Goal: Task Accomplishment & Management: Use online tool/utility

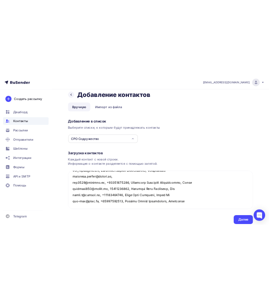
scroll to position [240, 0]
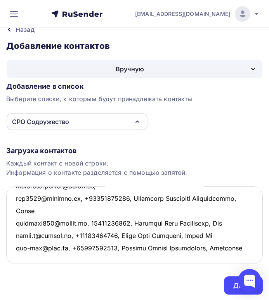
click at [17, 257] on textarea at bounding box center [134, 224] width 256 height 77
paste textarea "[EMAIL_ADDRESS][DOMAIN_NAME],"
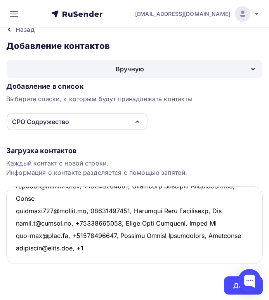
click at [91, 257] on textarea at bounding box center [134, 224] width 256 height 77
paste textarea "9142812949,"
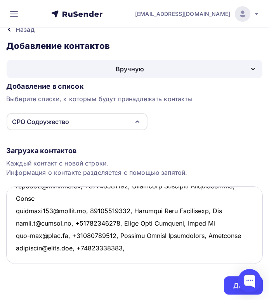
click at [134, 258] on textarea at bounding box center [134, 224] width 256 height 77
paste textarea "[PERSON_NAME]"
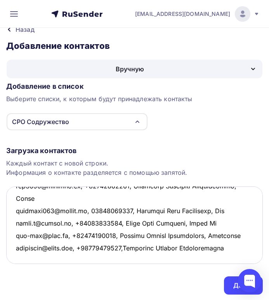
click at [126, 259] on textarea at bounding box center [134, 224] width 256 height 77
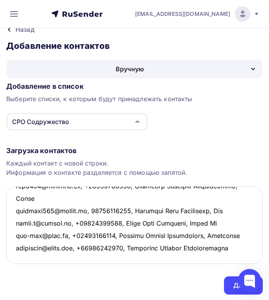
click at [242, 257] on textarea at bounding box center [134, 224] width 256 height 77
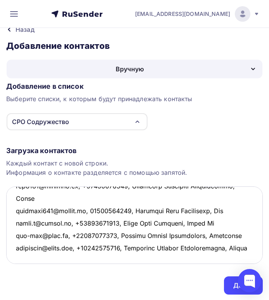
scroll to position [265, 0]
click at [22, 257] on textarea at bounding box center [134, 224] width 256 height 77
paste textarea "[PERSON_NAME][EMAIL_ADDRESS][DOMAIN_NAME],"
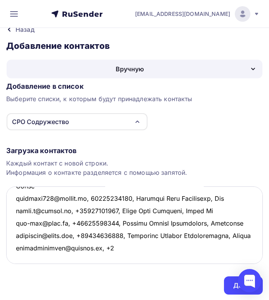
click at [108, 257] on textarea at bounding box center [134, 224] width 256 height 77
paste textarea "9048794632"
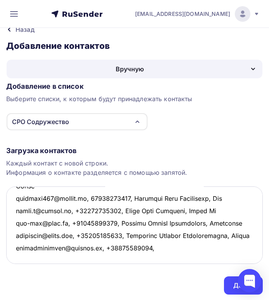
click at [149, 257] on textarea at bounding box center [134, 224] width 256 height 77
paste textarea "[PERSON_NAME]"
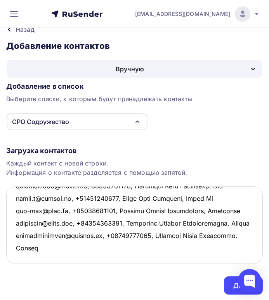
scroll to position [290, 0]
click at [21, 255] on textarea at bounding box center [134, 224] width 256 height 77
paste textarea "[EMAIL_ADDRESS][DOMAIN_NAME]"
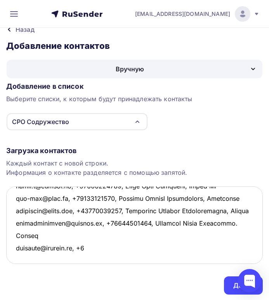
click at [91, 258] on textarea at bounding box center [134, 224] width 256 height 77
paste textarea "961)8814665,"
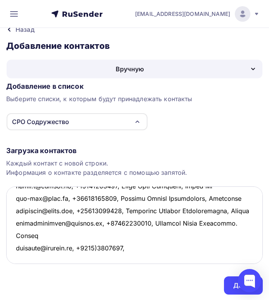
click at [99, 257] on textarea at bounding box center [134, 224] width 256 height 77
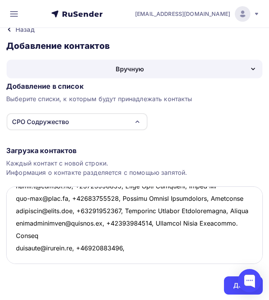
click at [133, 258] on textarea at bounding box center [134, 224] width 256 height 77
click at [131, 258] on textarea at bounding box center [134, 224] width 256 height 77
paste textarea "[PERSON_NAME]"
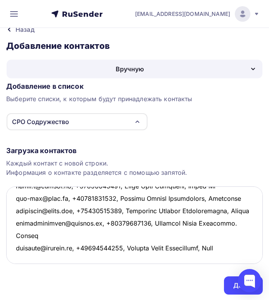
scroll to position [302, 0]
click at [21, 255] on textarea at bounding box center [134, 224] width 256 height 77
paste textarea "[EMAIL_ADDRESS][DOMAIN_NAME]"
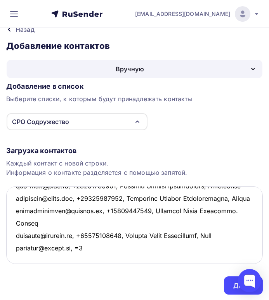
click at [91, 257] on textarea at bounding box center [134, 224] width 256 height 77
paste textarea "89225281824"
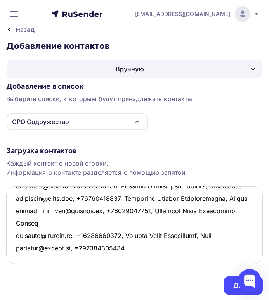
scroll to position [352, 0]
drag, startPoint x: 87, startPoint y: 259, endPoint x: 83, endPoint y: 208, distance: 51.3
click at [83, 208] on textarea at bounding box center [134, 224] width 256 height 77
click at [132, 207] on textarea at bounding box center [134, 224] width 256 height 77
click at [139, 207] on textarea at bounding box center [134, 224] width 256 height 77
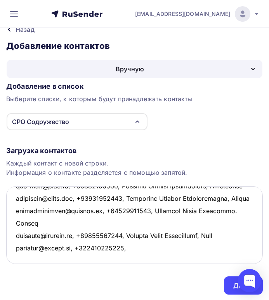
paste textarea "[PERSON_NAME]"
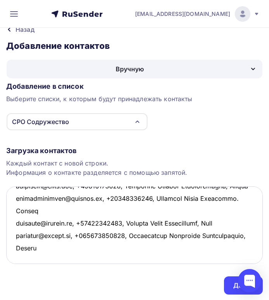
click at [25, 230] on textarea at bounding box center [134, 224] width 256 height 77
paste textarea "[EMAIL_ADDRESS][DOMAIN_NAME]"
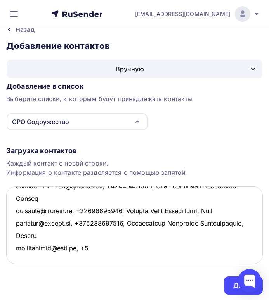
click at [85, 232] on textarea at bounding box center [134, 224] width 256 height 77
paste textarea "[PHONE_NUMBER],"
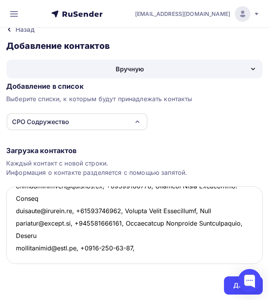
click at [100, 231] on textarea at bounding box center [134, 224] width 256 height 77
click at [111, 234] on textarea at bounding box center [134, 224] width 256 height 77
click at [117, 232] on textarea at bounding box center [134, 224] width 256 height 77
click at [127, 233] on textarea at bounding box center [134, 224] width 256 height 77
paste textarea "[PERSON_NAME]"
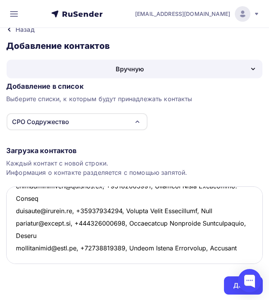
click at [18, 255] on textarea at bounding box center [134, 224] width 256 height 77
paste textarea "[EMAIL_ADDRESS][DOMAIN_NAME]"
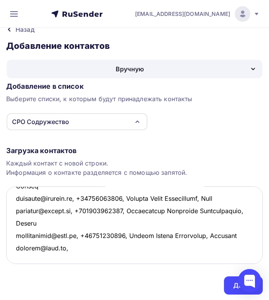
click at [67, 259] on textarea at bounding box center [134, 224] width 256 height 77
paste textarea "9216208065,"
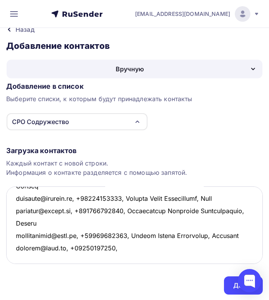
click at [115, 258] on textarea at bounding box center [134, 224] width 256 height 77
paste textarea "[PERSON_NAME]"
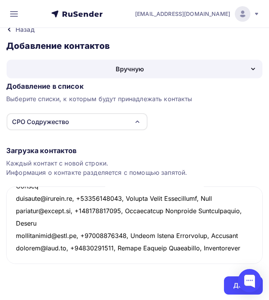
scroll to position [377, 0]
click at [63, 249] on textarea at bounding box center [134, 224] width 256 height 77
click at [34, 255] on textarea at bounding box center [134, 224] width 256 height 77
paste textarea "[EMAIL_ADDRESS][DOMAIN_NAME]"
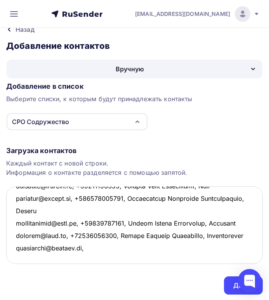
click at [90, 260] on textarea at bounding box center [134, 224] width 256 height 77
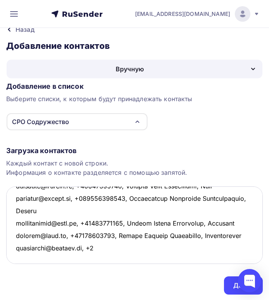
paste textarea "9066850531,"
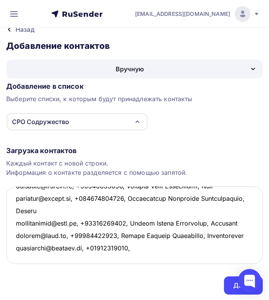
click at [144, 259] on textarea at bounding box center [134, 224] width 256 height 77
paste textarea "[PERSON_NAME]"
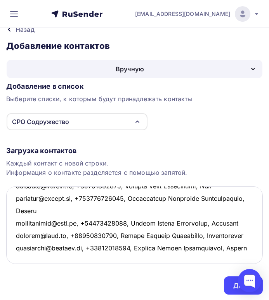
scroll to position [428, 0]
click at [21, 229] on textarea at bounding box center [134, 224] width 256 height 77
paste textarea "[EMAIL_ADDRESS][DOMAIN_NAME] 462363,"
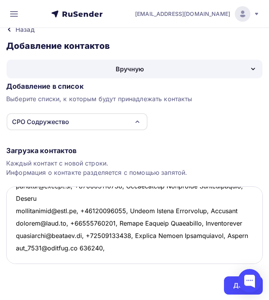
click at [109, 233] on textarea at bounding box center [134, 224] width 256 height 77
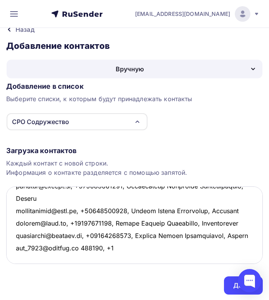
paste textarea "9033651378"
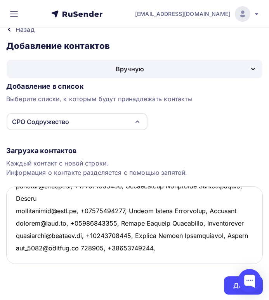
click at [157, 232] on textarea at bounding box center [134, 224] width 256 height 77
paste textarea "[PERSON_NAME]"
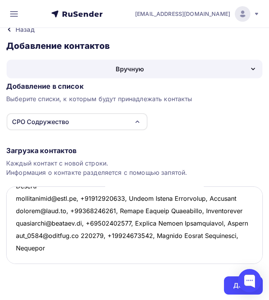
click at [29, 253] on textarea at bounding box center [134, 224] width 256 height 77
paste textarea "[EMAIL_ADDRESS][DOMAIN_NAME],"
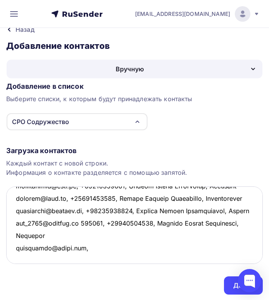
scroll to position [439, 0]
click at [21, 253] on textarea at bounding box center [134, 224] width 256 height 77
paste textarea "[EMAIL_ADDRESS][DOMAIN_NAME]"
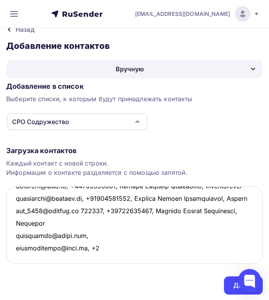
click at [103, 256] on textarea at bounding box center [134, 224] width 256 height 77
paste textarea "[PHONE_NUMBER],"
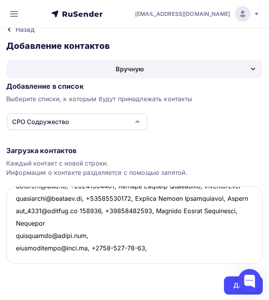
click at [148, 259] on textarea at bounding box center [134, 224] width 256 height 77
paste textarea "[PERSON_NAME]"
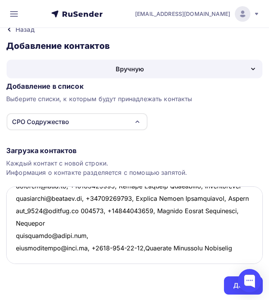
click at [145, 257] on textarea at bounding box center [134, 224] width 256 height 77
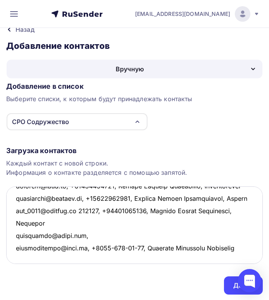
click at [246, 257] on textarea at bounding box center [134, 224] width 256 height 77
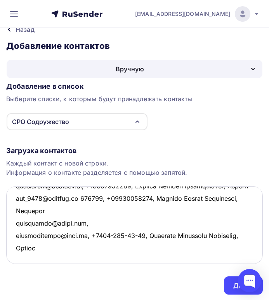
scroll to position [463, 0]
click at [19, 255] on textarea at bounding box center [134, 224] width 256 height 77
paste textarea "[EMAIL_ADDRESS][DOMAIN_NAME]"
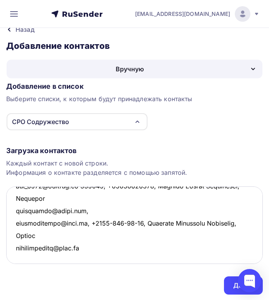
click at [92, 256] on textarea at bounding box center [134, 224] width 256 height 77
paste textarea "[EMAIL_ADDRESS][DOMAIN_NAME]"
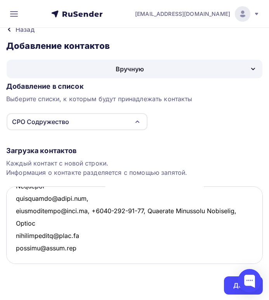
scroll to position [488, 0]
click at [18, 254] on textarea at bounding box center [134, 224] width 256 height 77
paste textarea "[EMAIL_ADDRESS][DOMAIN_NAME]"
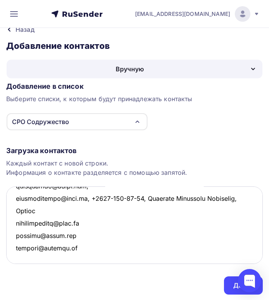
scroll to position [501, 0]
click at [20, 253] on textarea at bounding box center [134, 224] width 256 height 77
paste textarea "[EMAIL_ADDRESS][DOMAIN_NAME]"
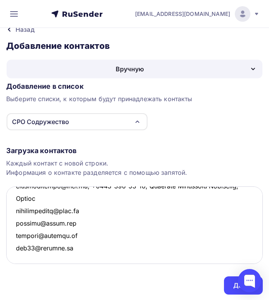
scroll to position [513, 0]
click at [18, 255] on textarea at bounding box center [134, 224] width 256 height 77
paste textarea "[EMAIL_ADDRESS][DOMAIN_NAME]"
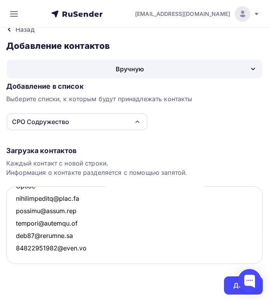
scroll to position [525, 0]
click at [19, 253] on textarea at bounding box center [134, 224] width 256 height 77
paste textarea "[PERSON_NAME][EMAIL_ADDRESS][DOMAIN_NAME]"
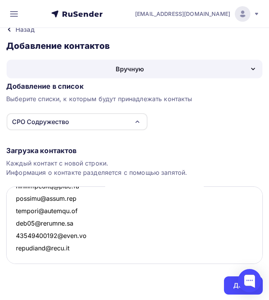
scroll to position [537, 0]
click at [17, 255] on textarea at bounding box center [134, 224] width 256 height 77
paste textarea "[EMAIL_ADDRESS][DOMAIN_NAME]"
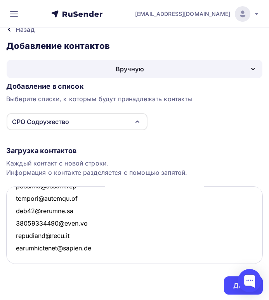
scroll to position [550, 0]
click at [19, 257] on textarea at bounding box center [134, 224] width 256 height 77
paste textarea "[EMAIL_ADDRESS][DOMAIN_NAME]"
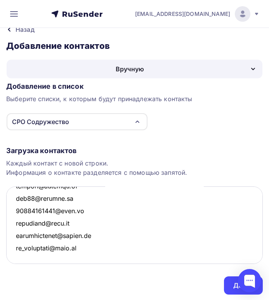
scroll to position [563, 0]
click at [17, 255] on textarea at bounding box center [134, 224] width 256 height 77
paste textarea "[EMAIL_ADDRESS][DOMAIN_NAME]"
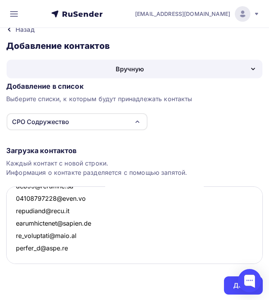
scroll to position [575, 0]
click at [21, 258] on textarea at bounding box center [134, 224] width 256 height 77
paste textarea "[EMAIL_ADDRESS][DOMAIN_NAME]"
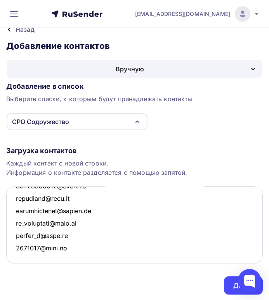
scroll to position [587, 0]
click at [21, 253] on textarea at bounding box center [134, 224] width 256 height 77
paste textarea "[EMAIL_ADDRESS][DOMAIN_NAME]"
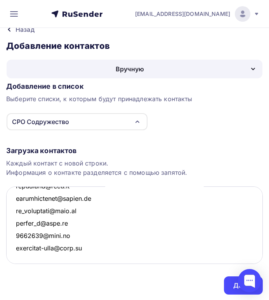
scroll to position [600, 0]
click at [20, 255] on textarea at bounding box center [134, 224] width 256 height 77
paste textarea "[EMAIL_ADDRESS][DOMAIN_NAME],"
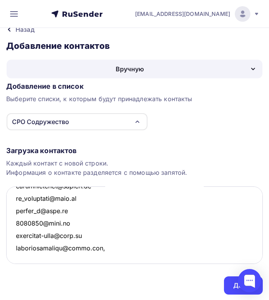
scroll to position [612, 0]
click at [15, 255] on textarea at bounding box center [134, 224] width 256 height 77
paste textarea "[EMAIL_ADDRESS][DOMAIN_NAME]"
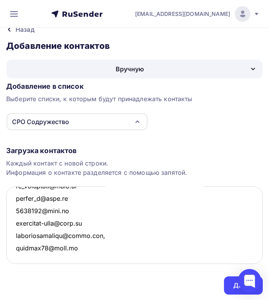
scroll to position [625, 0]
click at [72, 249] on textarea at bounding box center [134, 224] width 256 height 77
paste textarea "[EMAIL_ADDRESS][DOMAIN_NAME]"
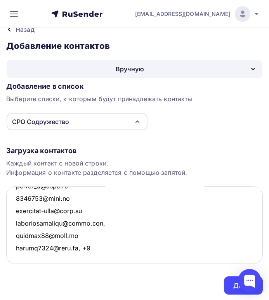
click at [86, 258] on textarea at bounding box center [134, 224] width 256 height 77
paste textarea "9119052124,"
click at [124, 259] on textarea at bounding box center [134, 224] width 256 height 77
paste textarea "[PERSON_NAME]"
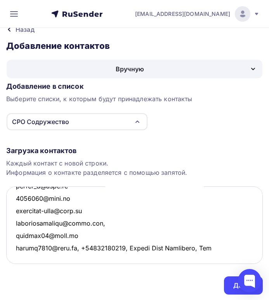
scroll to position [637, 0]
click at [22, 256] on textarea at bounding box center [134, 224] width 256 height 77
paste textarea "[EMAIL_ADDRESS][DOMAIN_NAME],"
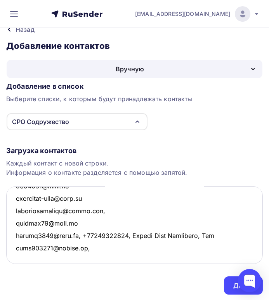
scroll to position [649, 0]
click at [21, 256] on textarea at bounding box center [134, 224] width 256 height 77
paste textarea "[EMAIL_ADDRESS][DOMAIN_NAME]"
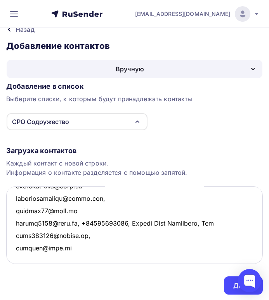
scroll to position [662, 0]
click at [18, 254] on textarea at bounding box center [134, 224] width 256 height 77
paste textarea "[EMAIL_ADDRESS][DOMAIN_NAME]"
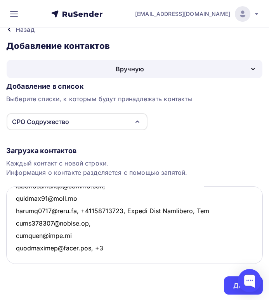
click at [102, 260] on textarea at bounding box center [134, 224] width 256 height 77
paste textarea "9215906966"
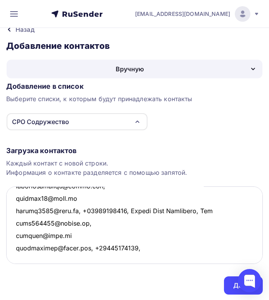
click at [141, 255] on textarea at bounding box center [134, 224] width 256 height 77
paste textarea "[PERSON_NAME]"
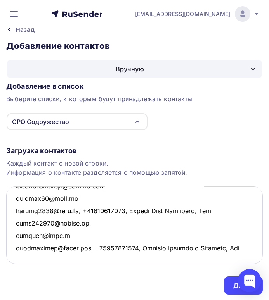
scroll to position [674, 0]
click at [18, 253] on textarea at bounding box center [134, 224] width 256 height 77
paste textarea "[EMAIL_ADDRESS][DOMAIN_NAME]"
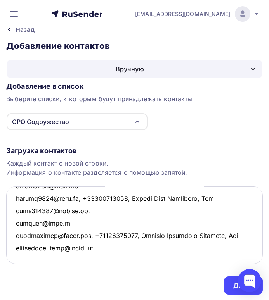
click at [117, 256] on textarea at bounding box center [134, 224] width 256 height 77
paste textarea "[EMAIL_ADDRESS][DOMAIN_NAME]"
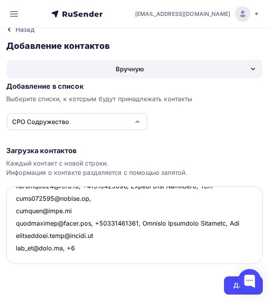
click at [78, 256] on textarea at bounding box center [134, 224] width 256 height 77
paste textarea "8124587260"
click at [115, 260] on textarea at bounding box center [134, 224] width 256 height 77
paste textarea "[PERSON_NAME]"
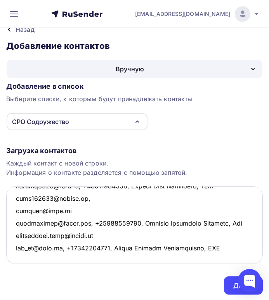
scroll to position [725, 0]
click at [21, 229] on textarea at bounding box center [134, 224] width 256 height 77
paste textarea "[EMAIL_ADDRESS][DOMAIN_NAME]"
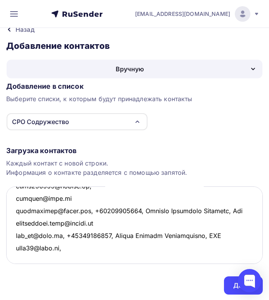
click at [70, 235] on textarea at bounding box center [134, 224] width 256 height 77
paste textarea "-921-595-08-18"
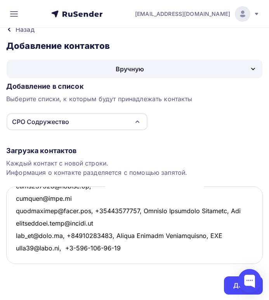
click at [113, 230] on textarea at bounding box center [134, 224] width 256 height 77
click at [103, 231] on textarea at bounding box center [134, 224] width 256 height 77
click at [88, 233] on textarea at bounding box center [134, 224] width 256 height 77
click at [76, 232] on textarea at bounding box center [134, 224] width 256 height 77
click at [108, 234] on textarea at bounding box center [134, 224] width 256 height 77
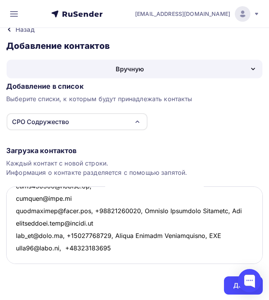
click at [117, 232] on textarea at bounding box center [134, 224] width 256 height 77
click at [107, 232] on textarea at bounding box center [134, 224] width 256 height 77
paste textarea "[PERSON_NAME]"
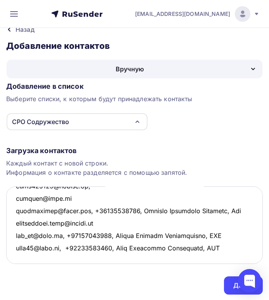
click at [20, 240] on textarea at bounding box center [134, 224] width 256 height 77
paste textarea "[EMAIL_ADDRESS][DOMAIN_NAME]"
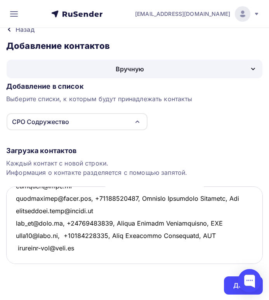
click at [23, 252] on textarea at bounding box center [134, 224] width 256 height 77
paste textarea "[EMAIL_ADDRESS][DOMAIN_NAME]"
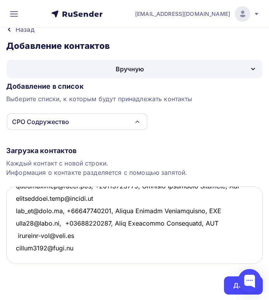
click at [16, 245] on textarea at bounding box center [134, 224] width 256 height 77
click at [76, 258] on textarea at bounding box center [134, 224] width 256 height 77
click at [21, 255] on textarea at bounding box center [134, 224] width 256 height 77
paste textarea "[EMAIL_ADDRESS][DOMAIN_NAME]"
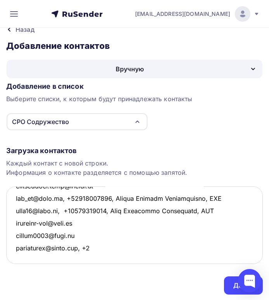
click at [98, 255] on textarea at bounding box center [134, 224] width 256 height 77
paste textarea "9818576373,"
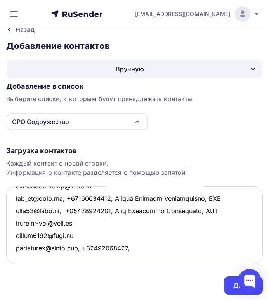
click at [137, 258] on textarea at bounding box center [134, 224] width 256 height 77
paste textarea "[PERSON_NAME]"
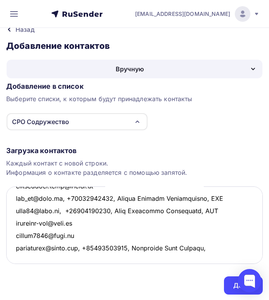
click at [222, 259] on textarea at bounding box center [134, 224] width 256 height 77
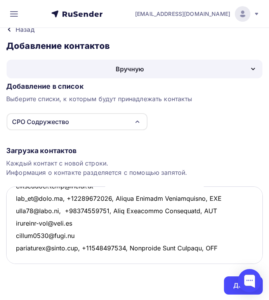
scroll to position [749, 0]
click at [23, 256] on textarea at bounding box center [134, 224] width 256 height 77
paste textarea "[EMAIL_ADDRESS][DOMAIN_NAME]"
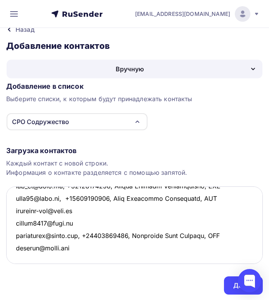
scroll to position [761, 0]
click at [22, 256] on textarea at bounding box center [134, 224] width 256 height 77
paste textarea "[EMAIL_ADDRESS][DOMAIN_NAME],"
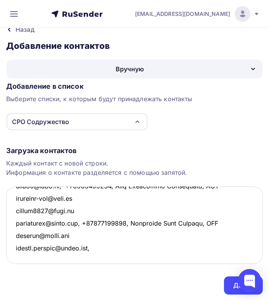
scroll to position [773, 0]
click at [95, 250] on textarea at bounding box center [134, 224] width 256 height 77
click at [18, 254] on textarea at bounding box center [134, 224] width 256 height 77
click at [16, 255] on textarea at bounding box center [134, 224] width 256 height 77
paste textarea "[PERSON_NAME][EMAIL_ADDRESS][DOMAIN_NAME]"
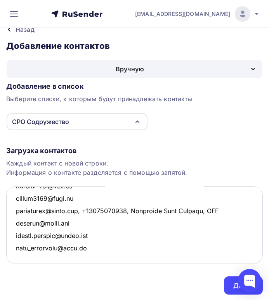
scroll to position [786, 0]
click at [18, 252] on textarea at bounding box center [134, 224] width 256 height 77
click at [17, 256] on textarea at bounding box center [134, 224] width 256 height 77
paste textarea "[EMAIL_ADDRESS][DOMAIN_NAME]"
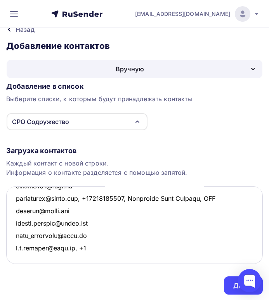
click at [93, 255] on textarea at bounding box center [134, 224] width 256 height 77
paste textarea "9118284493,"
click at [134, 255] on textarea at bounding box center [134, 224] width 256 height 77
paste textarea "9054774662"
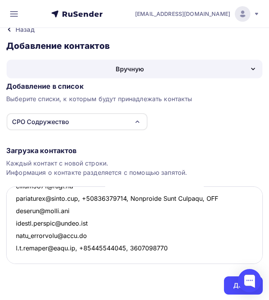
drag, startPoint x: 169, startPoint y: 255, endPoint x: 128, endPoint y: 255, distance: 40.3
click at [128, 255] on textarea at bounding box center [134, 224] width 256 height 77
click at [130, 256] on textarea at bounding box center [134, 224] width 256 height 77
paste textarea "[PERSON_NAME]"
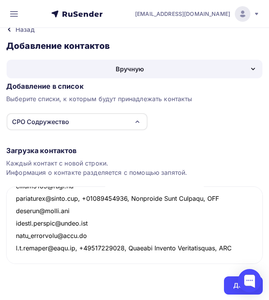
scroll to position [811, 0]
click at [20, 254] on textarea at bounding box center [134, 224] width 256 height 77
paste textarea "[EMAIL_ADDRESS][DOMAIN_NAME]"
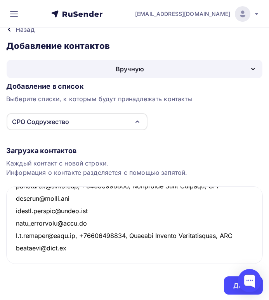
scroll to position [823, 0]
click at [19, 255] on textarea at bounding box center [134, 224] width 256 height 77
paste textarea "[EMAIL_ADDRESS][DOMAIN_NAME]"
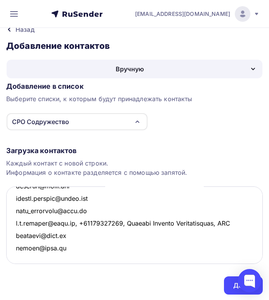
scroll to position [835, 0]
click at [20, 252] on textarea at bounding box center [134, 224] width 256 height 77
click at [69, 248] on textarea at bounding box center [134, 224] width 256 height 77
paste textarea "[EMAIL_ADDRESS][DOMAIN_NAME]"
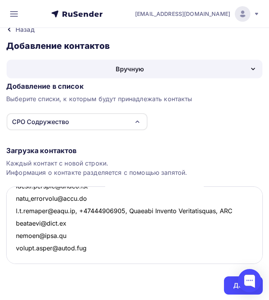
scroll to position [848, 0]
click at [23, 253] on textarea at bounding box center [134, 224] width 256 height 77
paste textarea "[EMAIL_ADDRESS][DOMAIN_NAME]"
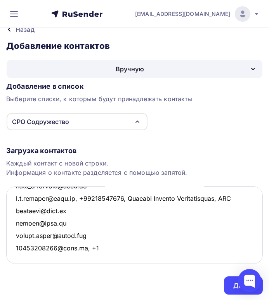
click at [89, 258] on textarea at bounding box center [134, 224] width 256 height 77
paste textarea "9119411020,"
click at [131, 258] on textarea at bounding box center [134, 224] width 256 height 77
paste textarea "[PERSON_NAME]"
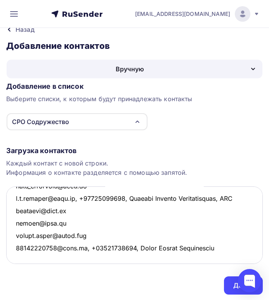
click at [133, 252] on textarea at bounding box center [134, 224] width 256 height 77
click at [217, 258] on textarea at bounding box center [134, 224] width 256 height 77
click at [19, 255] on textarea at bounding box center [134, 224] width 256 height 77
paste textarea "[EMAIL_ADDRESS][DOMAIN_NAME],"
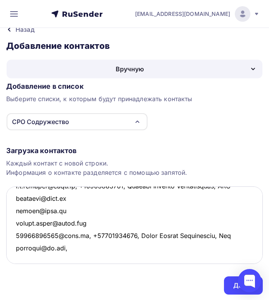
click at [78, 259] on textarea at bounding box center [134, 224] width 256 height 77
paste textarea "[PHONE_NUMBER]"
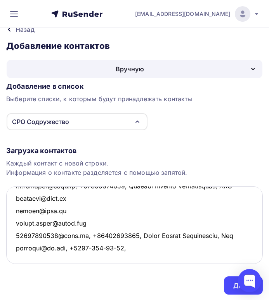
click at [117, 258] on textarea at bounding box center [134, 224] width 256 height 77
click at [108, 258] on textarea at bounding box center [134, 224] width 256 height 77
click at [95, 259] on textarea at bounding box center [134, 224] width 256 height 77
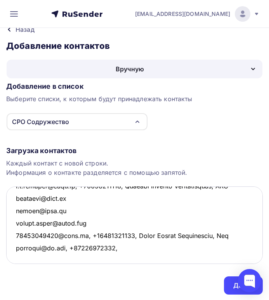
click at [127, 258] on textarea at bounding box center [134, 224] width 256 height 77
click at [125, 256] on textarea at bounding box center [134, 224] width 256 height 77
paste textarea "[PERSON_NAME]"
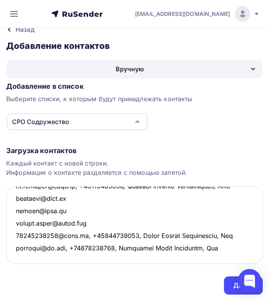
scroll to position [873, 0]
click at [19, 256] on textarea at bounding box center [134, 224] width 256 height 77
paste textarea "[EMAIL_ADDRESS][DOMAIN_NAME]"
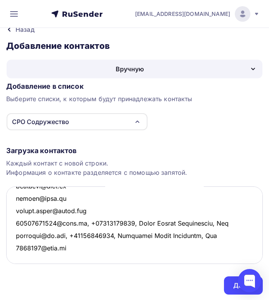
scroll to position [885, 0]
click at [18, 255] on textarea at bounding box center [134, 224] width 256 height 77
paste textarea "[EMAIL_ADDRESS][DOMAIN_NAME]"
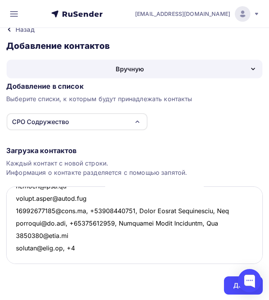
click at [73, 258] on textarea at bounding box center [134, 224] width 256 height 77
paste textarea "9650008855,"
click at [119, 257] on textarea at bounding box center [134, 224] width 256 height 77
paste textarea "[PERSON_NAME]"
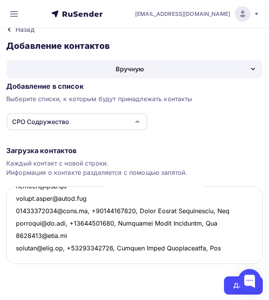
scroll to position [897, 0]
click at [17, 253] on textarea at bounding box center [134, 224] width 256 height 77
paste textarea "[EMAIL_ADDRESS][DOMAIN_NAME]"
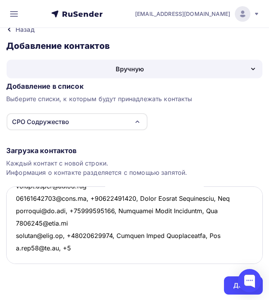
click at [71, 259] on textarea at bounding box center [134, 224] width 256 height 77
paste textarea "[PHONE_NUMBER]"
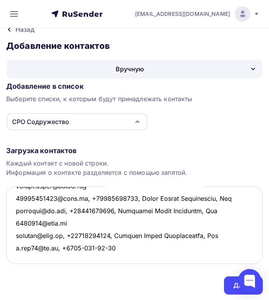
click at [83, 258] on textarea at bounding box center [134, 224] width 256 height 77
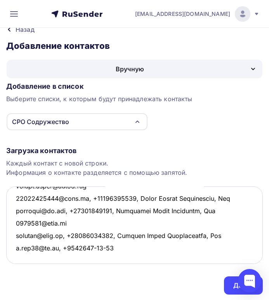
click at [95, 257] on textarea at bounding box center [134, 224] width 256 height 77
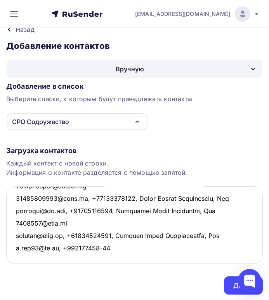
click at [103, 257] on textarea at bounding box center [134, 224] width 256 height 77
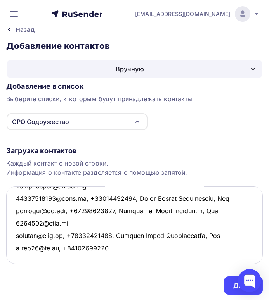
click at [107, 258] on textarea at bounding box center [134, 224] width 256 height 77
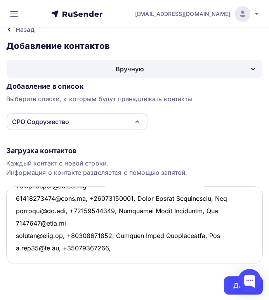
click at [110, 257] on textarea at bounding box center [134, 224] width 256 height 77
paste textarea "[PERSON_NAME]"
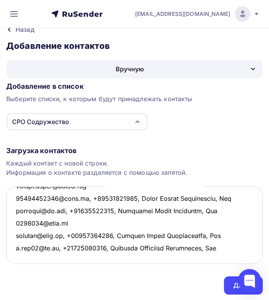
scroll to position [910, 0]
click at [18, 256] on textarea at bounding box center [134, 224] width 256 height 77
paste textarea "[EMAIL_ADDRESS][DOMAIN_NAME]"
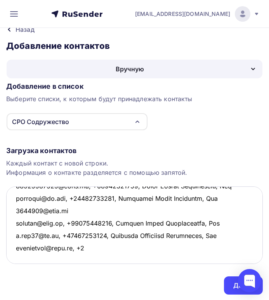
click at [85, 259] on textarea at bounding box center [134, 224] width 256 height 77
paste textarea "9219177177,"
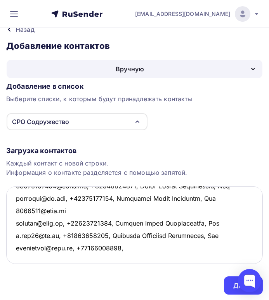
click at [119, 258] on textarea at bounding box center [134, 224] width 256 height 77
paste textarea "[PERSON_NAME]"
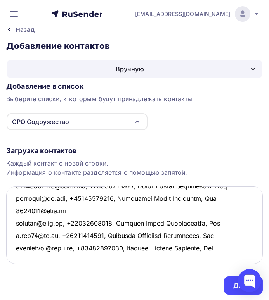
scroll to position [922, 0]
click at [16, 254] on textarea at bounding box center [134, 224] width 256 height 77
paste textarea "[PERSON_NAME][EMAIL_ADDRESS][DOMAIN_NAME]"
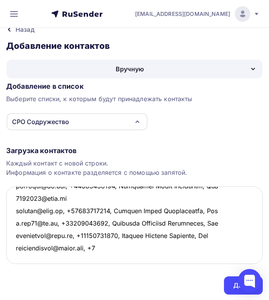
click at [103, 259] on textarea at bounding box center [134, 224] width 256 height 77
paste textarea "9219177177,"
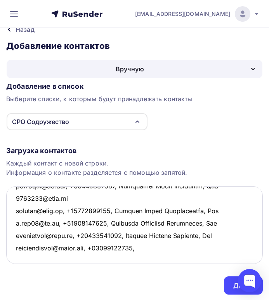
click at [138, 258] on textarea at bounding box center [134, 224] width 256 height 77
paste textarea "[PERSON_NAME]"
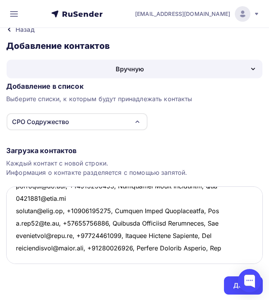
scroll to position [935, 0]
click at [19, 255] on textarea at bounding box center [134, 224] width 256 height 77
paste textarea "[EMAIL_ADDRESS][DOMAIN_NAME],"
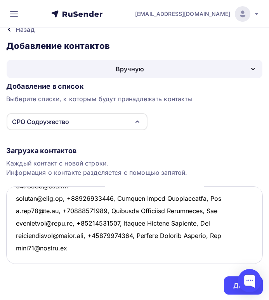
scroll to position [947, 0]
click at [17, 255] on textarea at bounding box center [134, 224] width 256 height 77
paste textarea "[EMAIL_ADDRESS][DOMAIN_NAME],"
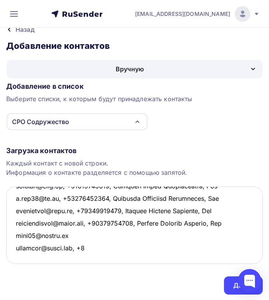
click at [95, 255] on textarea at bounding box center [134, 224] width 256 height 77
paste textarea "[PHONE_NUMBER],"
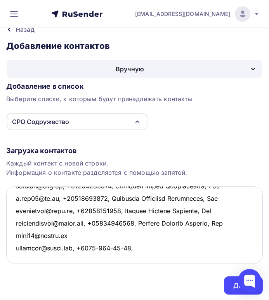
click at [107, 258] on textarea at bounding box center [134, 224] width 256 height 77
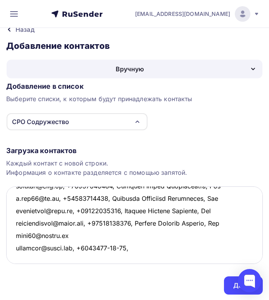
click at [119, 257] on textarea at bounding box center [134, 224] width 256 height 77
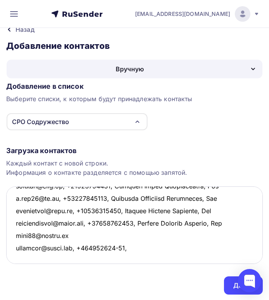
click at [126, 259] on textarea at bounding box center [134, 224] width 256 height 77
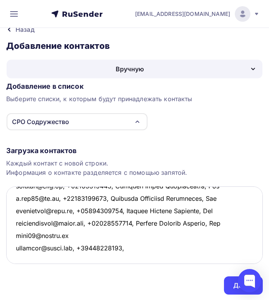
click at [144, 259] on textarea at bounding box center [134, 224] width 256 height 77
click at [140, 256] on textarea at bounding box center [134, 224] width 256 height 77
paste textarea "[PERSON_NAME]"
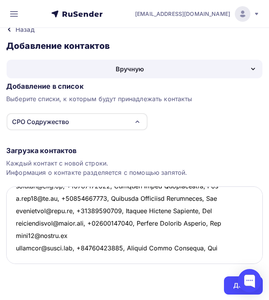
scroll to position [959, 0]
drag, startPoint x: 18, startPoint y: 258, endPoint x: 22, endPoint y: 256, distance: 4.0
click at [18, 258] on textarea at bounding box center [134, 224] width 256 height 77
paste textarea "[EMAIL_ADDRESS][DOMAIN_NAME],"
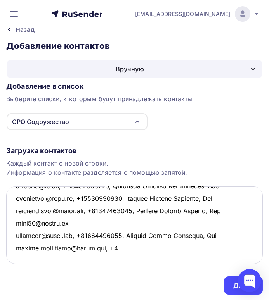
click at [114, 258] on textarea at bounding box center [134, 224] width 256 height 77
paste textarea "[PHONE_NUMBER],"
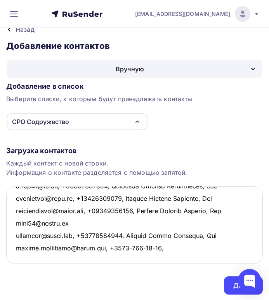
click at [160, 257] on textarea at bounding box center [134, 224] width 256 height 77
paste textarea "[PERSON_NAME] ([PERSON_NAME]) [PERSON_NAME]"
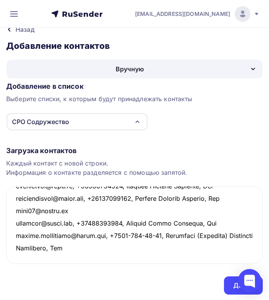
scroll to position [984, 0]
click at [18, 252] on textarea at bounding box center [134, 224] width 256 height 77
click at [18, 257] on textarea at bounding box center [134, 224] width 256 height 77
paste textarea "[EMAIL_ADDRESS][DOMAIN_NAME]"
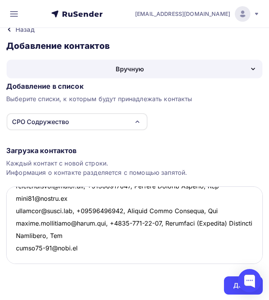
scroll to position [997, 0]
click at [20, 255] on textarea at bounding box center [134, 224] width 256 height 77
paste textarea "[EMAIL_ADDRESS][DOMAIN_NAME]"
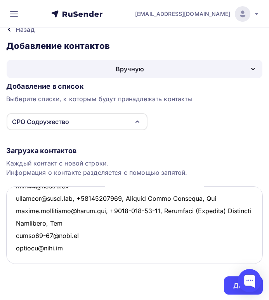
scroll to position [1009, 0]
click at [18, 255] on textarea at bounding box center [134, 224] width 256 height 77
paste textarea "[EMAIL_ADDRESS][DOMAIN_NAME],"
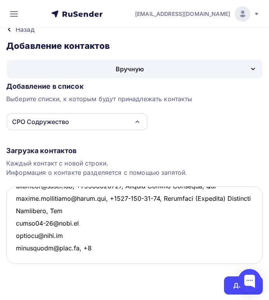
click at [88, 257] on textarea at bounding box center [134, 224] width 256 height 77
paste
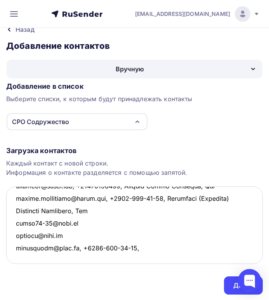
click at [140, 257] on textarea at bounding box center [134, 224] width 256 height 77
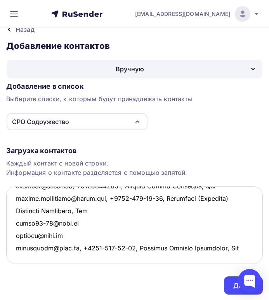
scroll to position [1021, 0]
click at [19, 255] on textarea at bounding box center [134, 224] width 256 height 77
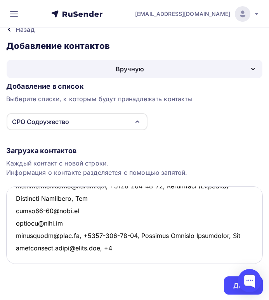
click at [113, 255] on textarea at bounding box center [134, 224] width 256 height 77
click at [126, 258] on textarea at bounding box center [134, 224] width 256 height 77
click at [135, 258] on textarea at bounding box center [134, 224] width 256 height 77
click at [142, 257] on textarea at bounding box center [134, 224] width 256 height 77
click at [154, 259] on textarea at bounding box center [134, 224] width 256 height 77
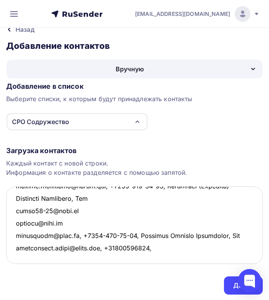
click at [153, 260] on textarea at bounding box center [134, 224] width 256 height 77
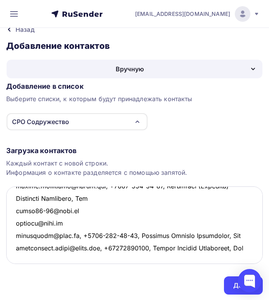
scroll to position [1046, 0]
click at [19, 257] on textarea at bounding box center [134, 224] width 256 height 77
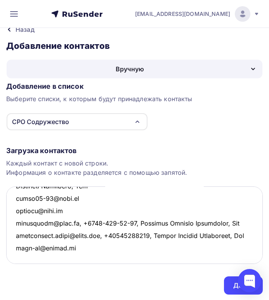
scroll to position [1059, 0]
click at [19, 256] on textarea at bounding box center [134, 224] width 256 height 77
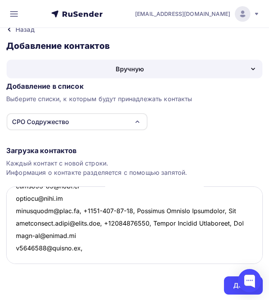
click at [84, 259] on textarea at bounding box center [134, 224] width 256 height 77
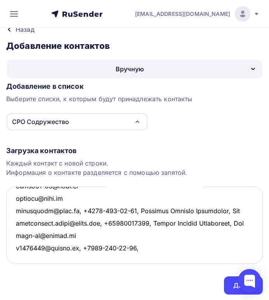
click at [131, 258] on textarea at bounding box center [134, 224] width 256 height 77
click at [129, 258] on textarea at bounding box center [134, 224] width 256 height 77
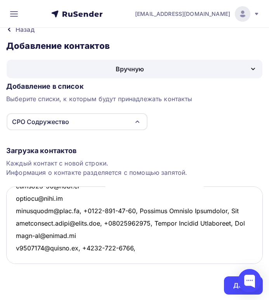
click at [121, 257] on textarea at bounding box center [134, 224] width 256 height 77
click at [119, 257] on textarea at bounding box center [134, 224] width 256 height 77
click at [103, 259] on textarea at bounding box center [134, 224] width 256 height 77
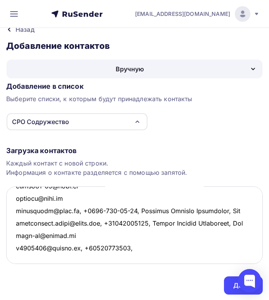
click at [138, 258] on textarea at bounding box center [134, 224] width 256 height 77
click at [133, 259] on textarea at bounding box center [134, 224] width 256 height 77
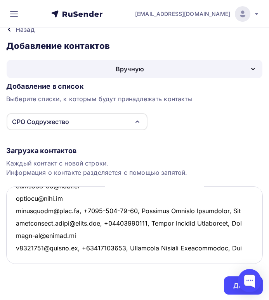
scroll to position [1083, 0]
click at [22, 256] on textarea at bounding box center [134, 224] width 256 height 77
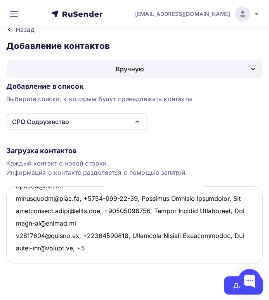
click at [88, 260] on textarea at bounding box center [134, 224] width 256 height 77
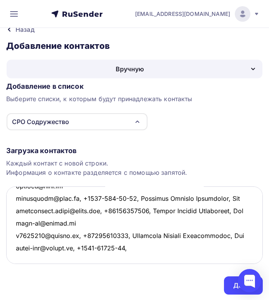
click at [100, 258] on textarea at bounding box center [134, 224] width 256 height 77
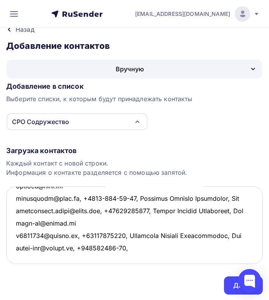
click at [119, 258] on textarea at bounding box center [134, 224] width 256 height 77
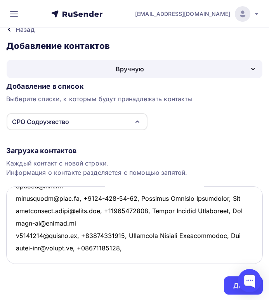
click at [134, 259] on textarea at bounding box center [134, 224] width 256 height 77
click at [128, 257] on textarea at bounding box center [134, 224] width 256 height 77
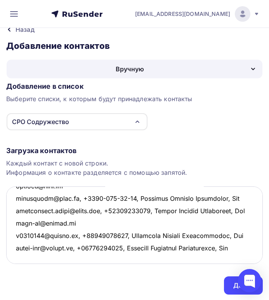
scroll to position [1108, 0]
click at [19, 254] on textarea at bounding box center [134, 224] width 256 height 77
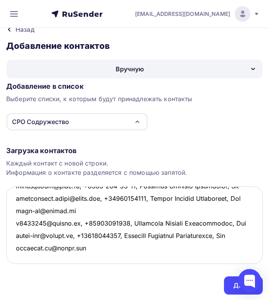
scroll to position [1121, 0]
click at [18, 255] on textarea at bounding box center [134, 224] width 256 height 77
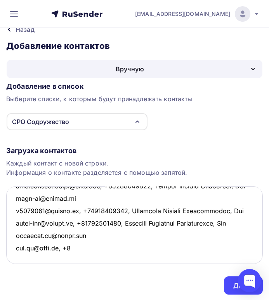
click at [74, 259] on textarea at bounding box center [134, 224] width 256 height 77
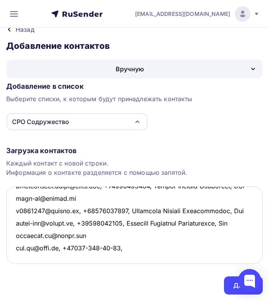
scroll to position [1145, 0]
click at [74, 258] on textarea at bounding box center [134, 224] width 256 height 77
click at [76, 235] on textarea at bounding box center [134, 224] width 256 height 77
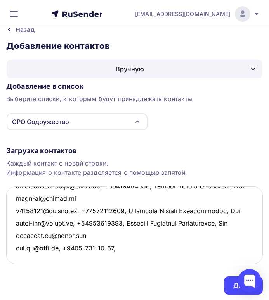
click at [88, 234] on textarea at bounding box center [134, 224] width 256 height 77
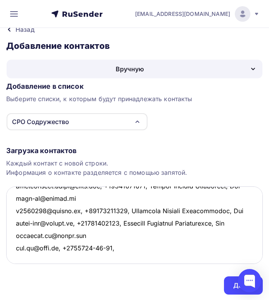
click at [99, 233] on textarea at bounding box center [134, 224] width 256 height 77
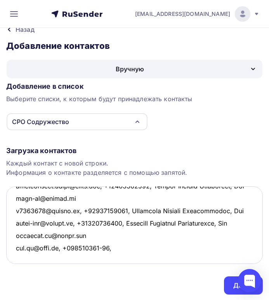
click at [108, 234] on textarea at bounding box center [134, 224] width 256 height 77
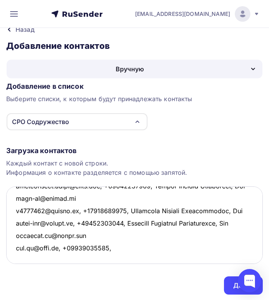
click at [120, 236] on textarea at bounding box center [134, 224] width 256 height 77
click at [120, 234] on textarea at bounding box center [134, 224] width 256 height 77
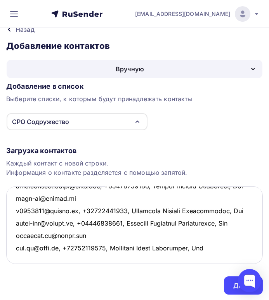
click at [21, 241] on textarea at bounding box center [134, 224] width 256 height 77
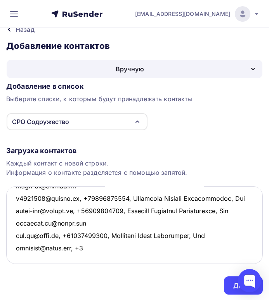
click at [89, 246] on textarea at bounding box center [134, 224] width 256 height 77
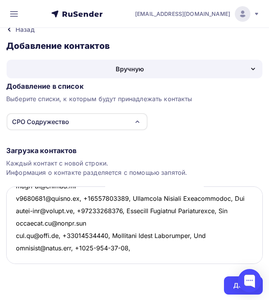
click at [121, 246] on textarea at bounding box center [134, 224] width 256 height 77
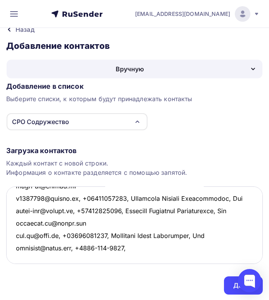
click at [113, 247] on textarea at bounding box center [134, 224] width 256 height 77
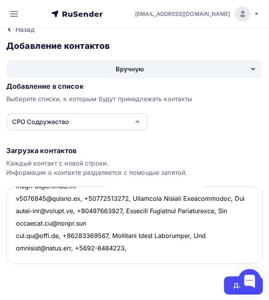
click at [100, 247] on textarea at bounding box center [134, 224] width 256 height 77
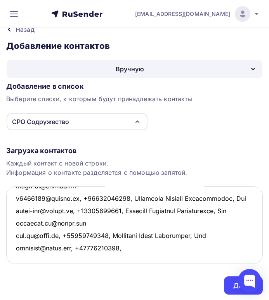
click at [129, 244] on textarea at bounding box center [134, 224] width 256 height 77
click at [129, 247] on textarea at bounding box center [134, 224] width 256 height 77
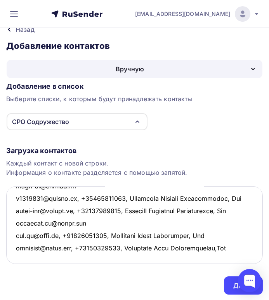
scroll to position [1145, 0]
click at [18, 255] on textarea at bounding box center [134, 224] width 256 height 77
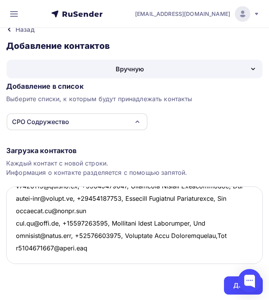
scroll to position [1158, 0]
click at [20, 255] on textarea at bounding box center [134, 224] width 256 height 77
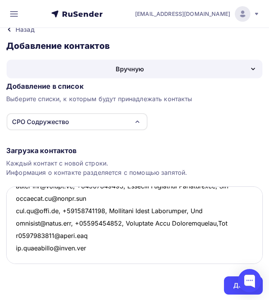
scroll to position [1170, 0]
click at [19, 255] on textarea at bounding box center [134, 224] width 256 height 77
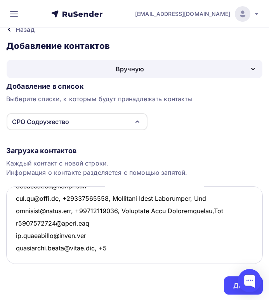
click at [115, 259] on textarea at bounding box center [134, 224] width 256 height 77
click at [150, 259] on textarea at bounding box center [134, 224] width 256 height 77
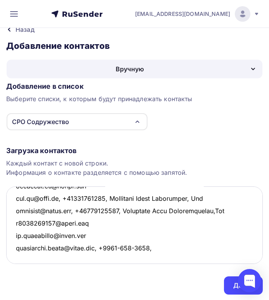
click at [139, 257] on textarea at bounding box center [134, 224] width 256 height 77
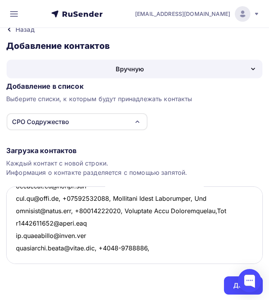
click at [126, 260] on textarea at bounding box center [134, 224] width 256 height 77
click at [164, 260] on textarea at bounding box center [134, 224] width 256 height 77
click at [155, 257] on textarea at bounding box center [134, 224] width 256 height 77
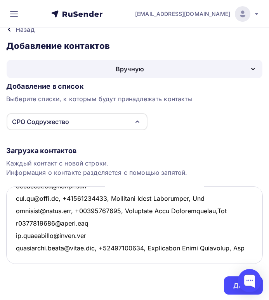
scroll to position [1195, 0]
click at [18, 255] on textarea at bounding box center [134, 224] width 256 height 77
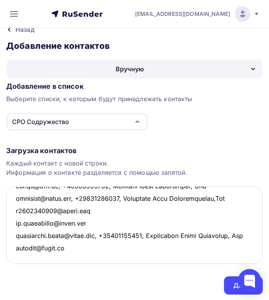
scroll to position [1207, 0]
click at [22, 252] on textarea at bounding box center [134, 224] width 256 height 77
click at [81, 250] on textarea at bounding box center [134, 224] width 256 height 77
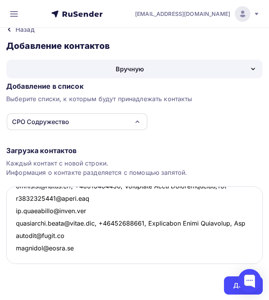
scroll to position [1220, 0]
click at [18, 253] on textarea at bounding box center [134, 224] width 256 height 77
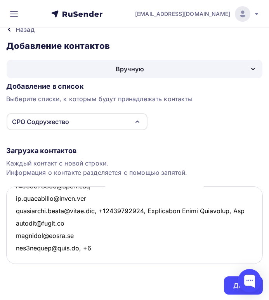
click at [86, 258] on textarea at bounding box center [134, 224] width 256 height 77
click at [98, 257] on textarea at bounding box center [134, 224] width 256 height 77
click at [110, 259] on textarea at bounding box center [134, 224] width 256 height 77
click at [118, 258] on textarea at bounding box center [134, 224] width 256 height 77
click at [128, 259] on textarea at bounding box center [134, 224] width 256 height 77
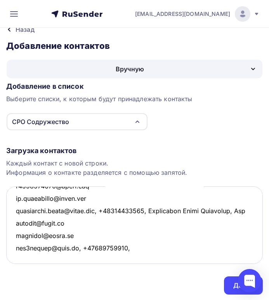
click at [126, 259] on textarea at bounding box center [134, 224] width 256 height 77
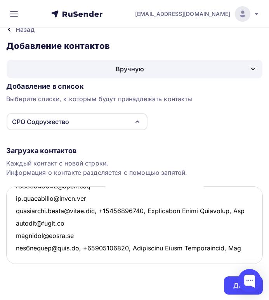
scroll to position [1232, 0]
click at [19, 256] on textarea at bounding box center [134, 224] width 256 height 77
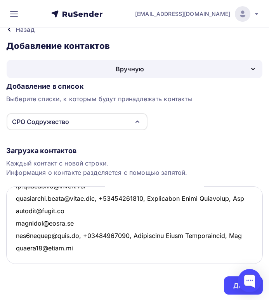
scroll to position [1245, 0]
click at [19, 256] on textarea at bounding box center [134, 224] width 256 height 77
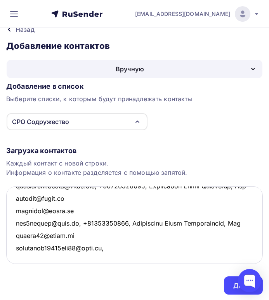
scroll to position [1257, 0]
click at [110, 248] on textarea at bounding box center [134, 224] width 256 height 77
click at [18, 254] on textarea at bounding box center [134, 224] width 256 height 77
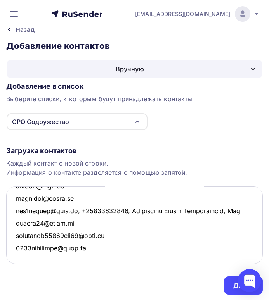
scroll to position [1269, 0]
click at [15, 255] on textarea at bounding box center [134, 224] width 256 height 77
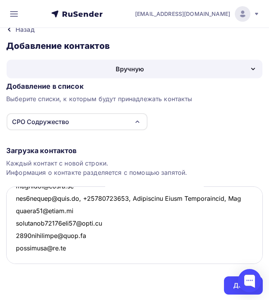
scroll to position [1282, 0]
click at [18, 254] on textarea at bounding box center [134, 224] width 256 height 77
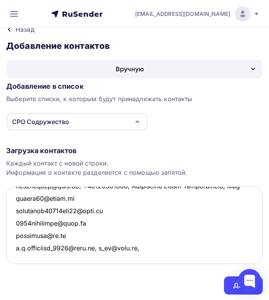
click at [101, 261] on textarea at bounding box center [134, 224] width 256 height 77
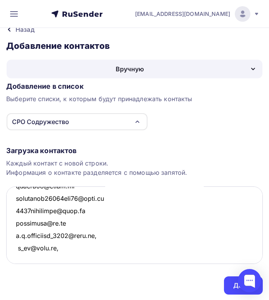
scroll to position [1294, 0]
click at [57, 258] on textarea at bounding box center [134, 224] width 256 height 77
click at [102, 247] on textarea at bounding box center [134, 224] width 256 height 77
click at [17, 258] on textarea at bounding box center [134, 224] width 256 height 77
click at [58, 258] on textarea at bounding box center [134, 224] width 256 height 77
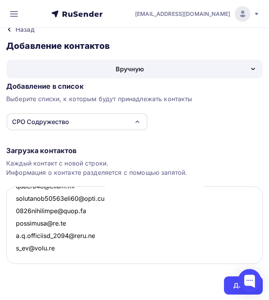
scroll to position [1307, 0]
click at [19, 253] on textarea at bounding box center [134, 224] width 256 height 77
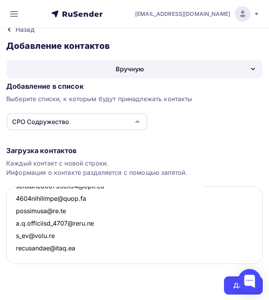
scroll to position [1319, 0]
click at [19, 255] on textarea at bounding box center [134, 224] width 256 height 77
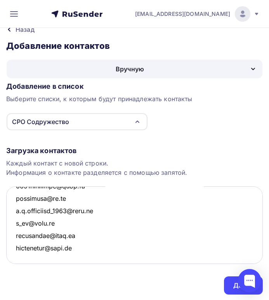
scroll to position [1331, 0]
click at [14, 253] on textarea at bounding box center [134, 224] width 256 height 77
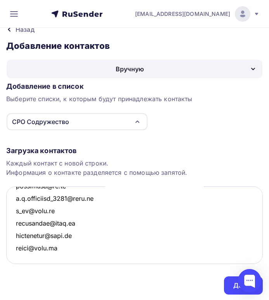
click at [64, 257] on textarea at bounding box center [134, 224] width 256 height 77
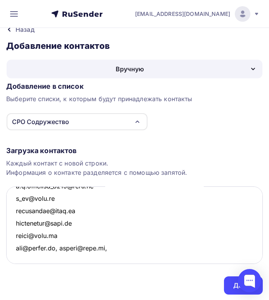
click at [62, 257] on textarea at bounding box center [134, 224] width 256 height 77
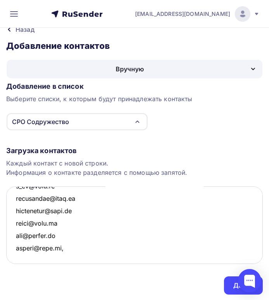
scroll to position [1356, 0]
click at [71, 259] on textarea at bounding box center [134, 224] width 256 height 77
click at [67, 260] on textarea at bounding box center [134, 224] width 256 height 77
click at [105, 258] on textarea at bounding box center [134, 224] width 256 height 77
click at [93, 257] on textarea at bounding box center [134, 224] width 256 height 77
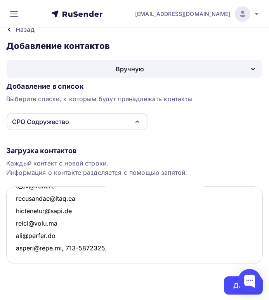
click at [80, 258] on textarea at bounding box center [134, 224] width 256 height 77
drag, startPoint x: 15, startPoint y: 247, endPoint x: 65, endPoint y: 246, distance: 50.0
click at [65, 246] on textarea at bounding box center [134, 224] width 256 height 77
click at [114, 259] on textarea at bounding box center [134, 224] width 256 height 77
click at [107, 256] on textarea at bounding box center [134, 224] width 256 height 77
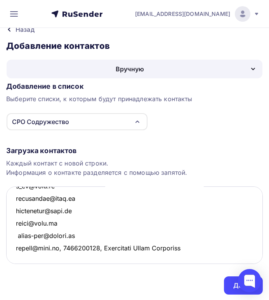
click at [110, 258] on textarea at bounding box center [134, 224] width 256 height 77
drag, startPoint x: 126, startPoint y: 259, endPoint x: 115, endPoint y: 258, distance: 10.6
click at [115, 258] on textarea at bounding box center [134, 224] width 256 height 77
click at [201, 258] on textarea at bounding box center [134, 224] width 256 height 77
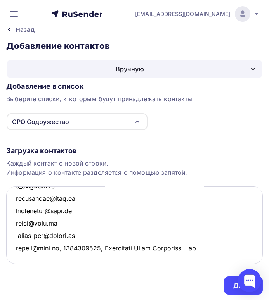
scroll to position [1369, 0]
click at [16, 255] on textarea at bounding box center [134, 224] width 256 height 77
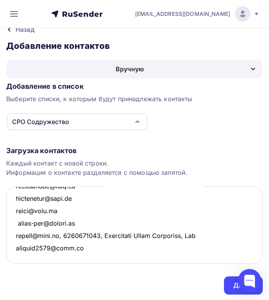
scroll to position [1381, 0]
click at [17, 255] on textarea at bounding box center [134, 224] width 256 height 77
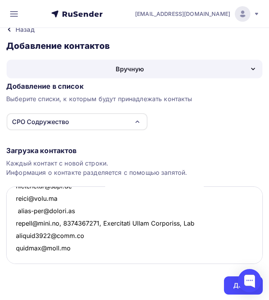
scroll to position [1393, 0]
click at [17, 254] on textarea at bounding box center [134, 224] width 256 height 77
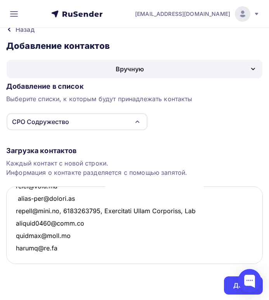
scroll to position [1406, 0]
click at [15, 254] on textarea at bounding box center [134, 224] width 256 height 77
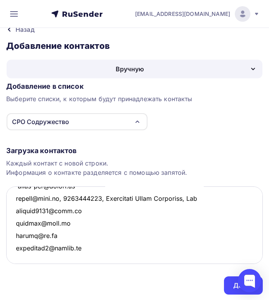
scroll to position [1418, 0]
click at [18, 252] on textarea at bounding box center [134, 224] width 256 height 77
click at [84, 249] on textarea at bounding box center [134, 224] width 256 height 77
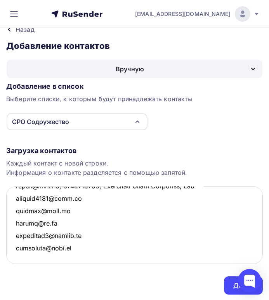
scroll to position [1431, 0]
click at [17, 254] on textarea at bounding box center [134, 224] width 256 height 77
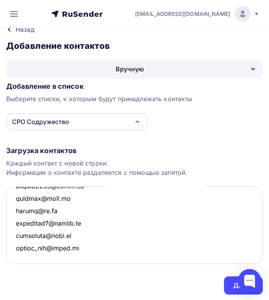
scroll to position [1443, 0]
click at [16, 255] on textarea at bounding box center [134, 224] width 256 height 77
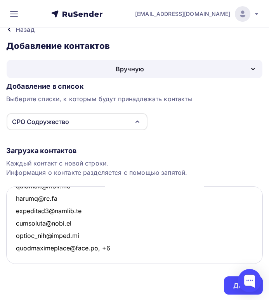
click at [101, 256] on textarea at bounding box center [134, 224] width 256 height 77
click at [136, 259] on textarea at bounding box center [134, 224] width 256 height 77
click at [127, 257] on textarea at bounding box center [134, 224] width 256 height 77
click at [113, 259] on textarea at bounding box center [134, 224] width 256 height 77
click at [143, 258] on textarea at bounding box center [134, 224] width 256 height 77
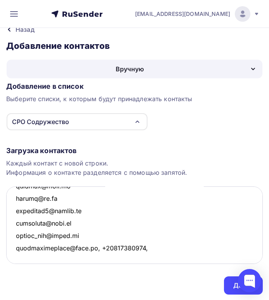
click at [139, 258] on textarea at bounding box center [134, 224] width 256 height 77
click at [19, 253] on textarea at bounding box center [134, 224] width 256 height 77
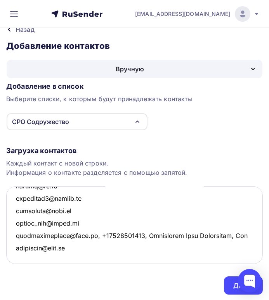
scroll to position [1468, 0]
click at [19, 255] on textarea at bounding box center [134, 224] width 256 height 77
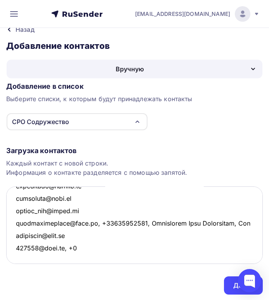
click at [76, 257] on textarea at bounding box center [134, 224] width 256 height 77
click at [110, 257] on textarea at bounding box center [134, 224] width 256 height 77
click at [99, 262] on textarea at bounding box center [134, 224] width 256 height 77
click at [88, 258] on textarea at bounding box center [134, 224] width 256 height 77
click at [109, 258] on textarea at bounding box center [134, 224] width 256 height 77
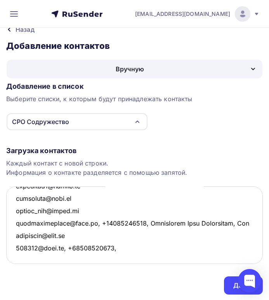
click at [114, 254] on textarea at bounding box center [134, 224] width 256 height 77
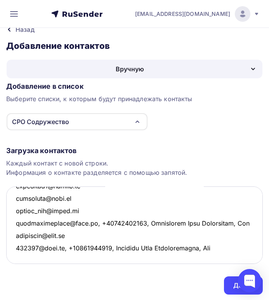
scroll to position [1480, 0]
click at [17, 254] on textarea at bounding box center [134, 224] width 256 height 77
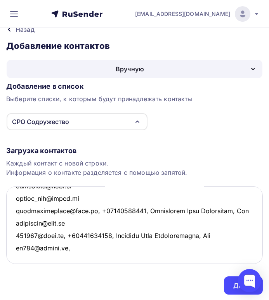
click at [72, 257] on textarea at bounding box center [134, 224] width 256 height 77
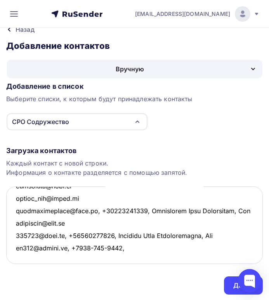
click at [109, 259] on textarea at bounding box center [134, 224] width 256 height 77
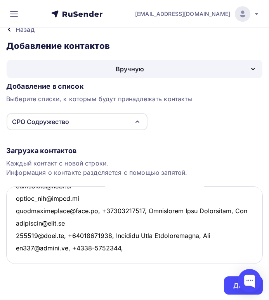
click at [96, 259] on textarea at bounding box center [134, 224] width 256 height 77
click at [94, 259] on textarea at bounding box center [134, 224] width 256 height 77
click at [129, 259] on textarea at bounding box center [134, 224] width 256 height 77
click at [120, 257] on textarea at bounding box center [134, 224] width 256 height 77
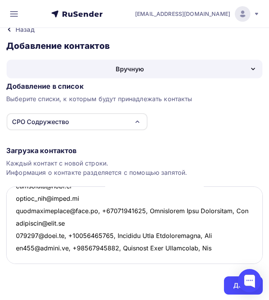
scroll to position [1492, 0]
click at [15, 255] on textarea at bounding box center [134, 224] width 256 height 77
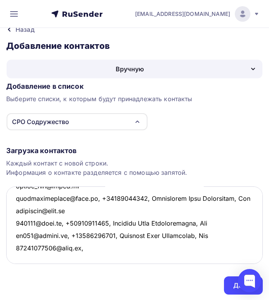
click at [88, 262] on textarea at bounding box center [134, 224] width 256 height 77
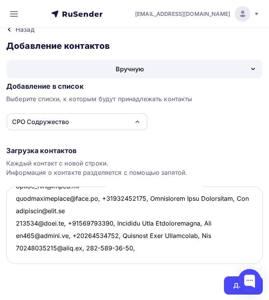
click at [121, 258] on textarea at bounding box center [134, 224] width 256 height 77
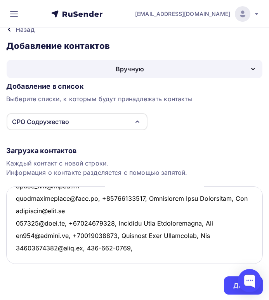
click at [111, 258] on textarea at bounding box center [134, 224] width 256 height 77
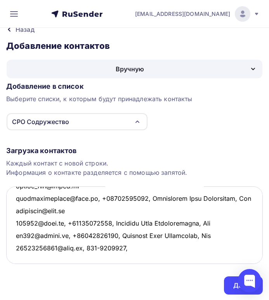
click at [97, 257] on textarea at bounding box center [134, 224] width 256 height 77
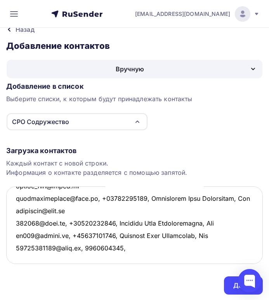
click at [135, 257] on textarea at bounding box center [134, 224] width 256 height 77
click at [127, 256] on textarea at bounding box center [134, 224] width 256 height 77
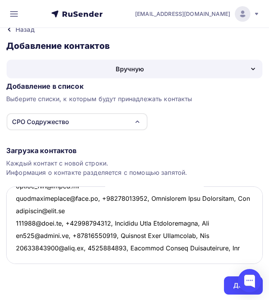
scroll to position [1505, 0]
click at [17, 253] on textarea at bounding box center [134, 224] width 256 height 77
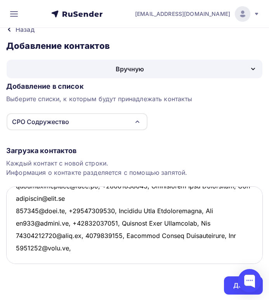
click at [85, 257] on textarea at bounding box center [134, 224] width 256 height 77
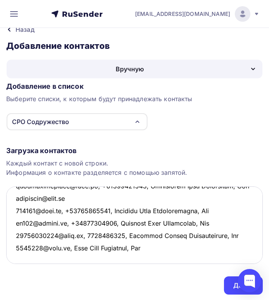
scroll to position [1517, 0]
drag, startPoint x: 71, startPoint y: 247, endPoint x: 76, endPoint y: 247, distance: 4.7
click at [71, 247] on textarea at bounding box center [134, 224] width 256 height 77
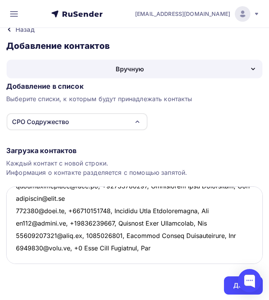
click at [78, 244] on textarea at bounding box center [134, 224] width 256 height 77
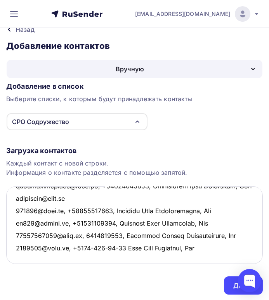
click at [93, 246] on textarea at bounding box center [134, 224] width 256 height 77
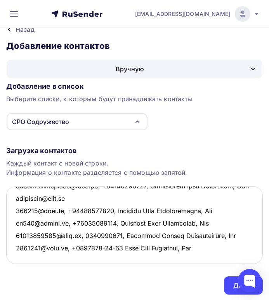
click at [103, 245] on textarea at bounding box center [134, 224] width 256 height 77
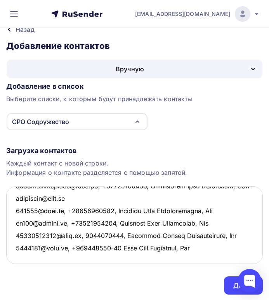
click at [111, 245] on textarea at bounding box center [134, 224] width 256 height 77
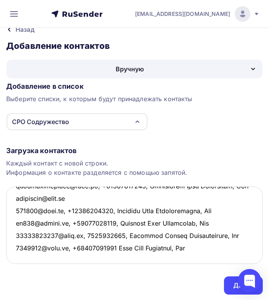
click at [205, 249] on textarea at bounding box center [134, 224] width 256 height 77
click at [17, 255] on textarea at bounding box center [134, 224] width 256 height 77
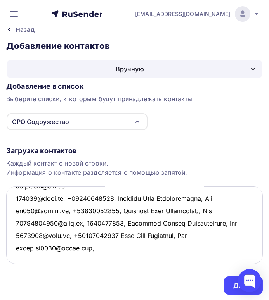
click at [93, 257] on textarea at bounding box center [134, 224] width 256 height 77
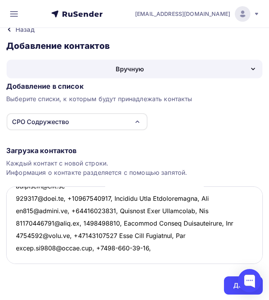
click at [138, 258] on textarea at bounding box center [134, 224] width 256 height 77
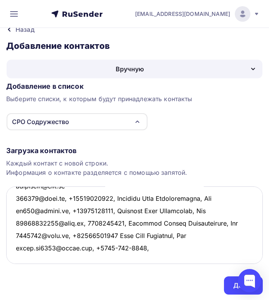
click at [126, 258] on textarea at bounding box center [134, 224] width 256 height 77
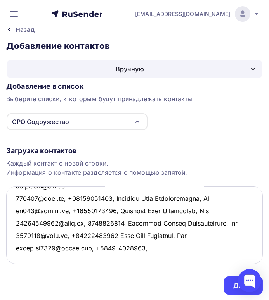
click at [114, 258] on textarea at bounding box center [134, 224] width 256 height 77
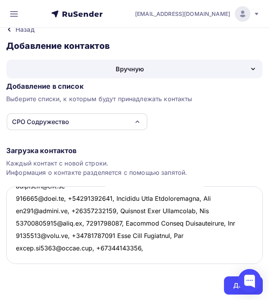
click at [146, 259] on textarea at bounding box center [134, 224] width 256 height 77
click at [142, 257] on textarea at bounding box center [134, 224] width 256 height 77
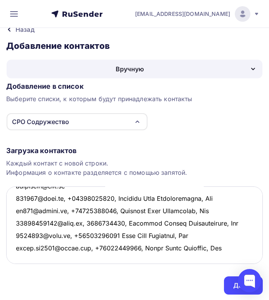
scroll to position [1530, 0]
click at [21, 255] on textarea at bounding box center [134, 224] width 256 height 77
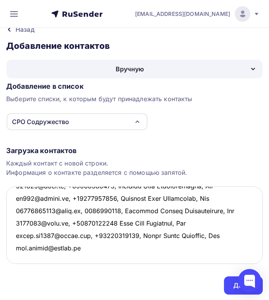
scroll to position [1542, 0]
click at [19, 255] on textarea at bounding box center [134, 224] width 256 height 77
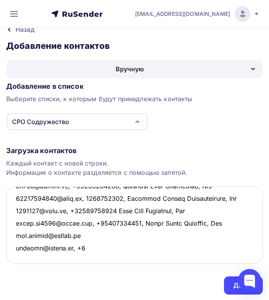
click at [86, 259] on textarea at bounding box center [134, 224] width 256 height 77
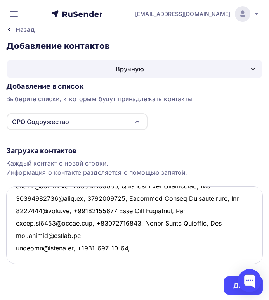
click at [102, 256] on textarea at bounding box center [134, 224] width 256 height 77
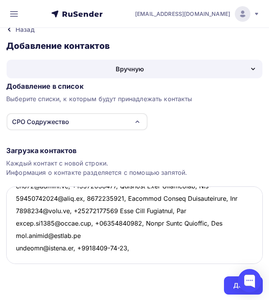
click at [111, 256] on textarea at bounding box center [134, 224] width 256 height 77
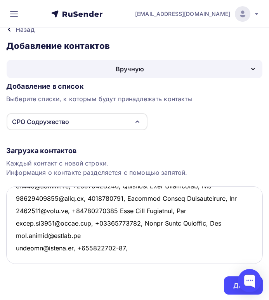
click at [121, 260] on textarea at bounding box center [134, 224] width 256 height 77
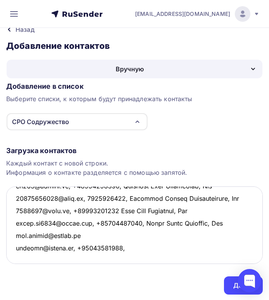
click at [125, 259] on textarea at bounding box center [134, 224] width 256 height 77
click at [126, 258] on textarea at bounding box center [134, 224] width 256 height 77
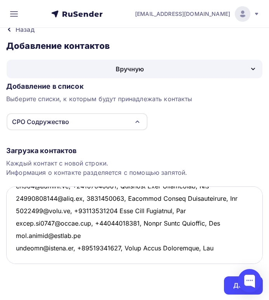
scroll to position [1554, 0]
click at [20, 253] on textarea at bounding box center [134, 224] width 256 height 77
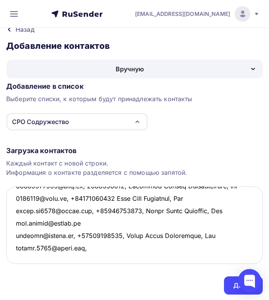
click at [87, 257] on textarea at bounding box center [134, 224] width 256 height 77
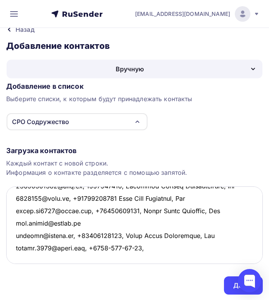
click at [133, 260] on textarea at bounding box center [134, 224] width 256 height 77
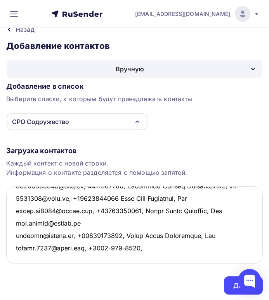
click at [122, 259] on textarea at bounding box center [134, 224] width 256 height 77
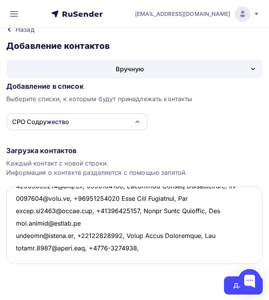
click at [109, 258] on textarea at bounding box center [134, 224] width 256 height 77
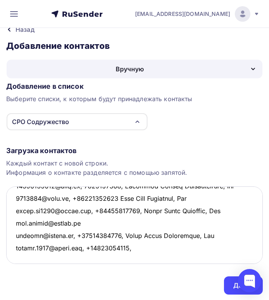
click at [155, 258] on textarea at bounding box center [134, 224] width 256 height 77
click at [134, 255] on textarea at bounding box center [134, 224] width 256 height 77
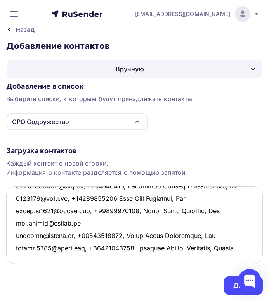
scroll to position [1579, 0]
click at [17, 253] on textarea at bounding box center [134, 224] width 256 height 77
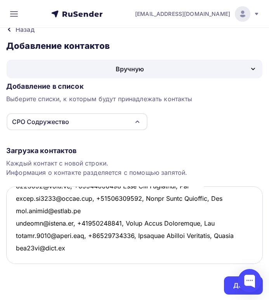
scroll to position [1592, 0]
click at [68, 246] on textarea at bounding box center [134, 224] width 256 height 77
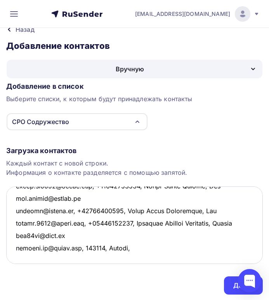
scroll to position [1597, 0]
drag, startPoint x: 111, startPoint y: 260, endPoint x: 87, endPoint y: 252, distance: 25.4
click at [87, 252] on textarea at bounding box center [134, 224] width 256 height 77
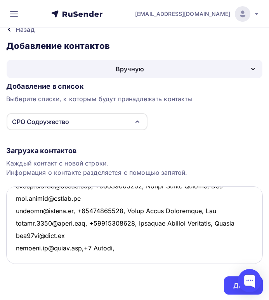
click at [95, 250] on textarea at bounding box center [134, 224] width 256 height 77
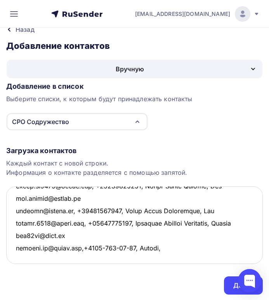
click at [126, 253] on textarea at bounding box center [134, 224] width 256 height 77
click at [133, 253] on textarea at bounding box center [134, 224] width 256 height 77
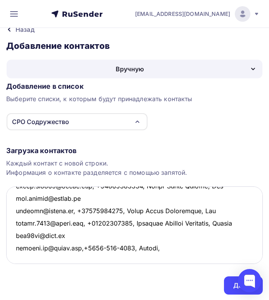
click at [110, 254] on textarea at bounding box center [134, 224] width 256 height 77
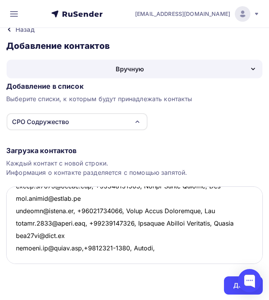
click at [133, 252] on textarea at bounding box center [134, 224] width 256 height 77
click at [137, 252] on textarea at bounding box center [134, 224] width 256 height 77
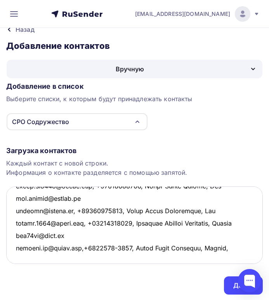
click at [240, 253] on textarea at bounding box center [134, 224] width 256 height 77
click at [20, 258] on textarea at bounding box center [134, 224] width 256 height 77
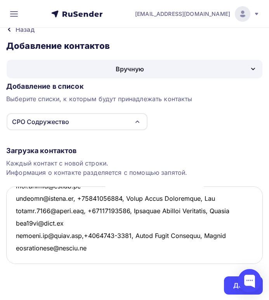
scroll to position [1616, 0]
click at [22, 255] on textarea at bounding box center [134, 224] width 256 height 77
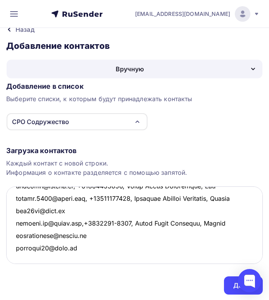
scroll to position [1629, 0]
click at [15, 256] on textarea at bounding box center [134, 224] width 256 height 77
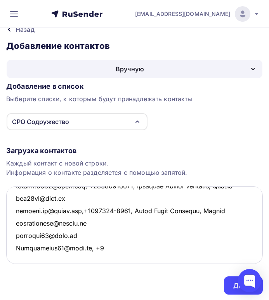
click at [93, 259] on textarea at bounding box center [134, 224] width 256 height 77
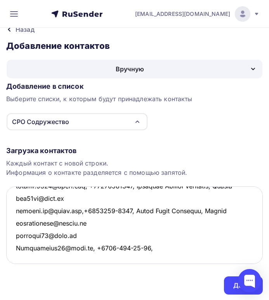
click at [127, 257] on textarea at bounding box center [134, 224] width 256 height 77
click at [119, 258] on textarea at bounding box center [134, 224] width 256 height 77
click at [106, 258] on textarea at bounding box center [134, 224] width 256 height 77
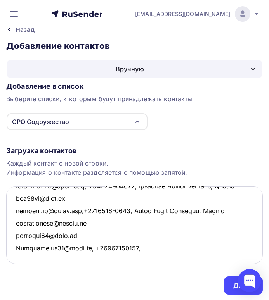
click at [133, 256] on textarea at bounding box center [134, 224] width 256 height 77
click at [140, 259] on textarea at bounding box center [134, 224] width 256 height 77
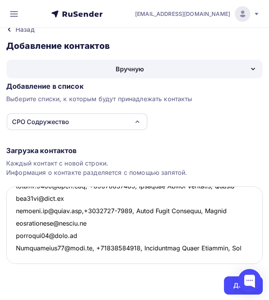
scroll to position [1641, 0]
click at [19, 255] on textarea at bounding box center [134, 224] width 256 height 77
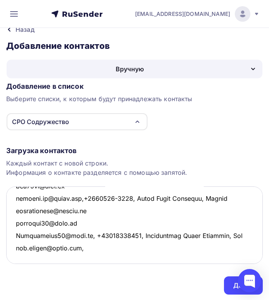
click at [91, 258] on textarea at bounding box center [134, 224] width 256 height 77
click at [132, 258] on textarea at bounding box center [134, 224] width 256 height 77
click at [121, 259] on textarea at bounding box center [134, 224] width 256 height 77
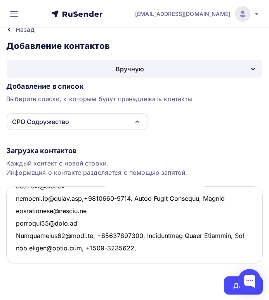
click at [107, 257] on textarea at bounding box center [134, 224] width 256 height 77
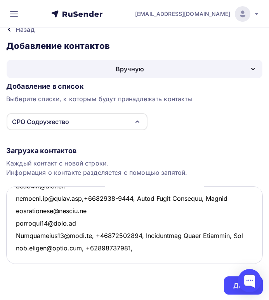
click at [136, 259] on textarea at bounding box center [134, 224] width 256 height 77
click at [141, 258] on textarea at bounding box center [134, 224] width 256 height 77
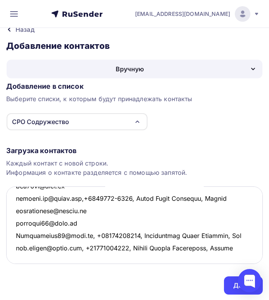
scroll to position [1666, 0]
click at [17, 254] on textarea at bounding box center [134, 224] width 256 height 77
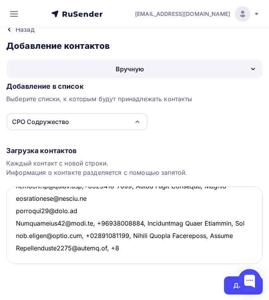
click at [110, 256] on textarea at bounding box center [134, 224] width 256 height 77
click at [146, 258] on textarea at bounding box center [134, 224] width 256 height 77
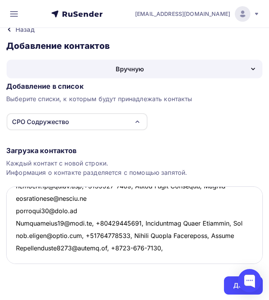
click at [136, 258] on textarea at bounding box center [134, 224] width 256 height 77
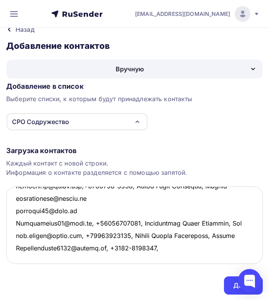
click at [122, 258] on textarea at bounding box center [134, 224] width 256 height 77
click at [152, 260] on textarea at bounding box center [134, 224] width 256 height 77
click at [150, 257] on textarea at bounding box center [134, 224] width 256 height 77
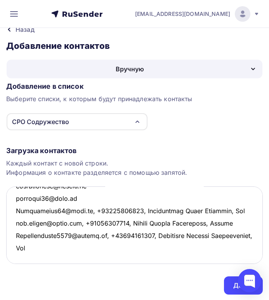
scroll to position [1691, 0]
click at [18, 256] on textarea at bounding box center [134, 224] width 256 height 77
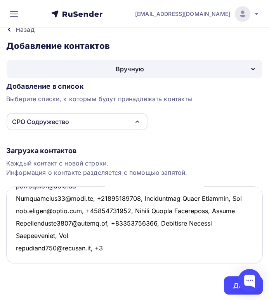
click at [99, 256] on textarea at bounding box center [134, 224] width 256 height 77
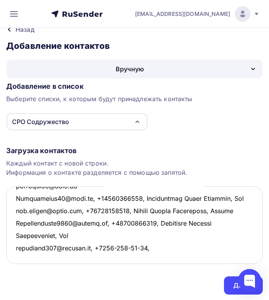
click at [136, 258] on textarea at bounding box center [134, 224] width 256 height 77
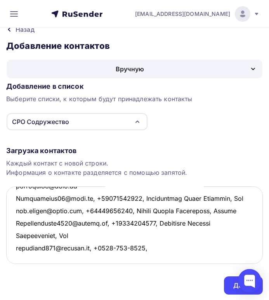
click at [126, 257] on textarea at bounding box center [134, 224] width 256 height 77
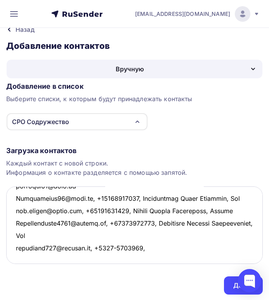
click at [114, 259] on textarea at bounding box center [134, 224] width 256 height 77
click at [111, 257] on textarea at bounding box center [134, 224] width 256 height 77
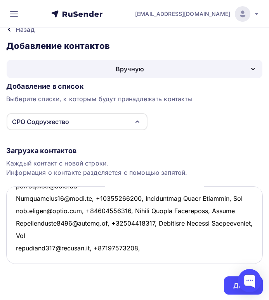
click at [137, 259] on textarea at bounding box center [134, 224] width 256 height 77
click at [138, 256] on textarea at bounding box center [134, 224] width 256 height 77
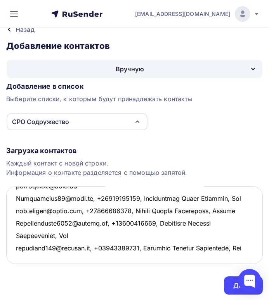
scroll to position [1716, 0]
click at [23, 256] on textarea at bounding box center [134, 224] width 256 height 77
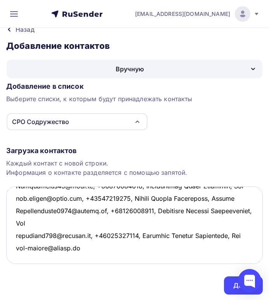
scroll to position [1728, 0]
click at [19, 253] on textarea at bounding box center [134, 224] width 256 height 77
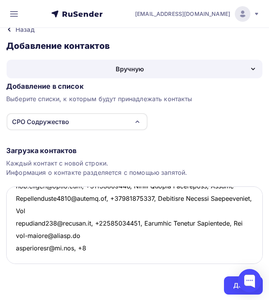
click at [91, 256] on textarea at bounding box center [134, 224] width 256 height 77
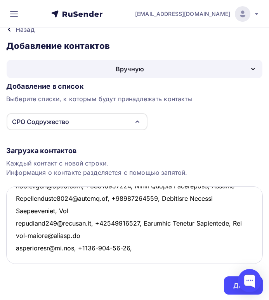
click at [125, 258] on textarea at bounding box center [134, 224] width 256 height 77
click at [116, 258] on textarea at bounding box center [134, 224] width 256 height 77
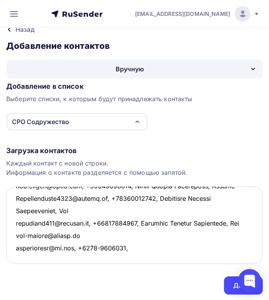
click at [103, 260] on textarea at bounding box center [134, 224] width 256 height 77
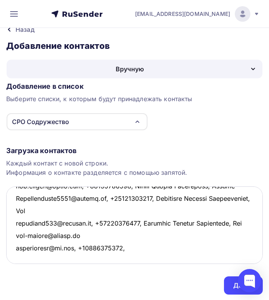
click at [127, 259] on textarea at bounding box center [134, 224] width 256 height 77
click at [133, 258] on textarea at bounding box center [134, 224] width 256 height 77
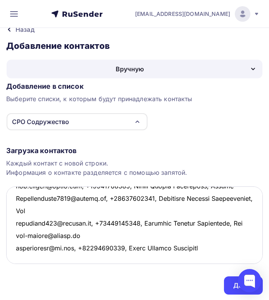
click at [133, 258] on textarea at bounding box center [134, 224] width 256 height 77
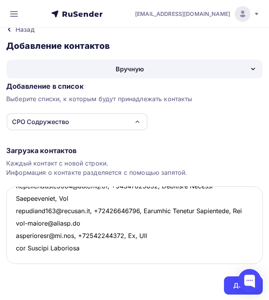
scroll to position [1740, 0]
drag, startPoint x: 137, startPoint y: 246, endPoint x: 140, endPoint y: 250, distance: 5.3
click at [155, 250] on textarea at bounding box center [134, 224] width 256 height 77
drag, startPoint x: 137, startPoint y: 249, endPoint x: 143, endPoint y: 249, distance: 6.6
click at [143, 249] on textarea at bounding box center [134, 224] width 256 height 77
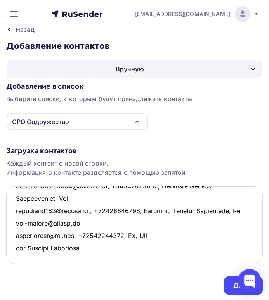
drag, startPoint x: 134, startPoint y: 248, endPoint x: 157, endPoint y: 248, distance: 22.5
click at [157, 248] on textarea at bounding box center [134, 224] width 256 height 77
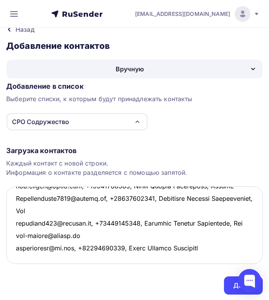
click at [209, 245] on textarea at bounding box center [134, 224] width 256 height 77
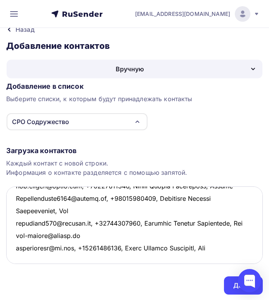
click at [17, 255] on textarea at bounding box center [134, 224] width 256 height 77
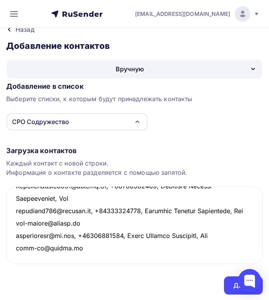
scroll to position [1753, 0]
click at [15, 255] on textarea at bounding box center [134, 224] width 256 height 77
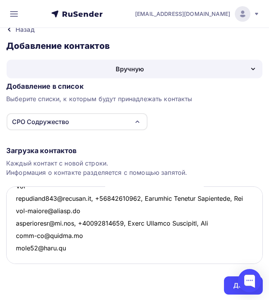
scroll to position [1765, 0]
click at [16, 255] on textarea at bounding box center [134, 224] width 256 height 77
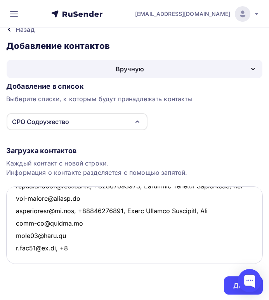
click at [74, 257] on textarea at bounding box center [134, 224] width 256 height 77
click at [84, 259] on textarea at bounding box center [134, 224] width 256 height 77
click at [96, 258] on textarea at bounding box center [134, 224] width 256 height 77
click at [105, 258] on textarea at bounding box center [134, 224] width 256 height 77
click at [110, 256] on textarea at bounding box center [134, 224] width 256 height 77
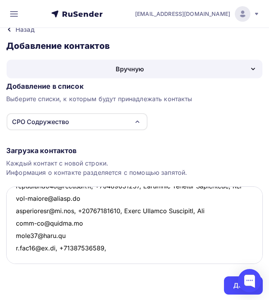
click at [113, 258] on textarea at bounding box center [134, 224] width 256 height 77
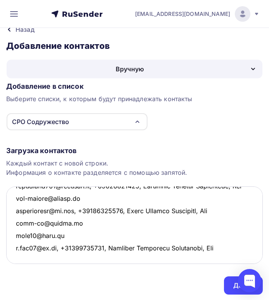
click at [178, 237] on textarea at bounding box center [134, 224] width 256 height 77
click at [232, 258] on textarea at bounding box center [134, 224] width 256 height 77
click at [18, 255] on textarea at bounding box center [134, 224] width 256 height 77
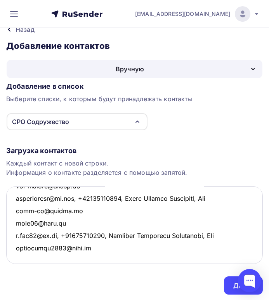
scroll to position [1790, 0]
click at [19, 255] on textarea at bounding box center [134, 224] width 256 height 77
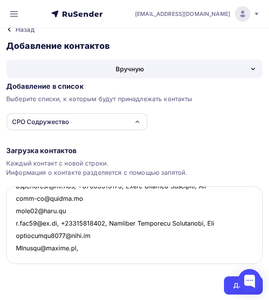
click at [81, 259] on textarea at bounding box center [134, 224] width 256 height 77
click at [123, 256] on textarea at bounding box center [134, 224] width 256 height 77
click at [114, 259] on textarea at bounding box center [134, 224] width 256 height 77
click at [100, 257] on textarea at bounding box center [134, 224] width 256 height 77
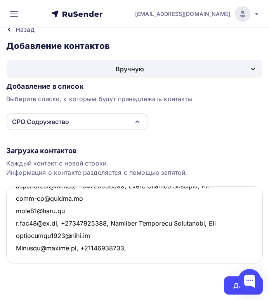
click at [134, 257] on textarea at bounding box center [134, 224] width 256 height 77
click at [130, 256] on textarea at bounding box center [134, 224] width 256 height 77
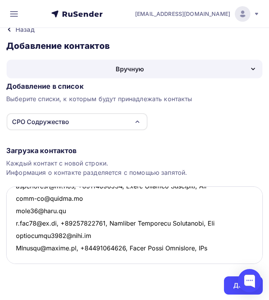
scroll to position [1802, 0]
click at [17, 251] on textarea at bounding box center [134, 224] width 256 height 77
click at [18, 255] on textarea at bounding box center [134, 224] width 256 height 77
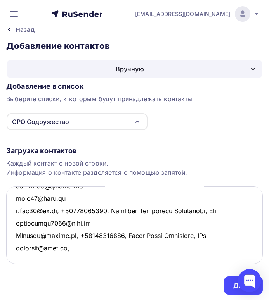
click at [68, 260] on textarea at bounding box center [134, 224] width 256 height 77
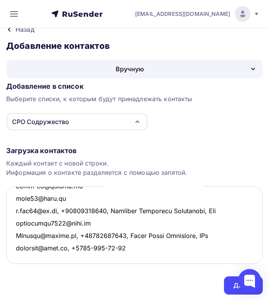
click at [115, 257] on textarea at bounding box center [134, 224] width 256 height 77
click at [105, 258] on textarea at bounding box center [134, 224] width 256 height 77
click at [91, 257] on textarea at bounding box center [134, 224] width 256 height 77
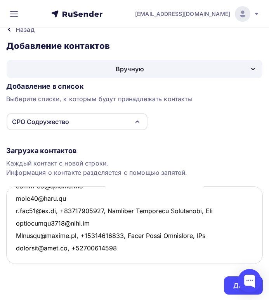
click at [128, 259] on textarea at bounding box center [134, 224] width 256 height 77
click at [114, 258] on textarea at bounding box center [134, 224] width 256 height 77
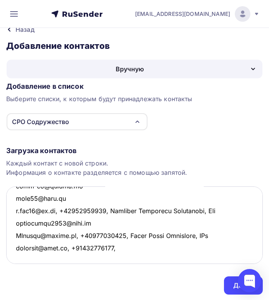
click at [119, 259] on textarea at bounding box center [134, 224] width 256 height 77
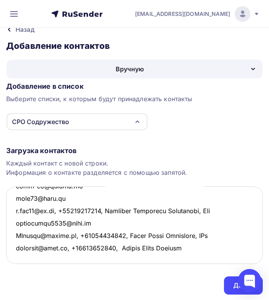
click at [119, 258] on textarea at bounding box center [134, 224] width 256 height 77
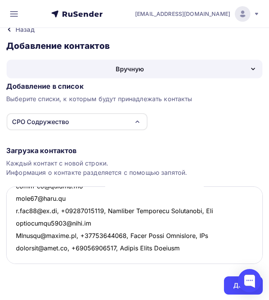
drag, startPoint x: 189, startPoint y: 259, endPoint x: 196, endPoint y: 259, distance: 6.6
click at [191, 259] on textarea at bounding box center [134, 224] width 256 height 77
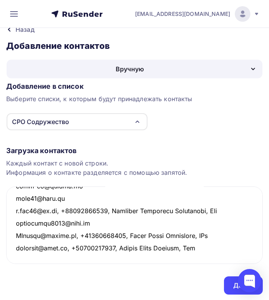
scroll to position [1815, 0]
click at [18, 254] on textarea at bounding box center [134, 224] width 256 height 77
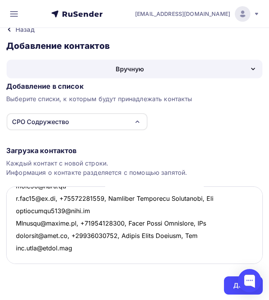
click at [76, 259] on textarea at bounding box center [134, 224] width 256 height 77
click at [81, 257] on textarea at bounding box center [134, 224] width 256 height 77
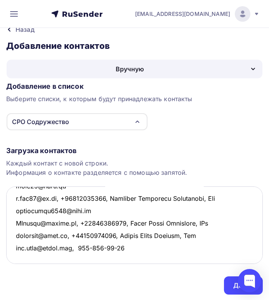
click at [81, 259] on textarea at bounding box center [134, 224] width 256 height 77
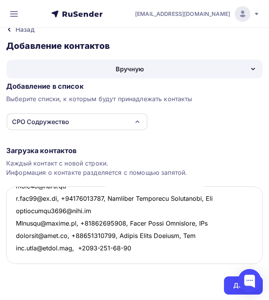
click at [127, 258] on textarea at bounding box center [134, 224] width 256 height 77
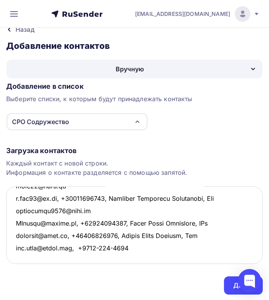
click at [117, 259] on textarea at bounding box center [134, 224] width 256 height 77
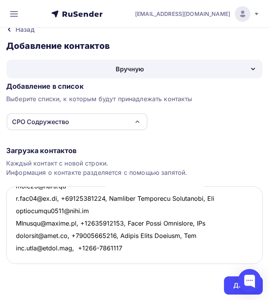
click at [102, 259] on textarea at bounding box center [134, 224] width 256 height 77
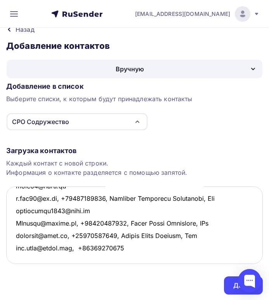
click at [127, 258] on textarea at bounding box center [134, 224] width 256 height 77
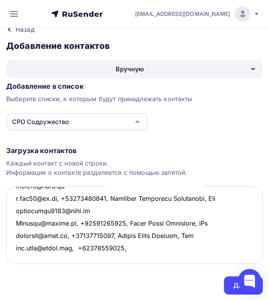
click at [80, 259] on textarea at bounding box center [134, 224] width 256 height 77
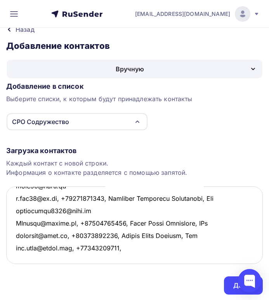
click at [130, 256] on textarea at bounding box center [134, 224] width 256 height 77
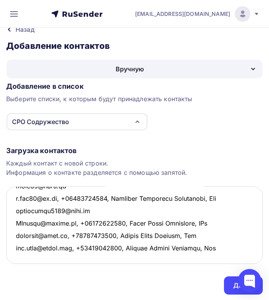
scroll to position [1827, 0]
drag, startPoint x: 214, startPoint y: 246, endPoint x: 208, endPoint y: 245, distance: 6.2
click at [208, 245] on textarea at bounding box center [134, 224] width 256 height 77
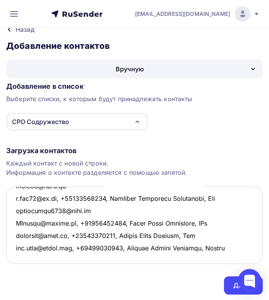
click at [18, 254] on textarea at bounding box center [134, 224] width 256 height 77
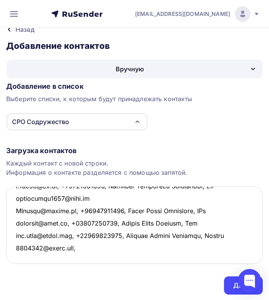
click at [83, 259] on textarea at bounding box center [134, 224] width 256 height 77
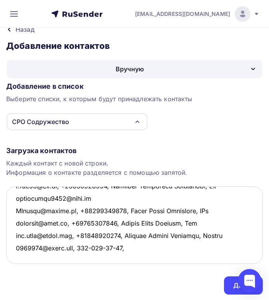
click at [83, 259] on textarea at bounding box center [134, 224] width 256 height 77
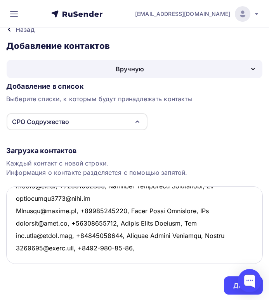
click at [102, 259] on textarea at bounding box center [134, 224] width 256 height 77
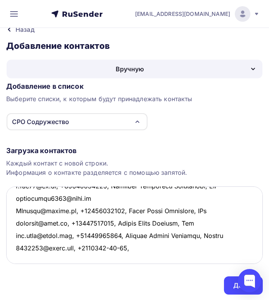
click at [113, 258] on textarea at bounding box center [134, 224] width 256 height 77
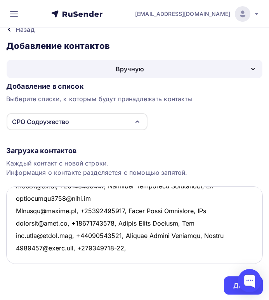
click at [121, 258] on textarea at bounding box center [134, 224] width 256 height 77
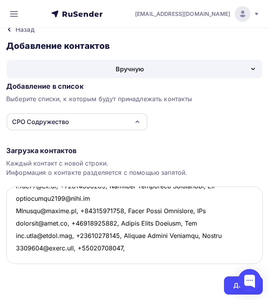
click at [130, 258] on textarea at bounding box center [134, 224] width 256 height 77
click at [126, 258] on textarea at bounding box center [134, 224] width 256 height 77
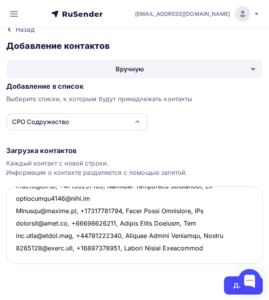
drag, startPoint x: 208, startPoint y: 246, endPoint x: 220, endPoint y: 243, distance: 13.0
click at [231, 244] on textarea at bounding box center [134, 224] width 256 height 77
drag, startPoint x: 205, startPoint y: 246, endPoint x: 235, endPoint y: 245, distance: 29.8
click at [235, 245] on textarea at bounding box center [134, 224] width 256 height 77
click at [213, 258] on textarea at bounding box center [134, 224] width 256 height 77
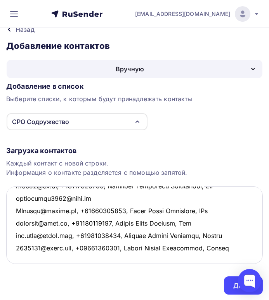
scroll to position [1840, 0]
click at [19, 253] on textarea at bounding box center [134, 224] width 256 height 77
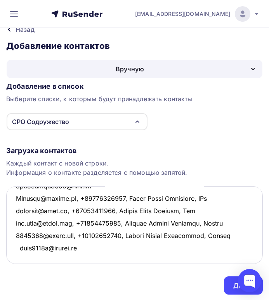
scroll to position [1852, 0]
click at [24, 255] on textarea at bounding box center [134, 224] width 256 height 77
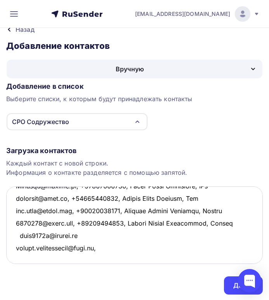
click at [19, 245] on textarea at bounding box center [134, 224] width 256 height 77
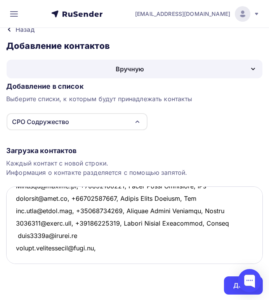
click at [108, 259] on textarea at bounding box center [134, 224] width 256 height 77
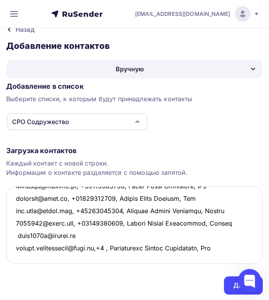
click at [109, 258] on textarea at bounding box center [134, 224] width 256 height 77
click at [109, 257] on textarea at bounding box center [134, 224] width 256 height 77
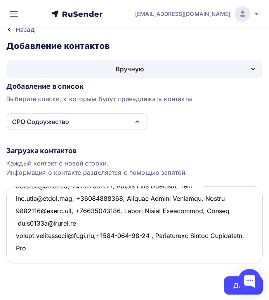
click at [227, 260] on textarea at bounding box center [134, 224] width 256 height 77
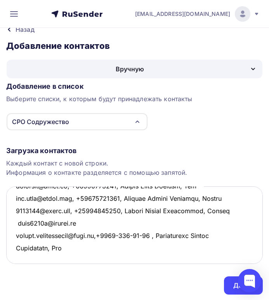
scroll to position [1864, 0]
click at [71, 256] on textarea at bounding box center [134, 224] width 256 height 77
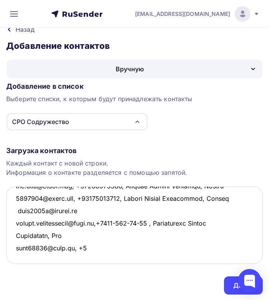
click at [81, 259] on textarea at bounding box center [134, 224] width 256 height 77
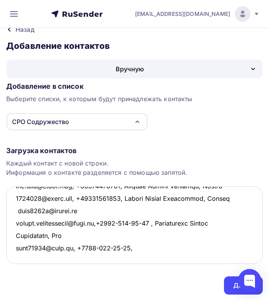
click at [120, 258] on textarea at bounding box center [134, 224] width 256 height 77
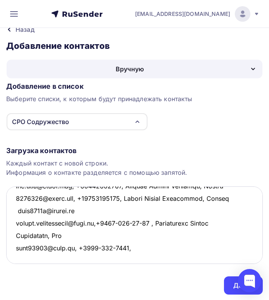
click at [110, 260] on textarea at bounding box center [134, 224] width 256 height 77
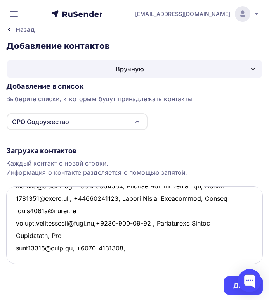
click at [96, 258] on textarea at bounding box center [134, 224] width 256 height 77
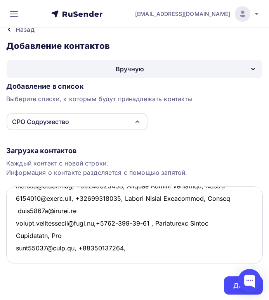
click at [126, 259] on textarea at bounding box center [134, 224] width 256 height 77
click at [132, 258] on textarea at bounding box center [134, 224] width 256 height 77
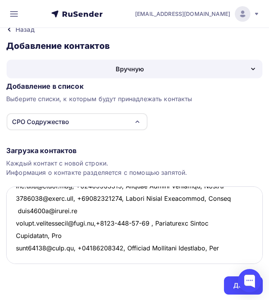
scroll to position [1889, 0]
click at [19, 255] on textarea at bounding box center [134, 224] width 256 height 77
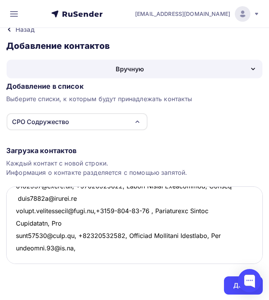
click at [77, 257] on textarea at bounding box center [134, 224] width 256 height 77
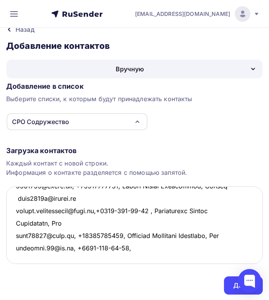
click at [114, 258] on textarea at bounding box center [134, 224] width 256 height 77
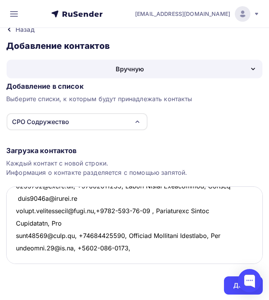
click at [105, 258] on textarea at bounding box center [134, 224] width 256 height 77
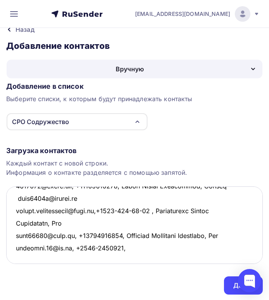
click at [91, 258] on textarea at bounding box center [134, 224] width 256 height 77
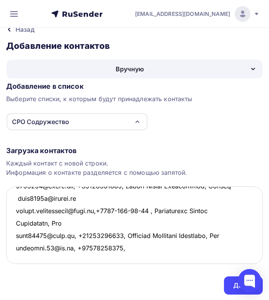
click at [123, 260] on textarea at bounding box center [134, 224] width 256 height 77
click at [126, 256] on textarea at bounding box center [134, 224] width 256 height 77
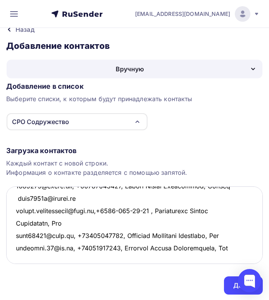
scroll to position [1902, 0]
click at [21, 259] on textarea at bounding box center [134, 224] width 256 height 77
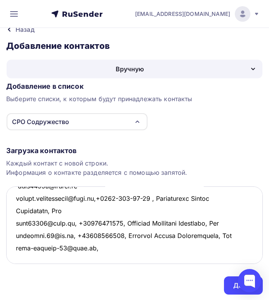
click at [95, 260] on textarea at bounding box center [134, 224] width 256 height 77
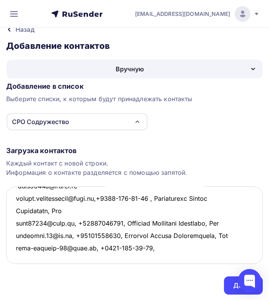
click at [138, 258] on textarea at bounding box center [134, 224] width 256 height 77
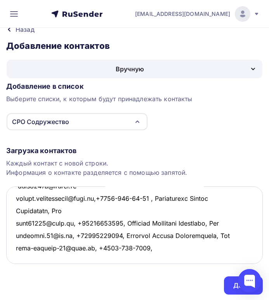
click at [129, 257] on textarea at bounding box center [134, 224] width 256 height 77
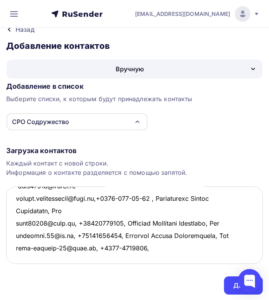
click at [115, 258] on textarea at bounding box center [134, 224] width 256 height 77
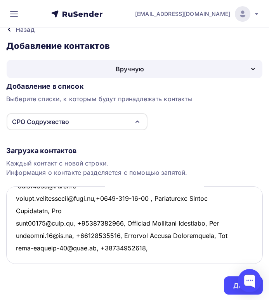
click at [138, 260] on textarea at bounding box center [134, 224] width 256 height 77
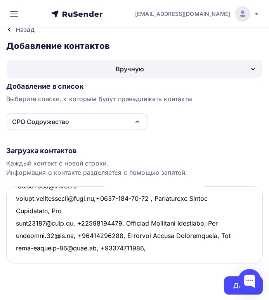
click at [141, 260] on textarea at bounding box center [134, 224] width 256 height 77
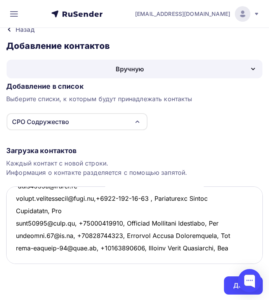
scroll to position [1914, 0]
click at [15, 255] on textarea at bounding box center [134, 224] width 256 height 77
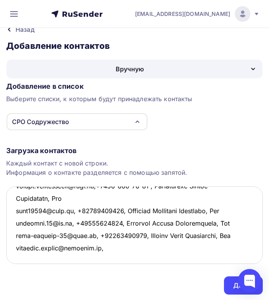
click at [98, 259] on textarea at bounding box center [134, 224] width 256 height 77
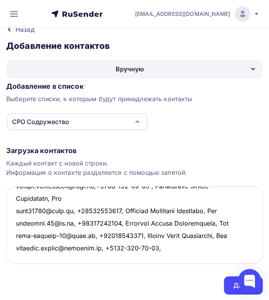
click at [141, 258] on textarea at bounding box center [134, 224] width 256 height 77
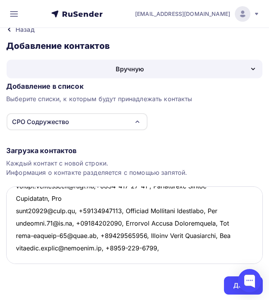
click at [129, 258] on textarea at bounding box center [134, 224] width 256 height 77
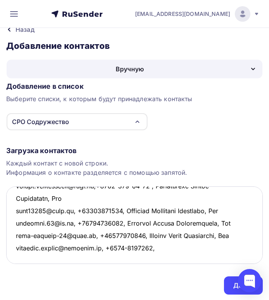
click at [117, 258] on textarea at bounding box center [134, 224] width 256 height 77
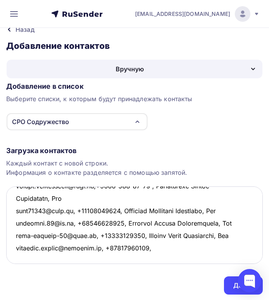
click at [146, 256] on textarea at bounding box center [134, 224] width 256 height 77
click at [143, 259] on textarea at bounding box center [134, 224] width 256 height 77
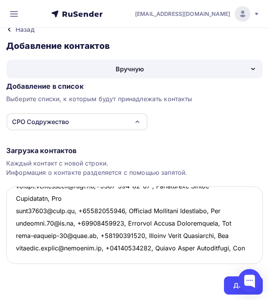
scroll to position [1926, 0]
click at [18, 257] on textarea at bounding box center [134, 224] width 256 height 77
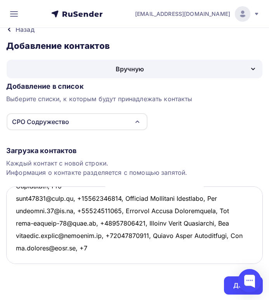
click at [85, 261] on textarea at bounding box center [134, 224] width 256 height 77
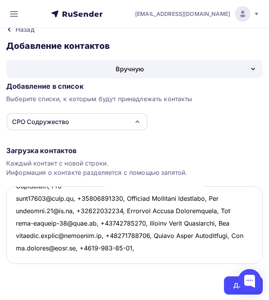
click at [120, 258] on textarea at bounding box center [134, 224] width 256 height 77
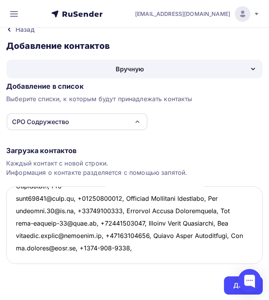
click at [109, 258] on textarea at bounding box center [134, 224] width 256 height 77
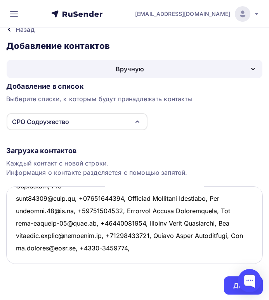
click at [96, 259] on textarea at bounding box center [134, 224] width 256 height 77
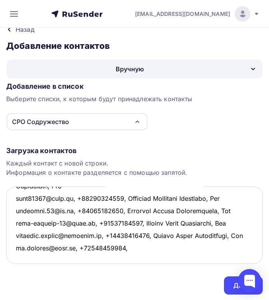
click at [126, 259] on textarea at bounding box center [134, 224] width 256 height 77
click at [128, 258] on textarea at bounding box center [134, 224] width 256 height 77
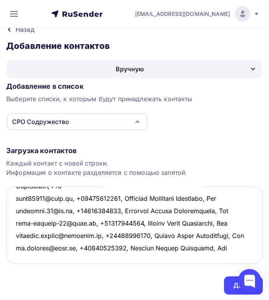
scroll to position [1939, 0]
click at [18, 255] on textarea at bounding box center [134, 224] width 256 height 77
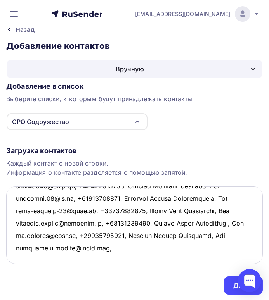
click at [109, 259] on textarea at bounding box center [134, 224] width 256 height 77
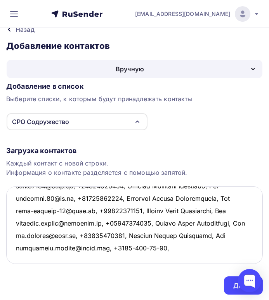
click at [152, 259] on textarea at bounding box center [134, 224] width 256 height 77
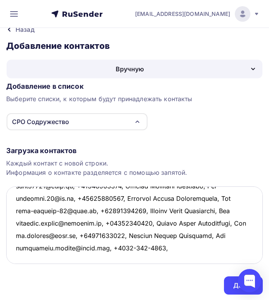
click at [142, 258] on textarea at bounding box center [134, 224] width 256 height 77
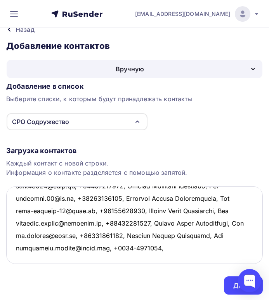
click at [127, 259] on textarea at bounding box center [134, 224] width 256 height 77
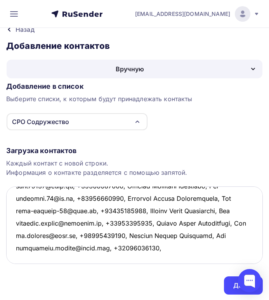
click at [169, 259] on textarea at bounding box center [134, 224] width 256 height 77
click at [162, 260] on textarea at bounding box center [134, 224] width 256 height 77
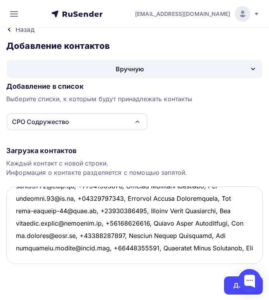
scroll to position [1964, 0]
click at [17, 257] on textarea at bounding box center [134, 224] width 256 height 77
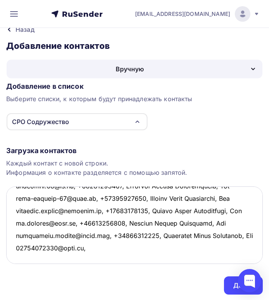
click at [85, 258] on textarea at bounding box center [134, 224] width 256 height 77
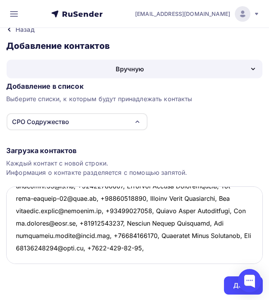
click at [129, 257] on textarea at bounding box center [134, 224] width 256 height 77
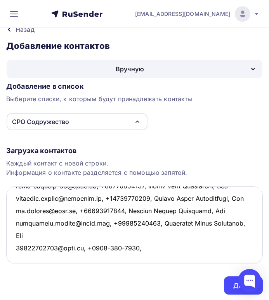
click at [119, 259] on textarea at bounding box center [134, 224] width 256 height 77
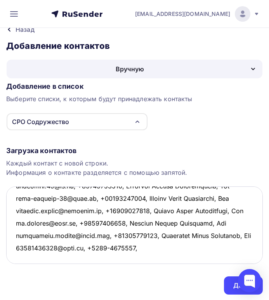
click at [105, 260] on textarea at bounding box center [134, 224] width 256 height 77
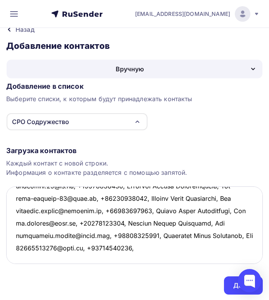
click at [133, 259] on textarea at bounding box center [134, 224] width 256 height 77
click at [129, 258] on textarea at bounding box center [134, 224] width 256 height 77
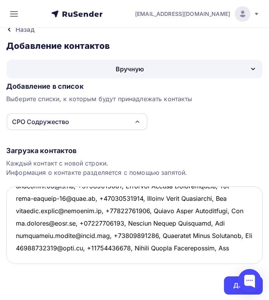
scroll to position [1976, 0]
click at [23, 255] on textarea at bounding box center [134, 224] width 256 height 77
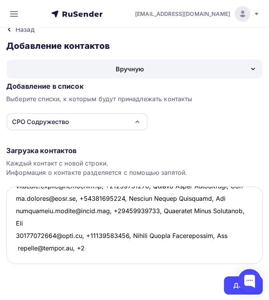
click at [90, 258] on textarea at bounding box center [134, 224] width 256 height 77
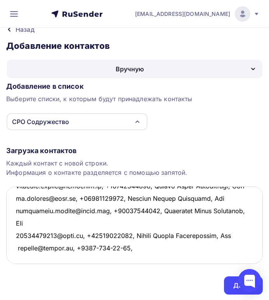
click at [124, 259] on textarea at bounding box center [134, 224] width 256 height 77
click at [113, 258] on textarea at bounding box center [134, 224] width 256 height 77
click at [116, 259] on textarea at bounding box center [134, 224] width 256 height 77
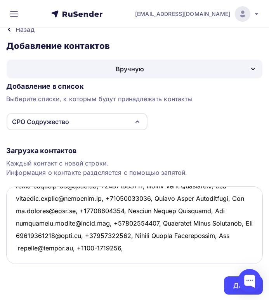
click at [102, 257] on textarea at bounding box center [134, 224] width 256 height 77
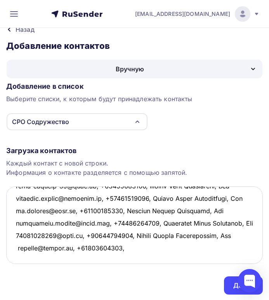
click at [132, 259] on textarea at bounding box center [134, 224] width 256 height 77
click at [134, 260] on textarea at bounding box center [134, 224] width 256 height 77
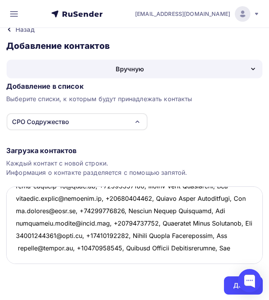
scroll to position [1988, 0]
click at [23, 255] on textarea at bounding box center [134, 224] width 256 height 77
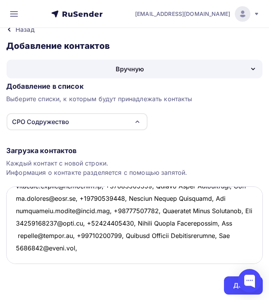
click at [91, 262] on textarea at bounding box center [134, 224] width 256 height 77
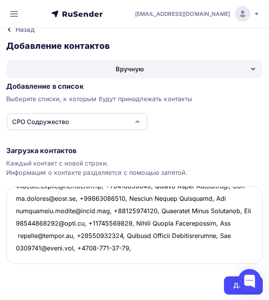
click at [126, 258] on textarea at bounding box center [134, 224] width 256 height 77
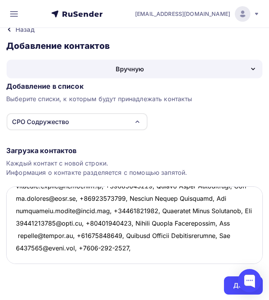
click at [114, 258] on textarea at bounding box center [134, 224] width 256 height 77
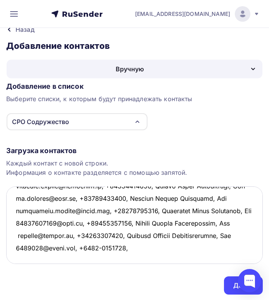
click at [101, 258] on textarea at bounding box center [134, 224] width 256 height 77
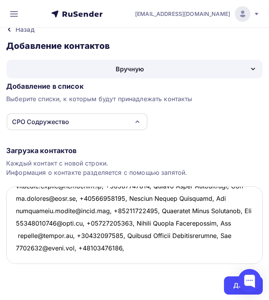
click at [127, 260] on textarea at bounding box center [134, 224] width 256 height 77
click at [131, 260] on textarea at bounding box center [134, 224] width 256 height 77
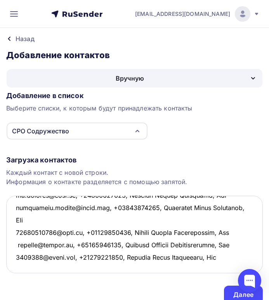
scroll to position [2042, 0]
click at [229, 214] on textarea at bounding box center [134, 234] width 256 height 77
click at [18, 223] on textarea at bounding box center [134, 234] width 256 height 77
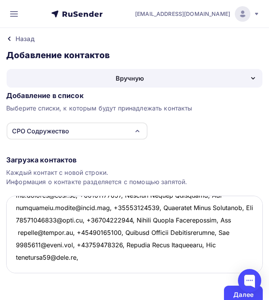
click at [86, 227] on textarea at bounding box center [134, 234] width 256 height 77
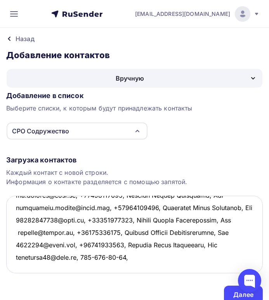
click at [82, 227] on textarea at bounding box center [134, 234] width 256 height 77
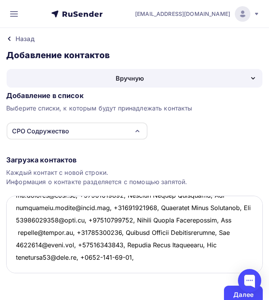
click at [126, 224] on textarea at bounding box center [134, 234] width 256 height 77
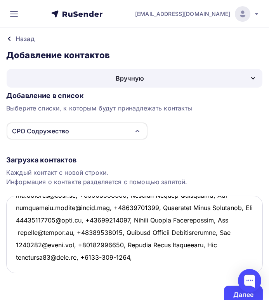
click at [115, 227] on textarea at bounding box center [134, 234] width 256 height 77
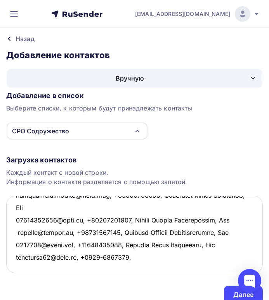
click at [101, 225] on textarea at bounding box center [134, 234] width 256 height 77
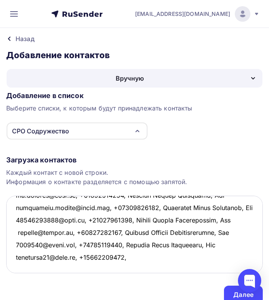
click at [129, 227] on textarea at bounding box center [134, 234] width 256 height 77
click at [143, 226] on textarea at bounding box center [134, 234] width 256 height 77
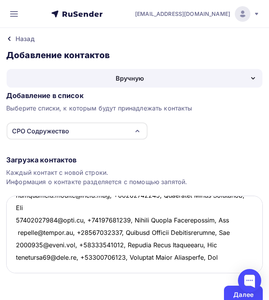
click at [20, 234] on textarea at bounding box center [134, 234] width 256 height 77
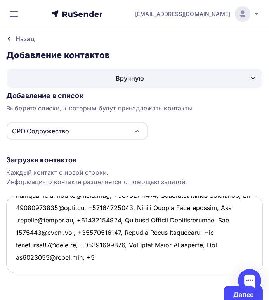
click at [95, 239] on textarea at bounding box center [134, 234] width 256 height 77
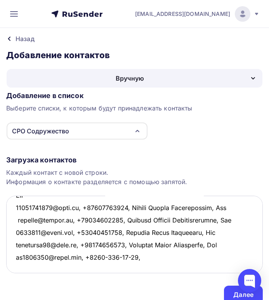
click at [132, 238] on textarea at bounding box center [134, 234] width 256 height 77
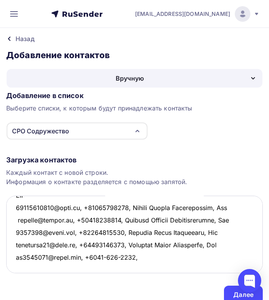
click at [121, 239] on textarea at bounding box center [134, 234] width 256 height 77
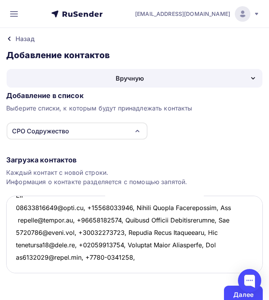
click at [106, 239] on textarea at bounding box center [134, 234] width 256 height 77
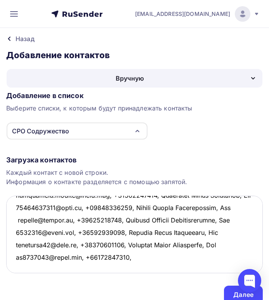
click at [151, 239] on textarea at bounding box center [134, 234] width 256 height 77
click at [138, 238] on textarea at bounding box center [134, 234] width 256 height 77
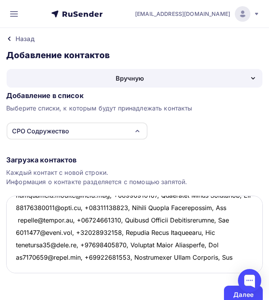
click at [15, 249] on textarea at bounding box center [134, 234] width 256 height 77
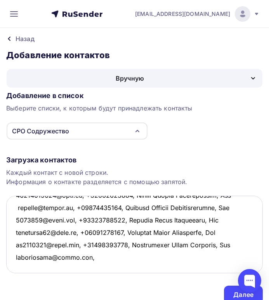
click at [101, 251] on textarea at bounding box center [134, 234] width 256 height 77
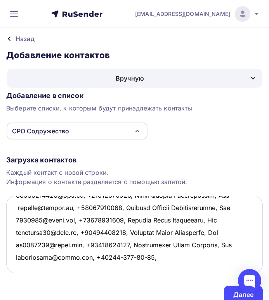
click at [102, 252] on textarea at bounding box center [134, 234] width 256 height 77
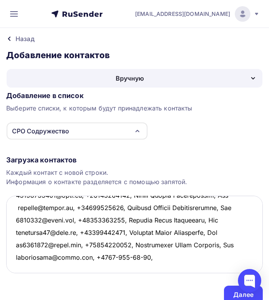
click at [113, 252] on textarea at bounding box center [134, 234] width 256 height 77
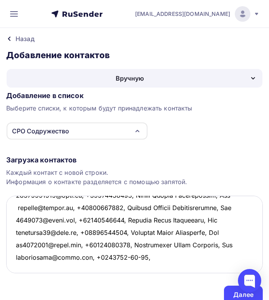
click at [126, 250] on textarea at bounding box center [134, 234] width 256 height 77
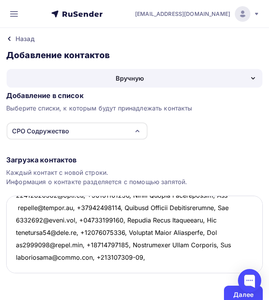
click at [131, 251] on textarea at bounding box center [134, 234] width 256 height 77
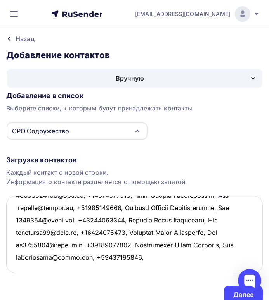
click at [141, 253] on textarea at bounding box center [134, 234] width 256 height 77
click at [140, 252] on textarea at bounding box center [134, 234] width 256 height 77
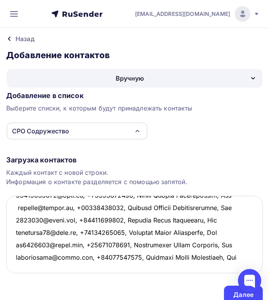
scroll to position [2050, 0]
click at [17, 250] on textarea at bounding box center [134, 234] width 256 height 77
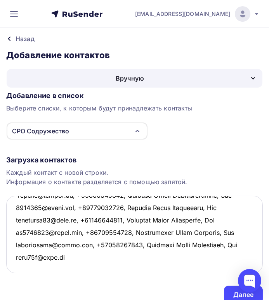
click at [17, 262] on textarea at bounding box center [134, 234] width 256 height 77
click at [64, 256] on textarea at bounding box center [134, 234] width 256 height 77
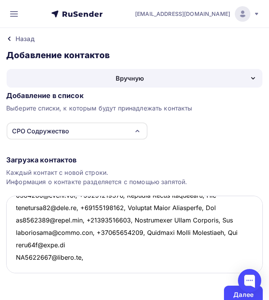
click at [90, 268] on textarea at bounding box center [134, 234] width 256 height 77
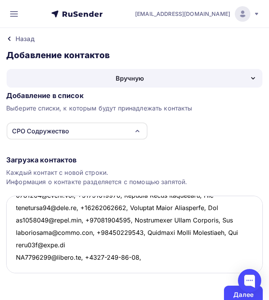
click at [131, 267] on textarea at bounding box center [134, 234] width 256 height 77
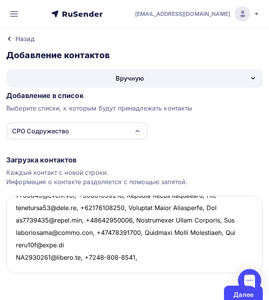
click at [121, 267] on textarea at bounding box center [134, 234] width 256 height 77
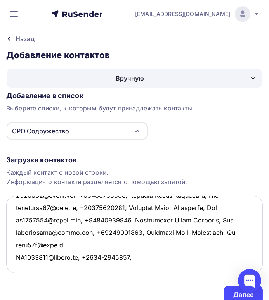
click at [109, 268] on textarea at bounding box center [134, 234] width 256 height 77
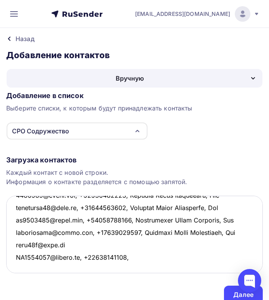
click at [143, 266] on textarea at bounding box center [134, 234] width 256 height 77
click at [139, 267] on textarea at bounding box center [134, 234] width 256 height 77
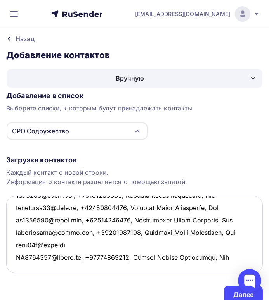
scroll to position [2063, 0]
click at [19, 265] on textarea at bounding box center [134, 234] width 256 height 77
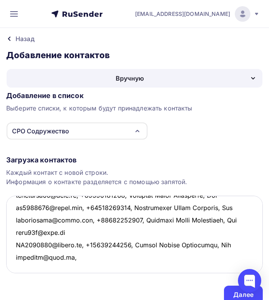
click at [74, 269] on textarea at bounding box center [134, 234] width 256 height 77
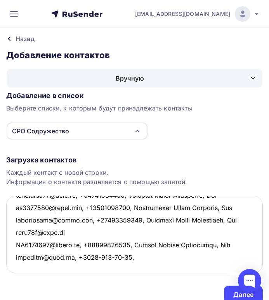
click at [118, 269] on textarea at bounding box center [134, 234] width 256 height 77
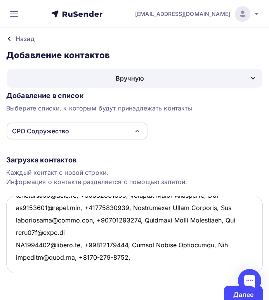
click at [107, 267] on textarea at bounding box center [134, 234] width 256 height 77
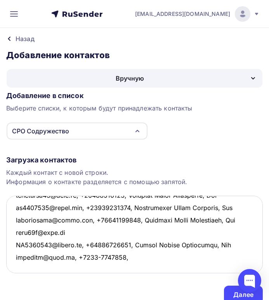
click at [94, 267] on textarea at bounding box center [134, 234] width 256 height 77
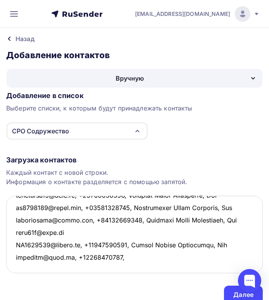
click at [136, 267] on textarea at bounding box center [134, 234] width 256 height 77
click at [121, 267] on textarea at bounding box center [134, 234] width 256 height 77
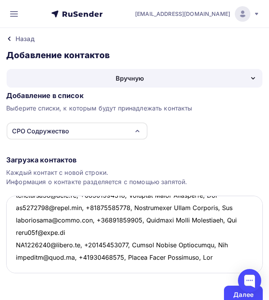
scroll to position [2075, 0]
click at [17, 263] on textarea at bounding box center [134, 234] width 256 height 77
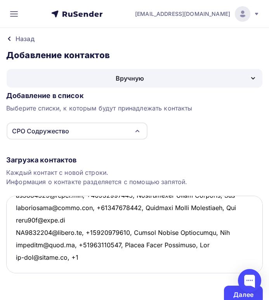
click at [79, 269] on textarea at bounding box center [134, 234] width 256 height 77
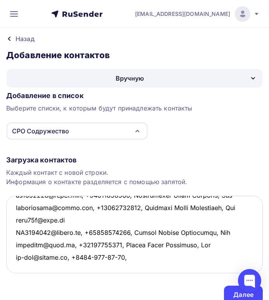
click at [129, 268] on textarea at bounding box center [134, 234] width 256 height 77
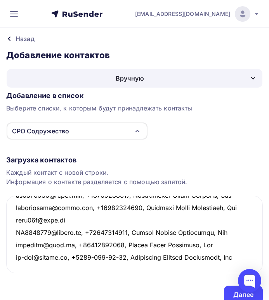
scroll to position [2088, 0]
click at [19, 265] on textarea at bounding box center [134, 234] width 256 height 77
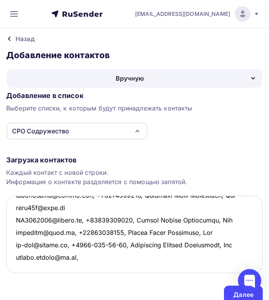
click at [74, 268] on textarea at bounding box center [134, 234] width 256 height 77
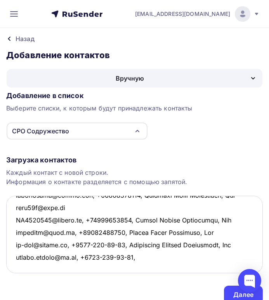
click at [117, 266] on textarea at bounding box center [134, 234] width 256 height 77
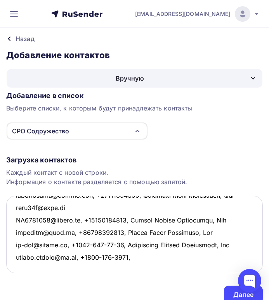
click at [108, 267] on textarea at bounding box center [134, 234] width 256 height 77
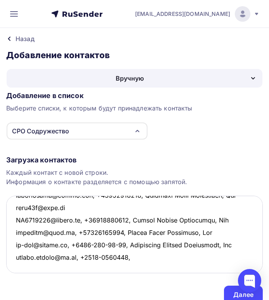
click at [93, 267] on textarea at bounding box center [134, 234] width 256 height 77
click at [120, 269] on textarea at bounding box center [134, 234] width 256 height 77
click at [121, 267] on textarea at bounding box center [134, 234] width 256 height 77
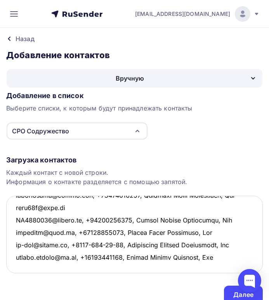
scroll to position [2100, 0]
click at [19, 264] on textarea at bounding box center [134, 234] width 256 height 77
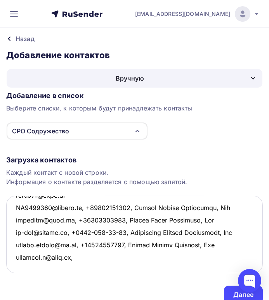
click at [79, 267] on textarea at bounding box center [134, 234] width 256 height 77
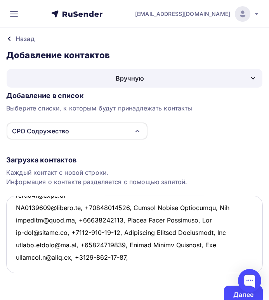
click at [121, 268] on textarea at bounding box center [134, 234] width 256 height 77
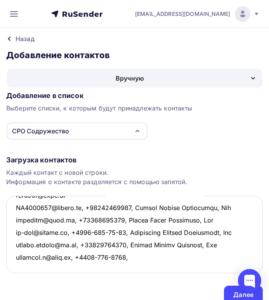
click at [111, 268] on textarea at bounding box center [134, 234] width 256 height 77
click at [97, 267] on textarea at bounding box center [134, 234] width 256 height 77
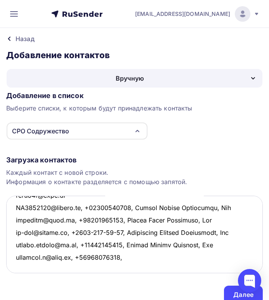
click at [124, 267] on textarea at bounding box center [134, 234] width 256 height 77
click at [125, 268] on textarea at bounding box center [134, 234] width 256 height 77
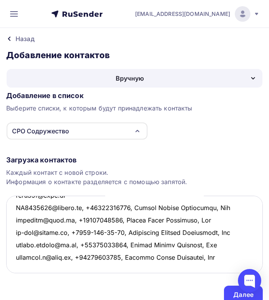
scroll to position [2112, 0]
click at [20, 260] on textarea at bounding box center [134, 234] width 256 height 77
click at [17, 265] on textarea at bounding box center [134, 234] width 256 height 77
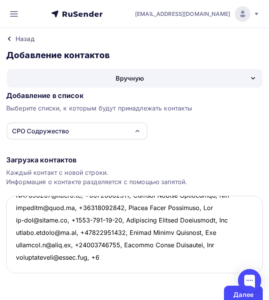
click at [107, 267] on textarea at bounding box center [134, 234] width 256 height 77
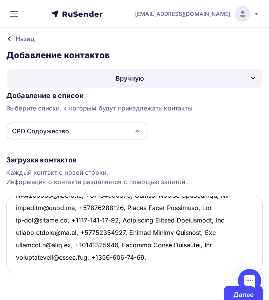
drag, startPoint x: 148, startPoint y: 268, endPoint x: 155, endPoint y: 268, distance: 6.6
click at [150, 268] on textarea at bounding box center [134, 234] width 256 height 77
click at [153, 267] on textarea at bounding box center [134, 234] width 256 height 77
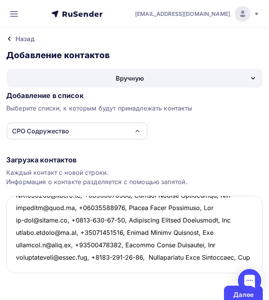
scroll to position [2137, 0]
click at [14, 263] on textarea at bounding box center [134, 234] width 256 height 77
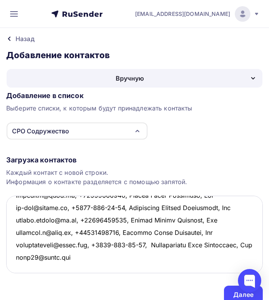
scroll to position [2150, 0]
click at [17, 265] on textarea at bounding box center [134, 234] width 256 height 77
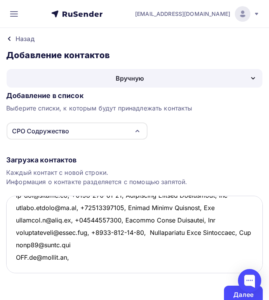
click at [77, 268] on textarea at bounding box center [134, 234] width 256 height 77
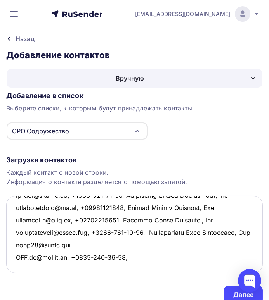
click at [120, 268] on textarea at bounding box center [134, 234] width 256 height 77
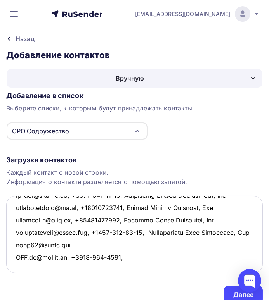
click at [109, 268] on textarea at bounding box center [134, 234] width 256 height 77
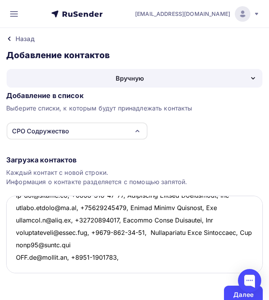
click at [97, 268] on textarea at bounding box center [134, 234] width 256 height 77
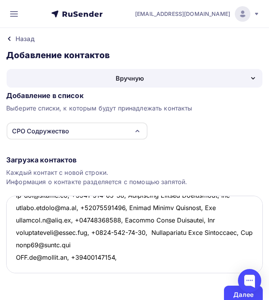
click at [126, 265] on textarea at bounding box center [134, 234] width 256 height 77
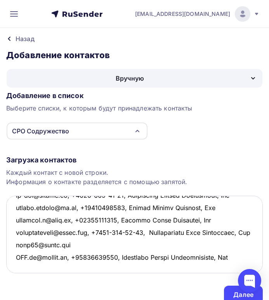
scroll to position [2162, 0]
click at [15, 263] on textarea at bounding box center [134, 234] width 256 height 77
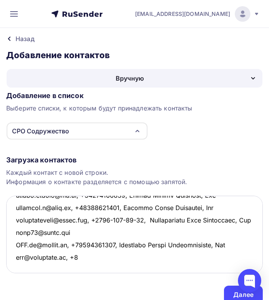
click at [77, 269] on textarea at bounding box center [134, 234] width 256 height 77
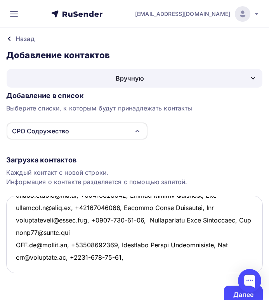
click at [111, 267] on textarea at bounding box center [134, 234] width 256 height 77
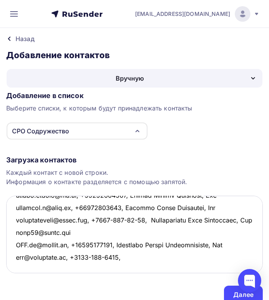
click at [101, 268] on textarea at bounding box center [134, 234] width 256 height 77
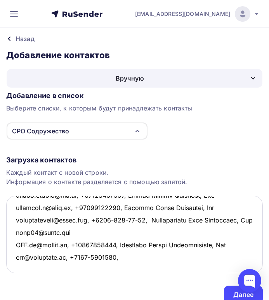
click at [87, 266] on textarea at bounding box center [134, 234] width 256 height 77
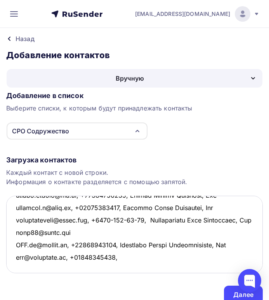
click at [114, 268] on textarea at bounding box center [134, 234] width 256 height 77
click at [116, 268] on textarea at bounding box center [134, 234] width 256 height 77
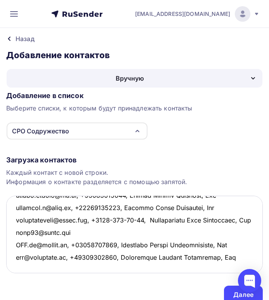
scroll to position [2174, 0]
click at [17, 267] on textarea at bounding box center [134, 234] width 256 height 77
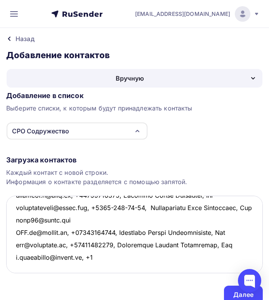
click at [100, 269] on textarea at bounding box center [134, 234] width 256 height 77
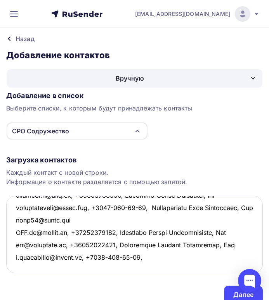
click at [145, 266] on textarea at bounding box center [134, 234] width 256 height 77
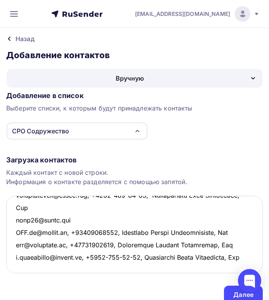
scroll to position [2199, 0]
click at [20, 263] on textarea at bounding box center [134, 234] width 256 height 77
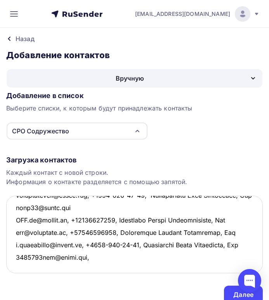
click at [96, 269] on textarea at bounding box center [134, 234] width 256 height 77
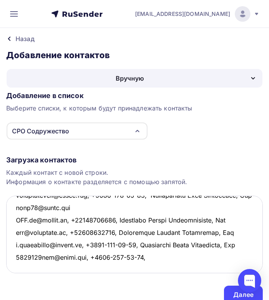
click at [136, 267] on textarea at bounding box center [134, 234] width 256 height 77
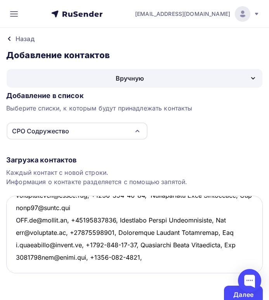
click at [128, 269] on textarea at bounding box center [134, 234] width 256 height 77
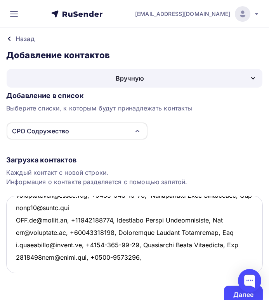
click at [114, 266] on textarea at bounding box center [134, 234] width 256 height 77
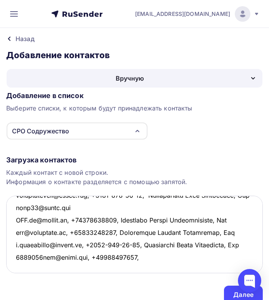
click at [138, 267] on textarea at bounding box center [134, 234] width 256 height 77
click at [147, 270] on textarea at bounding box center [134, 234] width 256 height 77
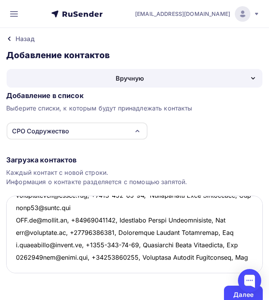
scroll to position [2224, 0]
click at [17, 266] on textarea at bounding box center [134, 234] width 256 height 77
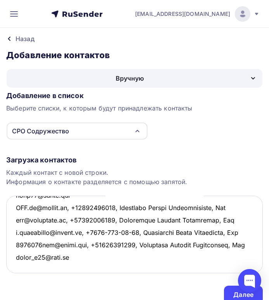
scroll to position [2236, 0]
click at [22, 264] on textarea at bounding box center [134, 234] width 256 height 77
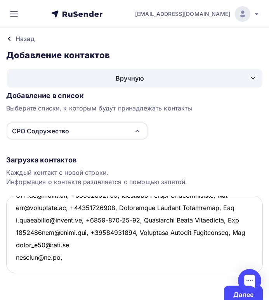
click at [62, 269] on textarea at bounding box center [134, 234] width 256 height 77
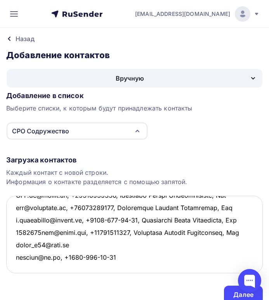
click at [103, 265] on textarea at bounding box center [134, 234] width 256 height 77
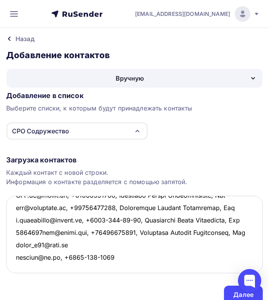
click at [95, 269] on textarea at bounding box center [134, 234] width 256 height 77
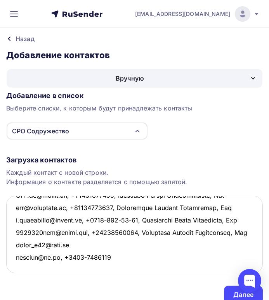
click at [79, 267] on textarea at bounding box center [134, 234] width 256 height 77
click at [81, 268] on textarea at bounding box center [134, 234] width 256 height 77
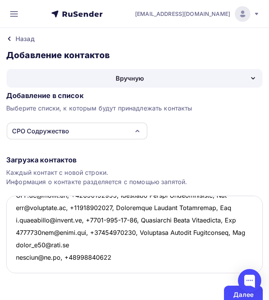
click at [100, 268] on textarea at bounding box center [134, 234] width 256 height 77
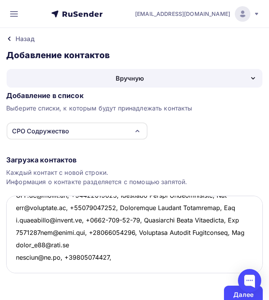
click at [105, 270] on textarea at bounding box center [134, 234] width 256 height 77
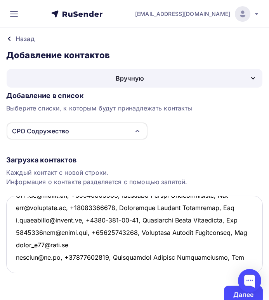
scroll to position [2249, 0]
click at [21, 264] on textarea at bounding box center [134, 234] width 256 height 77
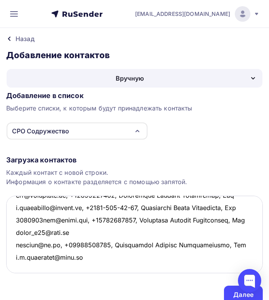
scroll to position [2261, 0]
click at [16, 262] on textarea at bounding box center [134, 234] width 256 height 77
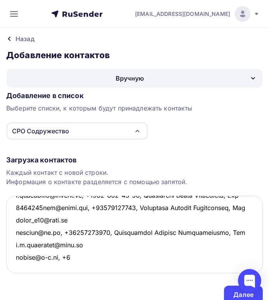
click at [67, 269] on textarea at bounding box center [134, 234] width 256 height 77
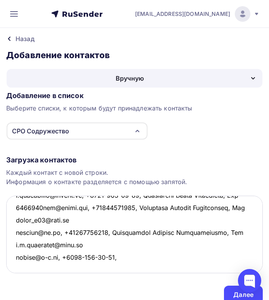
click at [108, 267] on textarea at bounding box center [134, 234] width 256 height 77
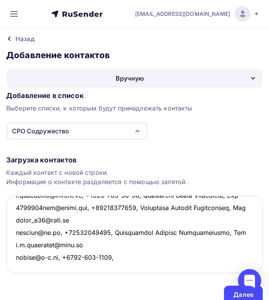
click at [96, 268] on textarea at bounding box center [134, 234] width 256 height 77
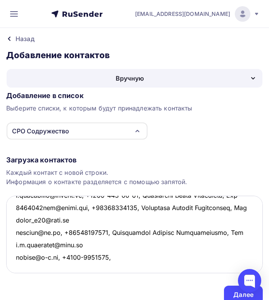
click at [83, 267] on textarea at bounding box center [134, 234] width 256 height 77
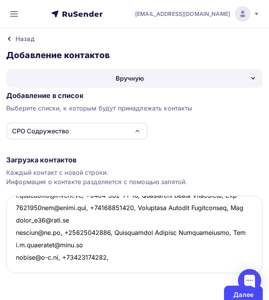
click at [115, 269] on textarea at bounding box center [134, 234] width 256 height 77
click at [114, 268] on textarea at bounding box center [134, 234] width 256 height 77
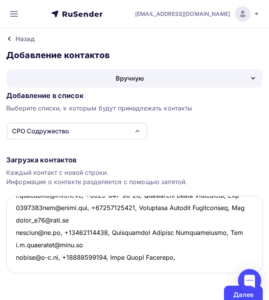
click at [183, 269] on textarea at bounding box center [134, 234] width 256 height 77
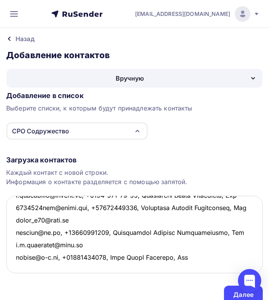
scroll to position [2274, 0]
click at [17, 263] on textarea at bounding box center [134, 234] width 256 height 77
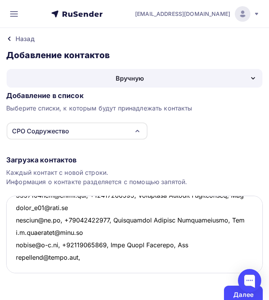
click at [84, 271] on textarea at bounding box center [134, 234] width 256 height 77
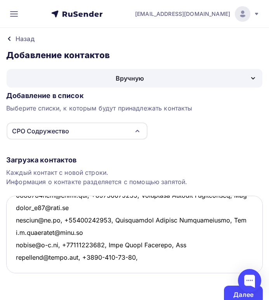
click at [128, 269] on textarea at bounding box center [134, 234] width 256 height 77
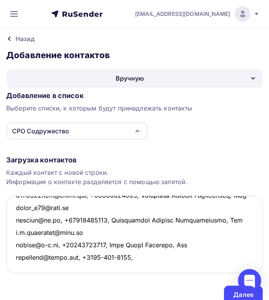
click at [118, 268] on textarea at bounding box center [134, 234] width 256 height 77
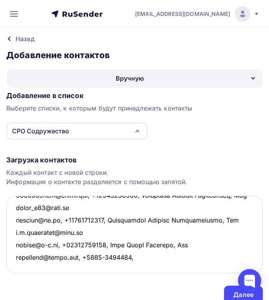
click at [104, 269] on textarea at bounding box center [134, 234] width 256 height 77
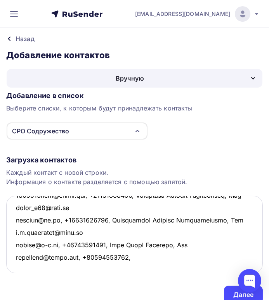
click at [137, 269] on textarea at bounding box center [134, 234] width 256 height 77
click at [133, 267] on textarea at bounding box center [134, 234] width 256 height 77
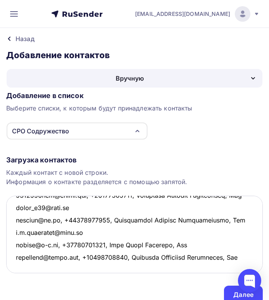
scroll to position [2286, 0]
click at [19, 267] on textarea at bounding box center [134, 234] width 256 height 77
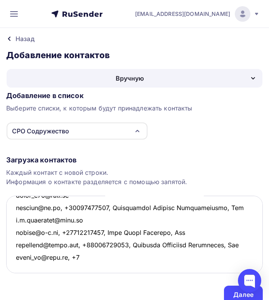
click at [81, 267] on textarea at bounding box center [134, 234] width 256 height 77
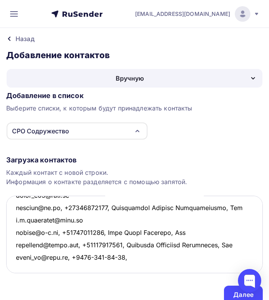
click at [118, 268] on textarea at bounding box center [134, 234] width 256 height 77
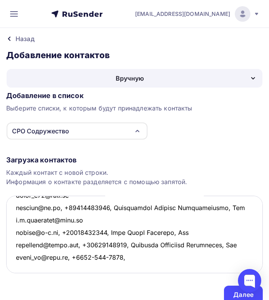
click at [107, 268] on textarea at bounding box center [134, 234] width 256 height 77
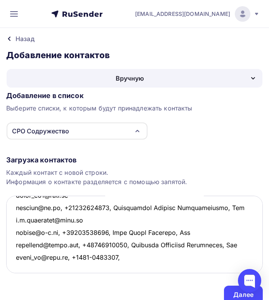
click at [93, 268] on textarea at bounding box center [134, 234] width 256 height 77
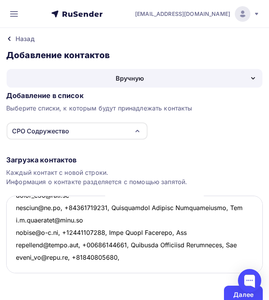
click at [119, 268] on textarea at bounding box center [134, 234] width 256 height 77
click at [124, 267] on textarea at bounding box center [134, 234] width 256 height 77
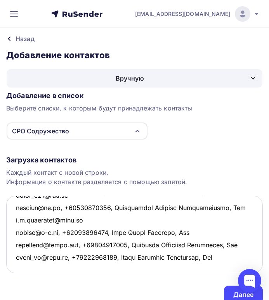
scroll to position [2298, 0]
click at [19, 264] on textarea at bounding box center [134, 234] width 256 height 77
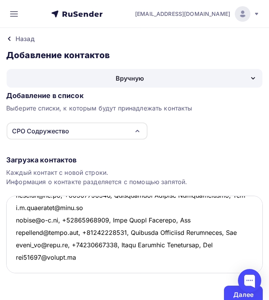
scroll to position [2311, 0]
click at [17, 266] on textarea at bounding box center [134, 234] width 256 height 77
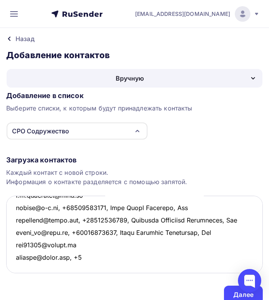
click at [85, 267] on textarea at bounding box center [134, 234] width 256 height 77
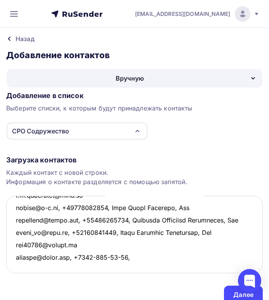
click at [121, 267] on textarea at bounding box center [134, 234] width 256 height 77
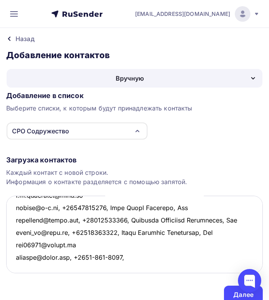
click at [111, 269] on textarea at bounding box center [134, 234] width 256 height 77
click at [98, 266] on textarea at bounding box center [134, 234] width 256 height 77
click at [125, 267] on textarea at bounding box center [134, 234] width 256 height 77
click at [129, 268] on textarea at bounding box center [134, 234] width 256 height 77
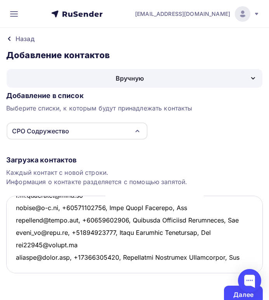
scroll to position [2336, 0]
click at [16, 266] on textarea at bounding box center [134, 234] width 256 height 77
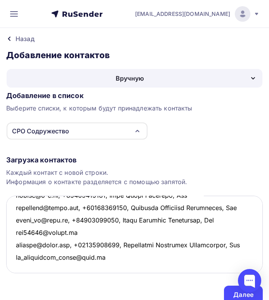
scroll to position [2348, 0]
click at [17, 263] on textarea at bounding box center [134, 234] width 256 height 77
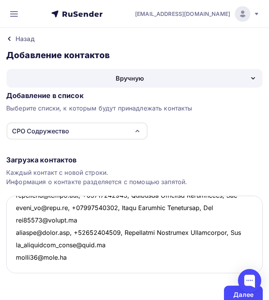
scroll to position [2360, 0]
click at [17, 263] on textarea at bounding box center [134, 234] width 256 height 77
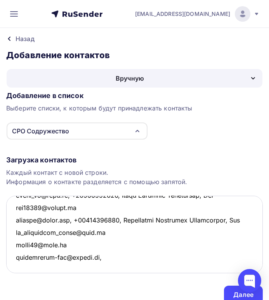
click at [99, 267] on textarea at bounding box center [134, 234] width 256 height 77
click at [145, 269] on textarea at bounding box center [134, 234] width 256 height 77
click at [134, 267] on textarea at bounding box center [134, 234] width 256 height 77
click at [120, 268] on textarea at bounding box center [134, 234] width 256 height 77
click at [154, 269] on textarea at bounding box center [134, 234] width 256 height 77
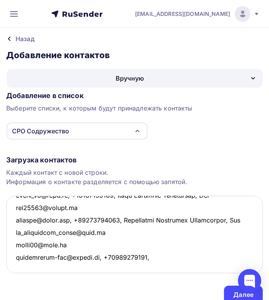
click at [151, 268] on textarea at bounding box center [134, 234] width 256 height 77
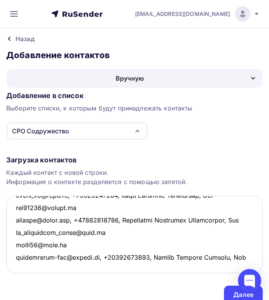
scroll to position [2373, 0]
click at [18, 266] on textarea at bounding box center [134, 234] width 256 height 77
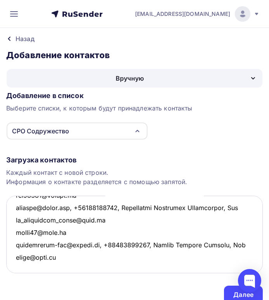
scroll to position [2385, 0]
click at [18, 262] on textarea at bounding box center [134, 234] width 256 height 77
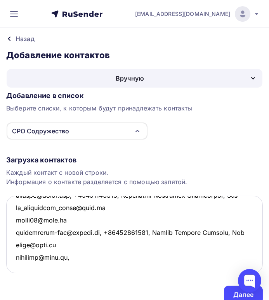
click at [72, 267] on textarea at bounding box center [134, 234] width 256 height 77
click at [113, 266] on textarea at bounding box center [134, 234] width 256 height 77
click at [103, 269] on textarea at bounding box center [134, 234] width 256 height 77
click at [90, 269] on textarea at bounding box center [134, 234] width 256 height 77
click at [114, 269] on textarea at bounding box center [134, 234] width 256 height 77
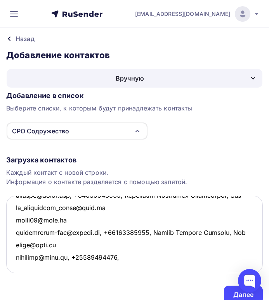
click at [115, 268] on textarea at bounding box center [134, 234] width 256 height 77
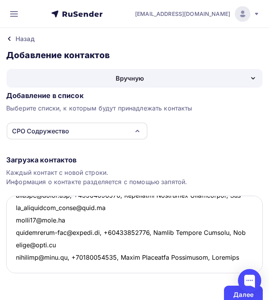
scroll to position [2398, 0]
click at [19, 266] on textarea at bounding box center [134, 234] width 256 height 77
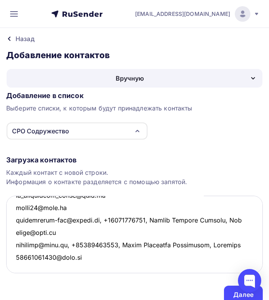
scroll to position [2410, 0]
click at [17, 262] on textarea at bounding box center [134, 234] width 256 height 77
click at [18, 263] on textarea at bounding box center [134, 234] width 256 height 77
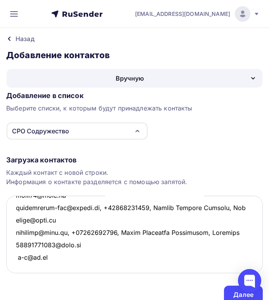
scroll to position [2422, 0]
click at [20, 263] on textarea at bounding box center [134, 234] width 256 height 77
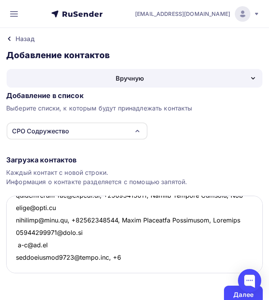
click at [119, 267] on textarea at bounding box center [134, 234] width 256 height 77
click at [127, 267] on textarea at bounding box center [134, 234] width 256 height 77
click at [140, 266] on textarea at bounding box center [134, 234] width 256 height 77
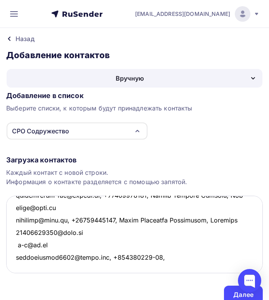
click at [145, 268] on textarea at bounding box center [134, 234] width 256 height 77
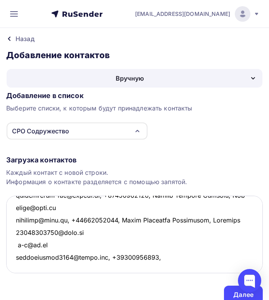
click at [157, 269] on textarea at bounding box center [134, 234] width 256 height 77
click at [155, 267] on textarea at bounding box center [134, 234] width 256 height 77
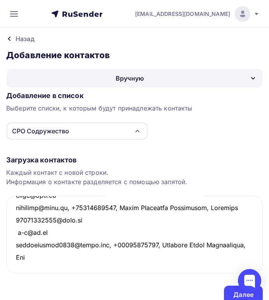
scroll to position [2447, 0]
click at [19, 263] on textarea at bounding box center [134, 234] width 256 height 77
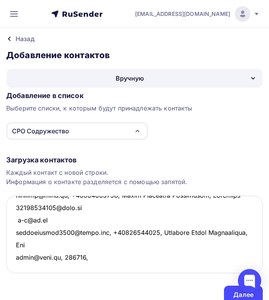
scroll to position [2453, 0]
drag, startPoint x: 59, startPoint y: 268, endPoint x: 64, endPoint y: 267, distance: 4.9
click at [64, 267] on textarea at bounding box center [134, 234] width 256 height 77
click at [89, 257] on textarea at bounding box center [134, 234] width 256 height 77
drag, startPoint x: 84, startPoint y: 261, endPoint x: 63, endPoint y: 259, distance: 21.0
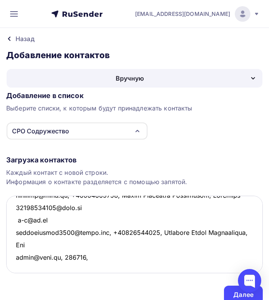
click at [63, 259] on textarea at bounding box center [134, 234] width 256 height 77
click at [71, 263] on textarea at bounding box center [134, 234] width 256 height 77
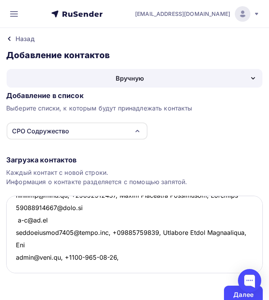
click at [83, 261] on textarea at bounding box center [134, 234] width 256 height 77
click at [97, 260] on textarea at bounding box center [134, 234] width 256 height 77
click at [103, 261] on textarea at bounding box center [134, 234] width 256 height 77
click at [115, 260] on textarea at bounding box center [134, 234] width 256 height 77
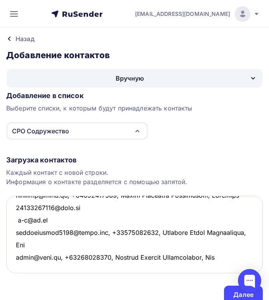
scroll to position [2460, 0]
click at [20, 263] on textarea at bounding box center [134, 234] width 256 height 77
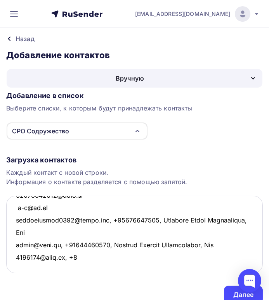
click at [75, 267] on textarea at bounding box center [134, 234] width 256 height 77
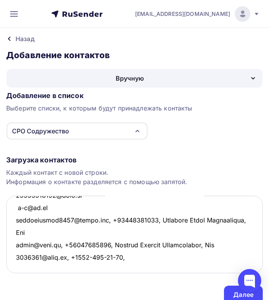
click at [88, 268] on textarea at bounding box center [134, 234] width 256 height 77
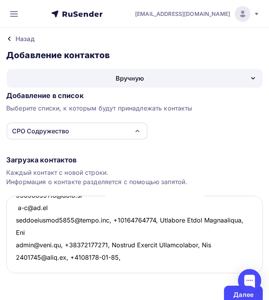
click at [99, 269] on textarea at bounding box center [134, 234] width 256 height 77
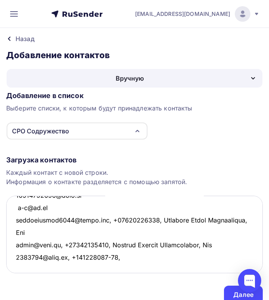
click at [105, 268] on textarea at bounding box center [134, 234] width 256 height 77
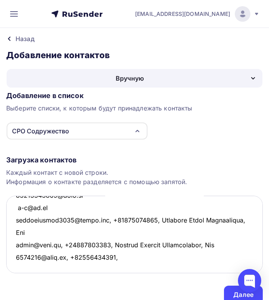
click at [121, 269] on textarea at bounding box center [134, 234] width 256 height 77
click at [114, 269] on textarea at bounding box center [134, 234] width 256 height 77
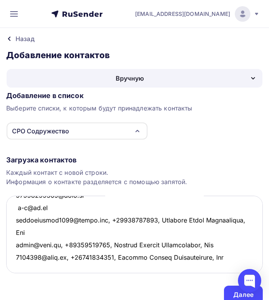
scroll to position [2472, 0]
click at [20, 265] on textarea at bounding box center [134, 234] width 256 height 77
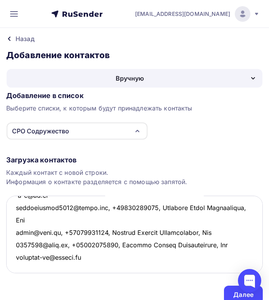
scroll to position [2484, 0]
click at [15, 264] on textarea at bounding box center [134, 234] width 256 height 77
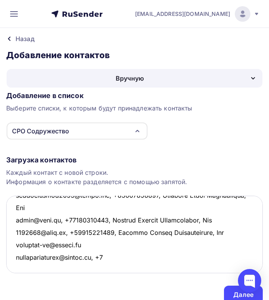
click at [107, 267] on textarea at bounding box center [134, 234] width 256 height 77
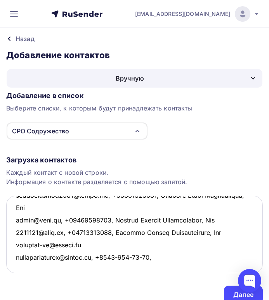
click at [143, 267] on textarea at bounding box center [134, 234] width 256 height 77
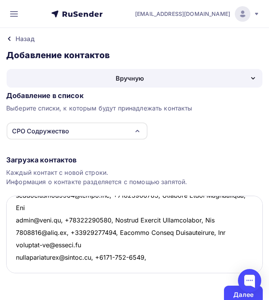
click at [131, 267] on textarea at bounding box center [134, 234] width 256 height 77
click at [118, 266] on textarea at bounding box center [134, 234] width 256 height 77
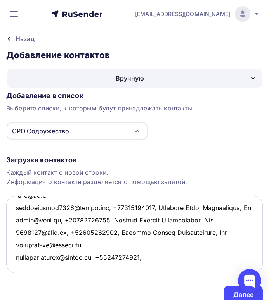
click at [151, 268] on textarea at bounding box center [134, 234] width 256 height 77
click at [147, 269] on textarea at bounding box center [134, 234] width 256 height 77
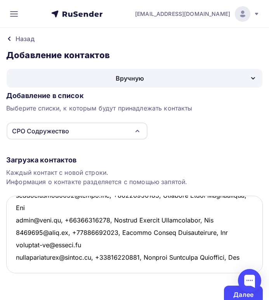
scroll to position [2509, 0]
click at [17, 266] on textarea at bounding box center [134, 234] width 256 height 77
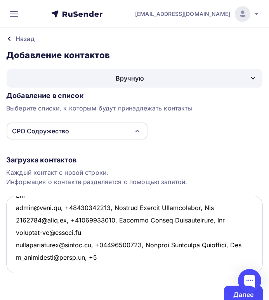
click at [100, 268] on textarea at bounding box center [134, 234] width 256 height 77
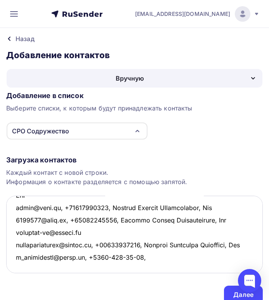
click at [113, 267] on textarea at bounding box center [134, 234] width 256 height 77
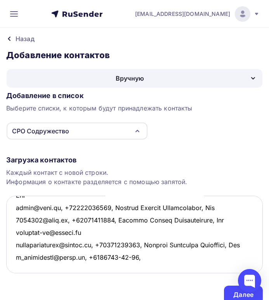
click at [121, 267] on textarea at bounding box center [134, 234] width 256 height 77
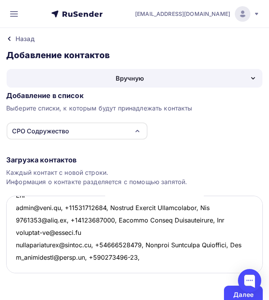
click at [129, 267] on textarea at bounding box center [134, 234] width 256 height 77
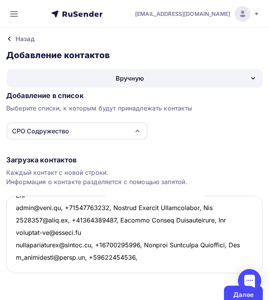
click at [141, 268] on textarea at bounding box center [134, 234] width 256 height 77
click at [139, 265] on textarea at bounding box center [134, 234] width 256 height 77
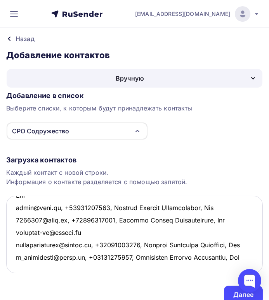
scroll to position [2534, 0]
click at [15, 264] on textarea at bounding box center [134, 234] width 256 height 77
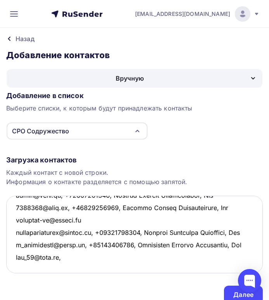
click at [15, 264] on textarea at bounding box center [134, 234] width 256 height 77
click at [65, 267] on textarea at bounding box center [134, 234] width 256 height 77
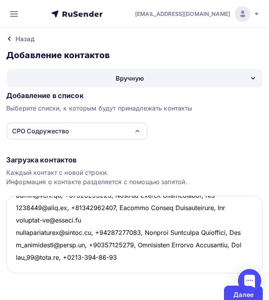
click at [110, 268] on textarea at bounding box center [134, 234] width 256 height 77
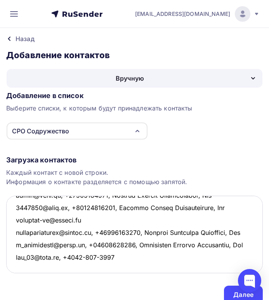
click at [100, 267] on textarea at bounding box center [134, 234] width 256 height 77
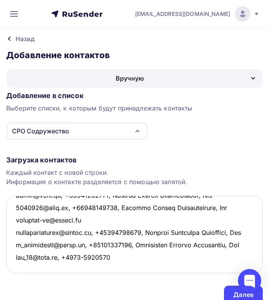
click at [84, 268] on textarea at bounding box center [134, 234] width 256 height 77
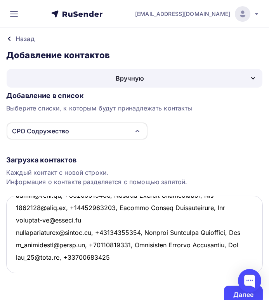
click at [121, 269] on textarea at bounding box center [134, 234] width 256 height 77
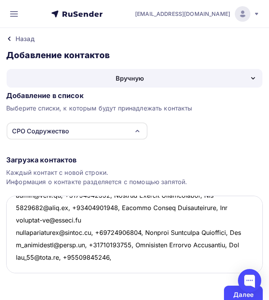
click at [115, 265] on textarea at bounding box center [134, 234] width 256 height 77
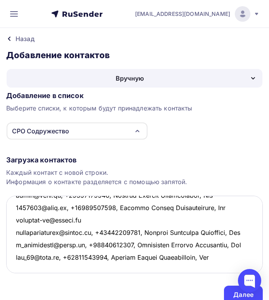
scroll to position [2546, 0]
click at [17, 263] on textarea at bounding box center [134, 234] width 256 height 77
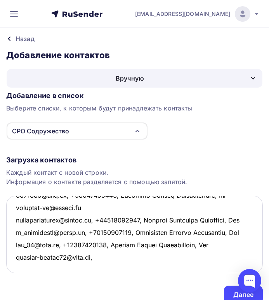
click at [94, 270] on textarea at bounding box center [134, 234] width 256 height 77
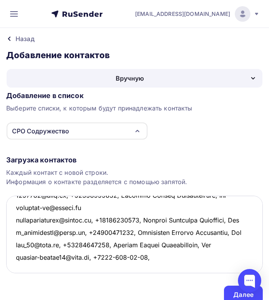
click at [139, 265] on textarea at bounding box center [134, 234] width 256 height 77
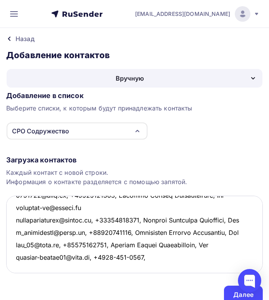
click at [130, 269] on textarea at bounding box center [134, 234] width 256 height 77
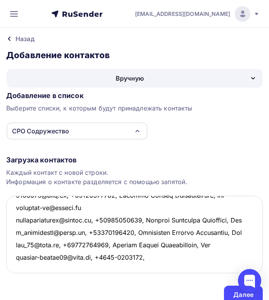
click at [116, 267] on textarea at bounding box center [134, 234] width 256 height 77
click at [145, 269] on textarea at bounding box center [134, 234] width 256 height 77
click at [143, 266] on textarea at bounding box center [134, 234] width 256 height 77
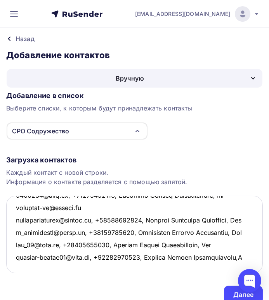
scroll to position [2559, 0]
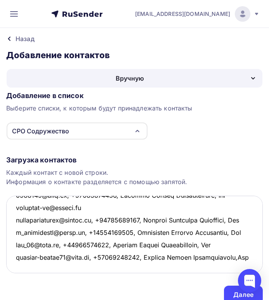
click at [66, 269] on textarea at bounding box center [134, 234] width 256 height 77
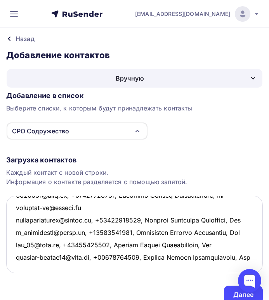
click at [36, 266] on textarea at bounding box center [134, 234] width 256 height 77
click at [18, 265] on textarea at bounding box center [134, 234] width 256 height 77
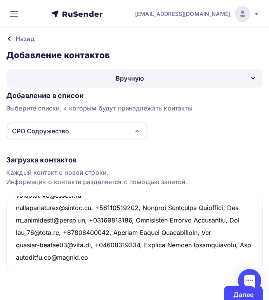
scroll to position [2584, 0]
click at [18, 265] on textarea at bounding box center [134, 234] width 256 height 77
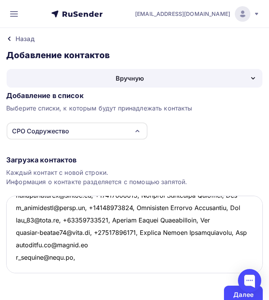
click at [73, 269] on textarea at bounding box center [134, 234] width 256 height 77
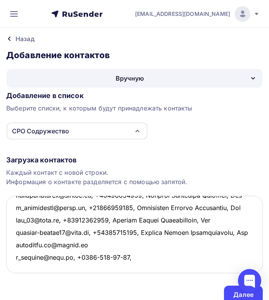
click at [114, 267] on textarea at bounding box center [134, 234] width 256 height 77
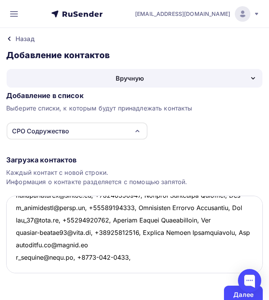
click at [102, 266] on textarea at bounding box center [134, 234] width 256 height 77
click at [88, 268] on textarea at bounding box center [134, 234] width 256 height 77
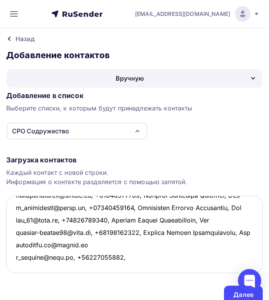
click at [126, 267] on textarea at bounding box center [134, 234] width 256 height 77
click at [119, 267] on textarea at bounding box center [134, 234] width 256 height 77
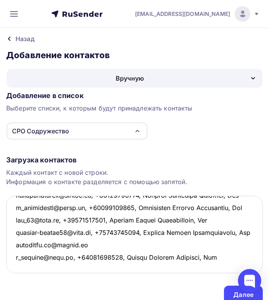
scroll to position [2596, 0]
click at [21, 266] on textarea at bounding box center [134, 234] width 256 height 77
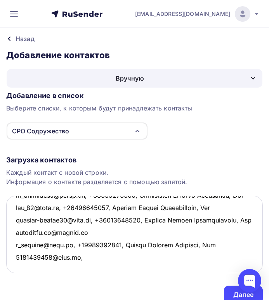
scroll to position [2608, 0]
click at [80, 256] on textarea at bounding box center [134, 234] width 256 height 77
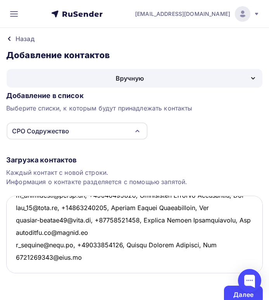
click at [22, 263] on textarea at bounding box center [134, 234] width 256 height 77
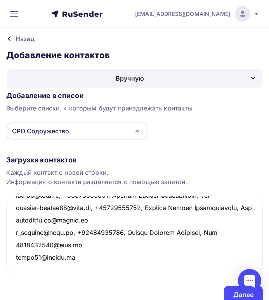
scroll to position [2621, 0]
click at [17, 263] on textarea at bounding box center [134, 234] width 256 height 77
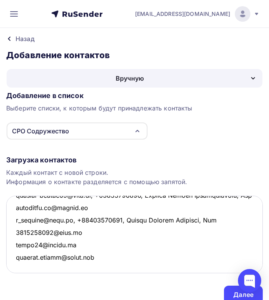
scroll to position [2633, 0]
click at [17, 265] on textarea at bounding box center [134, 234] width 256 height 77
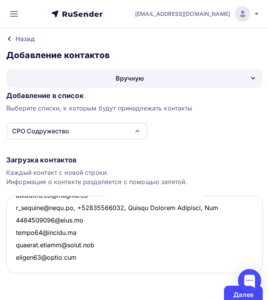
scroll to position [2646, 0]
click at [17, 263] on textarea at bounding box center [134, 234] width 256 height 77
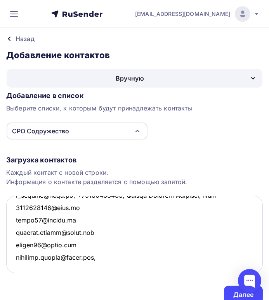
click at [102, 267] on textarea at bounding box center [134, 234] width 256 height 77
click at [149, 267] on textarea at bounding box center [134, 234] width 256 height 77
click at [138, 269] on textarea at bounding box center [134, 234] width 256 height 77
click at [124, 267] on textarea at bounding box center [134, 234] width 256 height 77
click at [150, 267] on textarea at bounding box center [134, 234] width 256 height 77
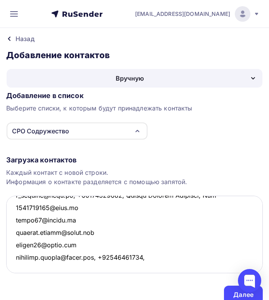
click at [153, 268] on textarea at bounding box center [134, 234] width 256 height 77
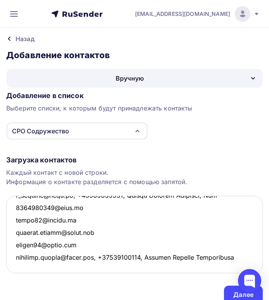
scroll to position [2658, 0]
type textarea "loremi0174@dolors.am, +43502283788, Consecte Adipi Elitseddoe, TEm incididunt@u…"
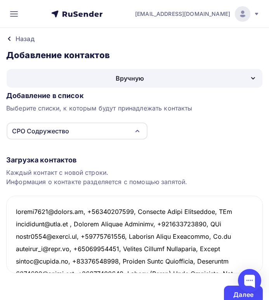
scroll to position [2670, 0]
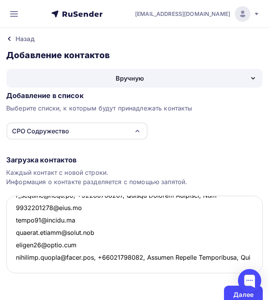
click at [18, 265] on textarea at bounding box center [134, 234] width 256 height 77
paste textarea "[EMAIL_ADDRESS][DOMAIN_NAME]"
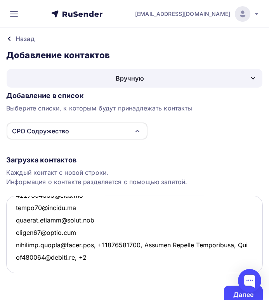
click at [96, 267] on textarea at bounding box center [134, 234] width 256 height 77
paste textarea "[PHONE_NUMBER],"
click at [105, 268] on textarea at bounding box center [134, 234] width 256 height 77
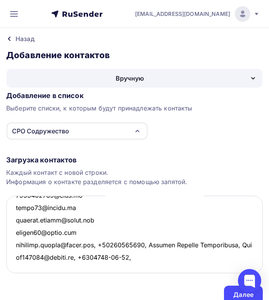
click at [114, 267] on textarea at bounding box center [134, 234] width 256 height 77
click at [120, 267] on textarea at bounding box center [134, 234] width 256 height 77
click at [123, 267] on textarea at bounding box center [134, 234] width 256 height 77
click at [121, 267] on textarea at bounding box center [134, 234] width 256 height 77
click at [129, 267] on textarea at bounding box center [134, 234] width 256 height 77
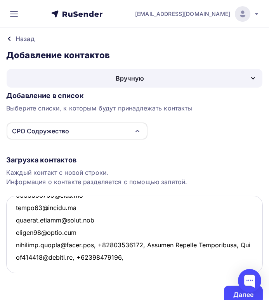
click at [131, 268] on textarea at bounding box center [134, 234] width 256 height 77
paste textarea "Замятин Дмитрий Александрович"
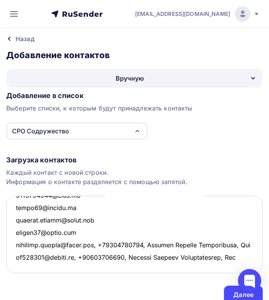
scroll to position [2695, 0]
click at [19, 264] on textarea at bounding box center [134, 234] width 256 height 77
paste textarea "ivanov.arbitr@gmail.com,"
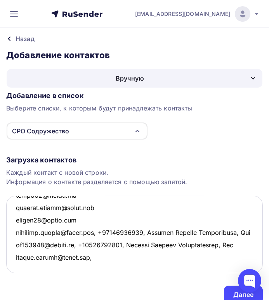
click at [102, 270] on textarea at bounding box center [134, 234] width 256 height 77
paste textarea "911-925-05-68,"
click at [136, 268] on textarea at bounding box center [134, 234] width 256 height 77
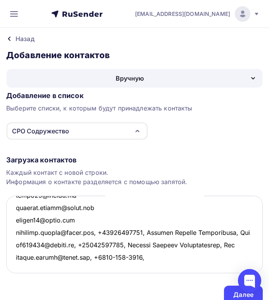
click at [126, 267] on textarea at bounding box center [134, 234] width 256 height 77
click at [111, 267] on textarea at bounding box center [134, 234] width 256 height 77
click at [139, 268] on textarea at bounding box center [134, 234] width 256 height 77
click at [140, 266] on textarea at bounding box center [134, 234] width 256 height 77
paste textarea "Иванов Юрий Александрович"
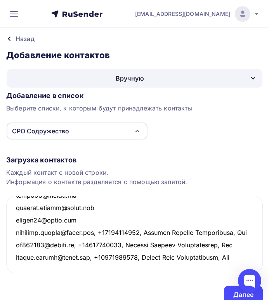
scroll to position [2708, 0]
click at [15, 264] on textarea at bounding box center [134, 234] width 256 height 77
paste textarea "p.kiklevich@gmail.com,"
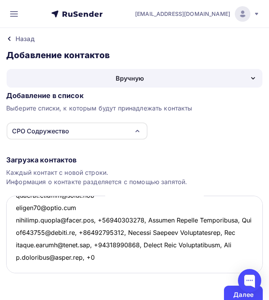
click at [95, 268] on textarea at bounding box center [134, 234] width 256 height 77
paste textarea "904-642-48-69,"
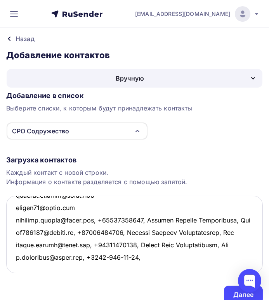
click at [109, 269] on textarea at bounding box center [134, 234] width 256 height 77
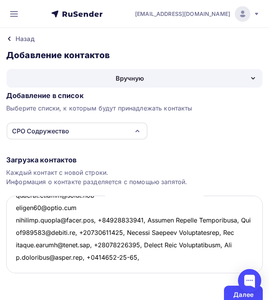
click at [121, 268] on textarea at bounding box center [134, 234] width 256 height 77
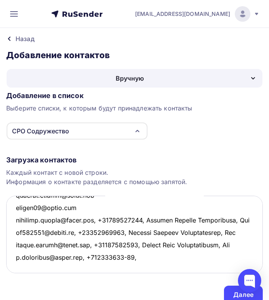
click at [129, 267] on textarea at bounding box center [134, 234] width 256 height 77
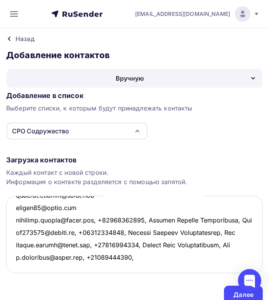
click at [141, 269] on textarea at bounding box center [134, 234] width 256 height 77
click at [143, 266] on textarea at bounding box center [134, 234] width 256 height 77
paste textarea "Киклевич Павел Андреевич"
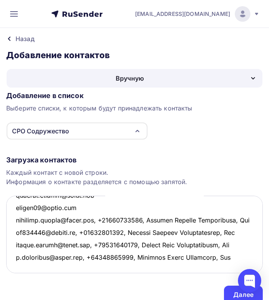
scroll to position [2720, 0]
click at [21, 264] on textarea at bounding box center [134, 234] width 256 height 77
paste textarea "anikonov2014@yandex.ru"
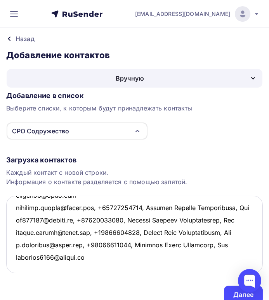
click at [96, 269] on textarea at bounding box center [134, 234] width 256 height 77
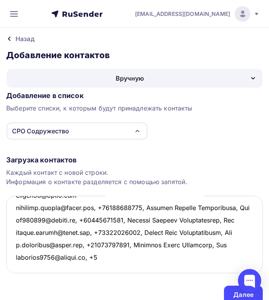
paste textarea "911-942-56-01,"
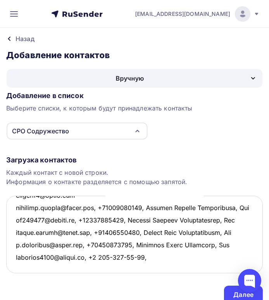
click at [155, 266] on textarea at bounding box center [134, 234] width 256 height 77
paste textarea "Никонов Александр Александрович"
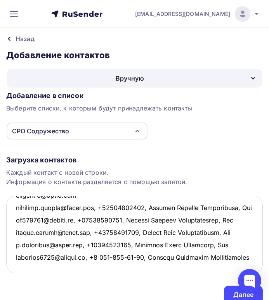
scroll to position [2732, 0]
click at [104, 254] on textarea at bounding box center [134, 234] width 256 height 77
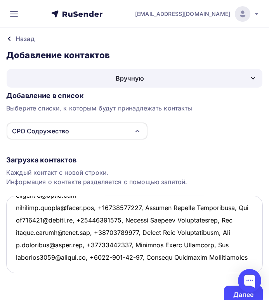
click at [114, 256] on textarea at bounding box center [134, 234] width 256 height 77
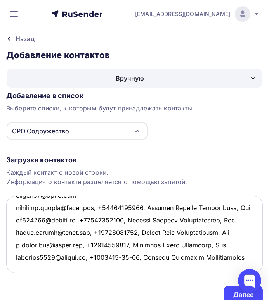
click at [126, 255] on textarea at bounding box center [134, 234] width 256 height 77
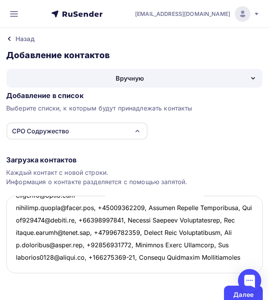
click at [132, 255] on textarea at bounding box center [134, 234] width 256 height 77
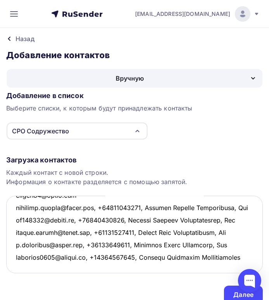
click at [66, 269] on textarea at bounding box center [134, 234] width 256 height 77
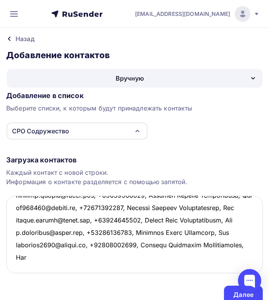
scroll to position [2745, 0]
click at [28, 267] on textarea at bounding box center [134, 234] width 256 height 77
paste textarea "w-w01@mail.ru"
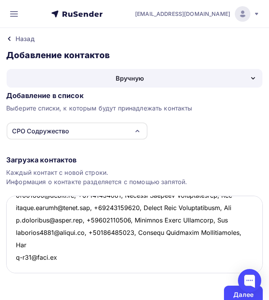
scroll to position [2757, 0]
click at [17, 264] on textarea at bounding box center [134, 234] width 256 height 77
paste textarea "law@adaru.org"
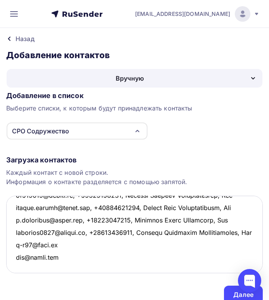
scroll to position [2770, 0]
click at [16, 264] on textarea at bounding box center [134, 234] width 256 height 77
paste textarea "pomoshnikau@yandex.ru"
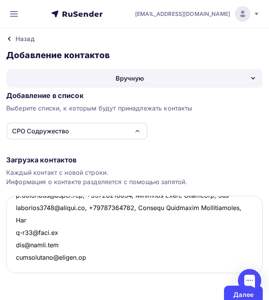
scroll to position [2782, 0]
click at [16, 265] on textarea at bounding box center [134, 234] width 256 height 77
paste textarea "ev1975@bk.ru,"
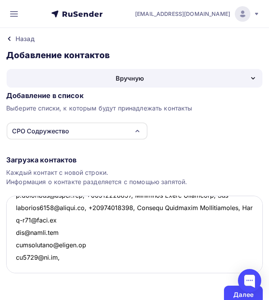
click at [61, 269] on textarea at bounding box center [134, 234] width 256 height 77
paste textarea "950-021-17-85"
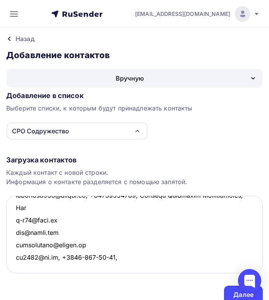
click at [106, 271] on textarea at bounding box center [134, 234] width 256 height 77
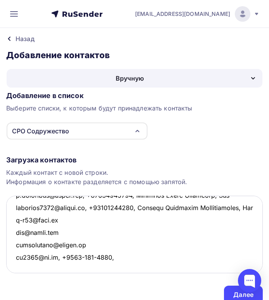
click at [96, 267] on textarea at bounding box center [134, 234] width 256 height 77
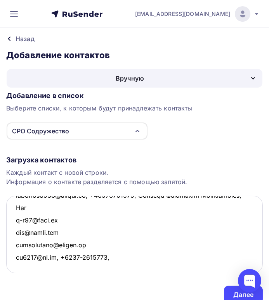
click at [83, 267] on textarea at bounding box center [134, 234] width 256 height 77
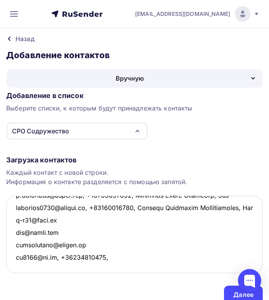
click at [110, 268] on textarea at bounding box center [134, 234] width 256 height 77
click at [107, 267] on textarea at bounding box center [134, 234] width 256 height 77
paste textarea "Винарская Екатерина Александровна"
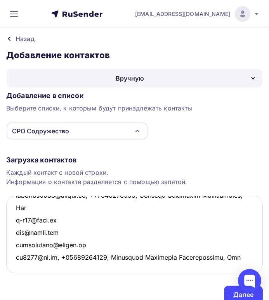
scroll to position [2794, 0]
click at [18, 263] on textarea at bounding box center [134, 234] width 256 height 77
paste textarea "apcy21@mail.ru"
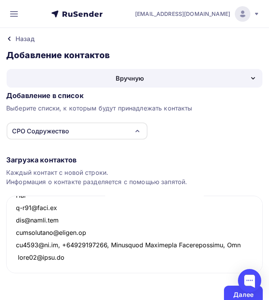
scroll to position [2807, 0]
click at [19, 263] on textarea at bounding box center [134, 234] width 256 height 77
paste textarea "a.idrisovaa@mail.ru,"
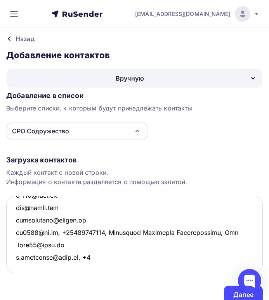
click at [85, 267] on textarea at bounding box center [134, 234] width 256 height 77
paste textarea "962-016-60-62,"
click at [98, 267] on textarea at bounding box center [134, 234] width 256 height 77
click at [108, 268] on textarea at bounding box center [134, 234] width 256 height 77
click at [117, 267] on textarea at bounding box center [134, 234] width 256 height 77
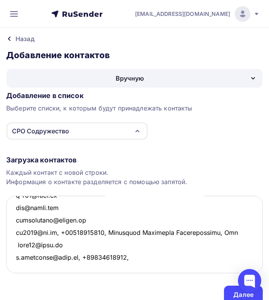
click at [134, 268] on textarea at bounding box center [134, 234] width 256 height 77
click at [133, 267] on textarea at bounding box center [134, 234] width 256 height 77
paste textarea "Идрисова Анжела Пашаевна"
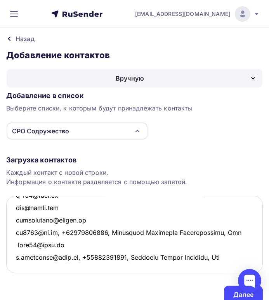
scroll to position [2846, 0]
click at [19, 240] on textarea at bounding box center [134, 234] width 256 height 77
paste textarea "9242245@gmail.com,"
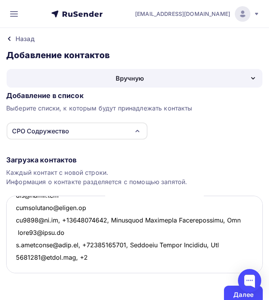
click at [91, 240] on textarea at bounding box center [134, 234] width 256 height 77
paste textarea "911-924-22-45,"
click at [100, 241] on textarea at bounding box center [134, 234] width 256 height 77
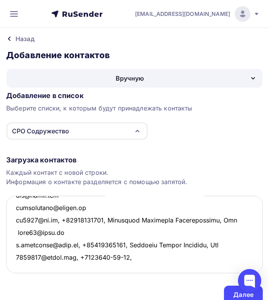
click at [111, 241] on textarea at bounding box center [134, 234] width 256 height 77
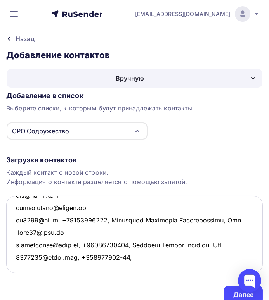
click at [119, 242] on textarea at bounding box center [134, 234] width 256 height 77
click at [129, 243] on textarea at bounding box center [134, 234] width 256 height 77
click at [133, 244] on textarea at bounding box center [134, 234] width 256 height 77
paste textarea "Милых Николай Иванович"
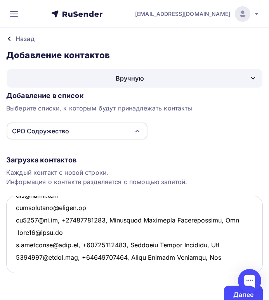
click at [18, 250] on textarea at bounding box center [134, 234] width 256 height 77
paste textarea "musienco@ya.ru,"
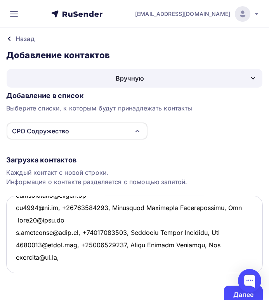
click at [68, 254] on textarea at bounding box center [134, 234] width 256 height 77
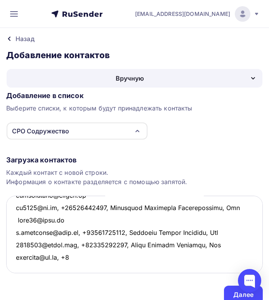
paste textarea "921-391-39-71,"
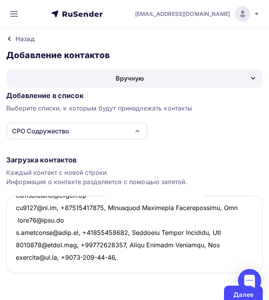
click at [112, 255] on textarea at bounding box center [134, 234] width 256 height 77
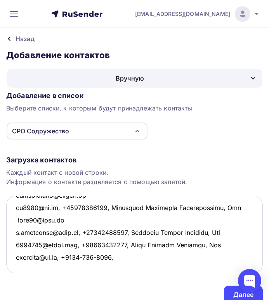
click at [102, 253] on textarea at bounding box center [134, 234] width 256 height 77
click at [89, 254] on textarea at bounding box center [134, 234] width 256 height 77
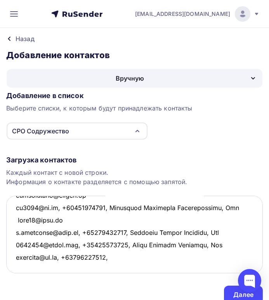
click at [126, 256] on textarea at bounding box center [134, 234] width 256 height 77
click at [119, 253] on textarea at bounding box center [134, 234] width 256 height 77
paste textarea "Мусиенко Денис Николаевич"
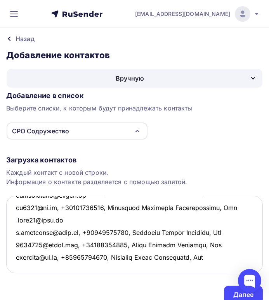
click at [16, 261] on textarea at bounding box center [134, 234] width 256 height 77
paste textarea "sav2k2@gmail.com"
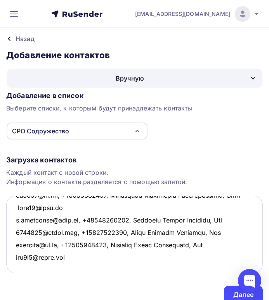
click at [74, 266] on textarea at bounding box center [134, 234] width 256 height 77
paste textarea "au.s.klim@mail.ru,"
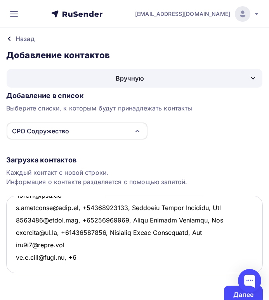
click at [81, 264] on textarea at bounding box center [134, 234] width 256 height 77
paste textarea "911-923-03-39,"
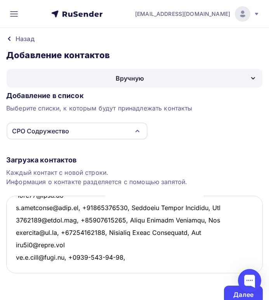
click at [129, 265] on textarea at bounding box center [134, 234] width 256 height 77
paste textarea "Степанов Клим Сергеевич"
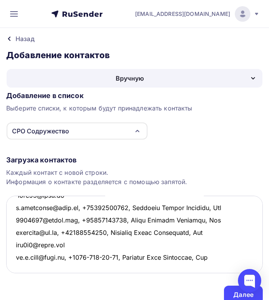
scroll to position [2869, 0]
click at [17, 263] on textarea at bounding box center [134, 234] width 256 height 77
paste textarea "arb@yandex.ru"
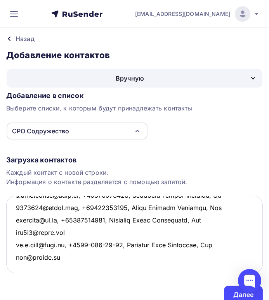
scroll to position [2881, 0]
click at [17, 263] on textarea at bounding box center [134, 234] width 256 height 77
paste textarea "zotova.arbitr@gmail.com,"
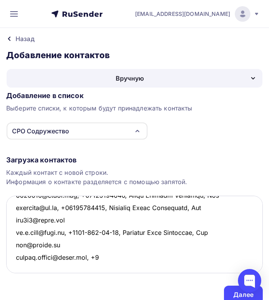
click at [99, 269] on textarea at bounding box center [134, 234] width 256 height 77
paste textarea "921-355-11-81"
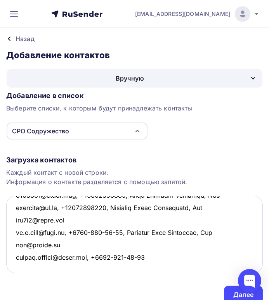
click at [113, 268] on textarea at bounding box center [134, 234] width 256 height 77
click at [124, 268] on textarea at bounding box center [134, 234] width 256 height 77
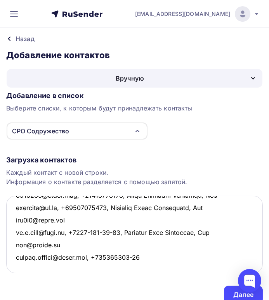
click at [129, 268] on textarea at bounding box center [134, 234] width 256 height 77
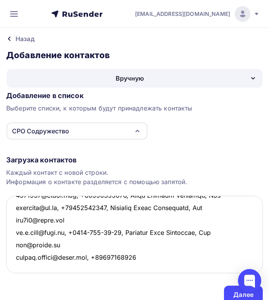
click at [137, 268] on textarea at bounding box center [134, 234] width 256 height 77
click at [143, 267] on textarea at bounding box center [134, 234] width 256 height 77
paste textarea "Данилочкина Полина Александровна"
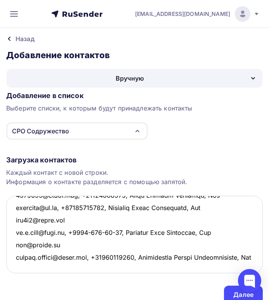
scroll to position [2906, 0]
click at [22, 262] on textarea at bounding box center [134, 234] width 256 height 77
click at [21, 264] on textarea at bounding box center [134, 234] width 256 height 77
paste textarea "nikoletto@mail.ru"
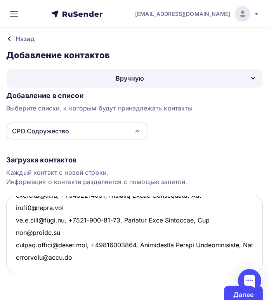
click at [69, 267] on textarea at bounding box center [134, 234] width 256 height 77
paste textarea "921-941-33-01,"
click at [70, 267] on textarea at bounding box center [134, 234] width 256 height 77
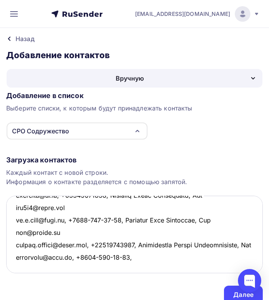
click at [90, 269] on textarea at bounding box center [134, 234] width 256 height 77
click at [102, 268] on textarea at bounding box center [134, 234] width 256 height 77
click at [108, 267] on textarea at bounding box center [134, 234] width 256 height 77
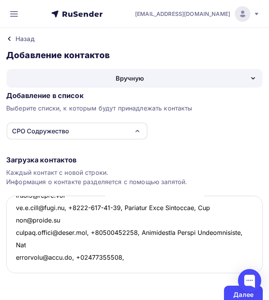
click at [125, 266] on textarea at bounding box center [134, 234] width 256 height 77
click at [120, 264] on textarea at bounding box center [134, 234] width 256 height 77
paste textarea "Пак Николай Михайлович"
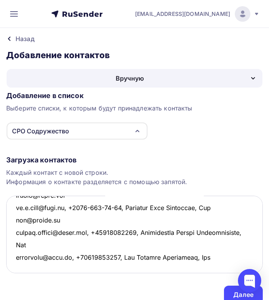
scroll to position [2918, 0]
click at [19, 264] on textarea at bounding box center [134, 234] width 256 height 77
paste textarea "kirill.skladchikov@yandex.ru,"
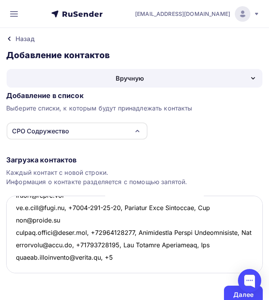
click at [108, 269] on textarea at bounding box center [134, 234] width 256 height 77
paste textarea "921-939-08-00,"
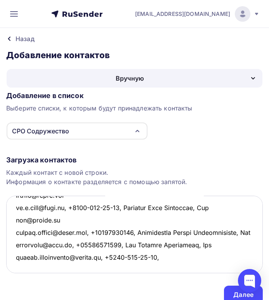
click at [122, 267] on textarea at bounding box center [134, 234] width 256 height 77
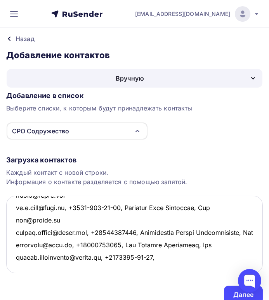
click at [134, 267] on textarea at bounding box center [134, 234] width 256 height 77
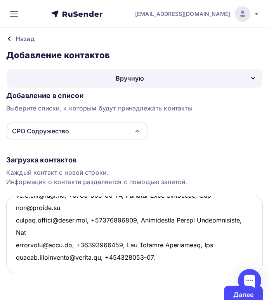
click at [141, 267] on textarea at bounding box center [134, 234] width 256 height 77
click at [141, 268] on textarea at bounding box center [134, 234] width 256 height 77
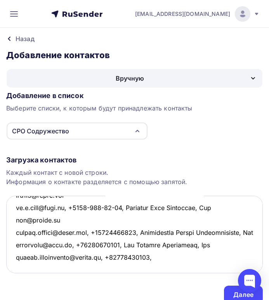
click at [155, 268] on textarea at bounding box center [134, 234] width 256 height 77
click at [153, 268] on textarea at bounding box center [134, 234] width 256 height 77
paste textarea "Складчиков Кирилл Вячеславович"
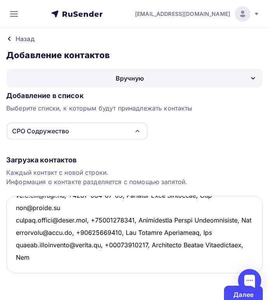
scroll to position [2969, 0]
click at [19, 238] on textarea at bounding box center [134, 234] width 256 height 77
paste textarea "A.Shamratov5@mail.ru,"
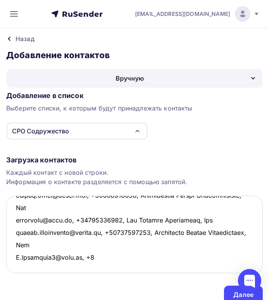
click at [93, 239] on textarea at bounding box center [134, 234] width 256 height 77
paste textarea "921-894-34-38"
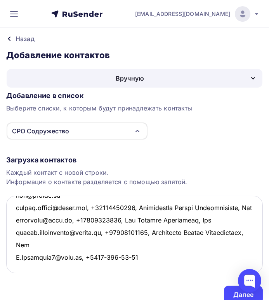
click at [132, 240] on textarea at bounding box center [134, 234] width 256 height 77
click at [122, 240] on textarea at bounding box center [134, 234] width 256 height 77
click at [107, 242] on textarea at bounding box center [134, 234] width 256 height 77
click at [131, 240] on textarea at bounding box center [134, 234] width 256 height 77
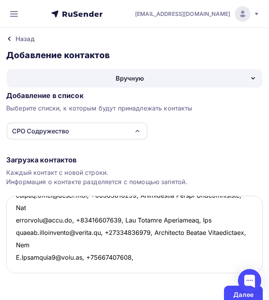
click at [146, 243] on textarea at bounding box center [134, 234] width 256 height 77
paste textarea "Шамратов Анатолий Шамильевич"
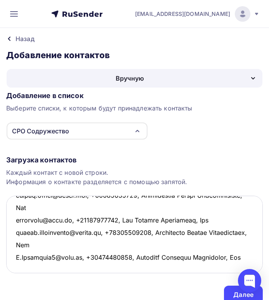
click at [17, 263] on textarea at bounding box center [134, 234] width 256 height 77
paste textarea "dm@dmpravo.ru,"
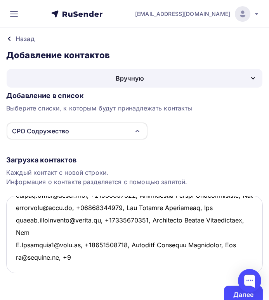
click at [75, 266] on textarea at bounding box center [134, 234] width 256 height 77
paste textarea "911-995-98-47,"
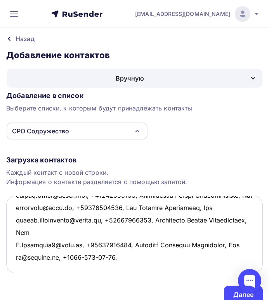
click at [125, 267] on textarea at bounding box center [134, 234] width 256 height 77
paste textarea "Михайлова Дарья Ивановна"
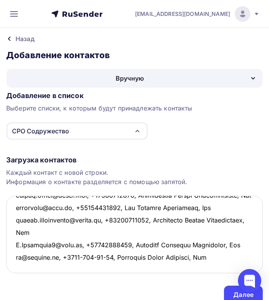
scroll to position [3008, 0]
click at [20, 238] on textarea at bounding box center [134, 234] width 256 height 77
paste textarea "b.chudina@yandex.ru"
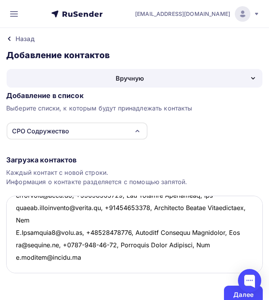
click at [17, 250] on textarea at bounding box center [134, 234] width 256 height 77
paste textarea "volkov9007@yandex.ru"
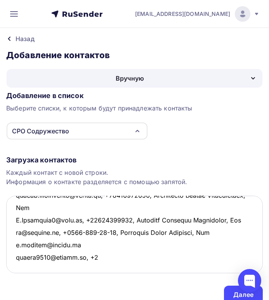
click at [96, 253] on textarea at bounding box center [134, 234] width 256 height 77
paste textarea "985-014-20-04,"
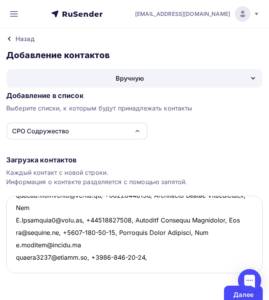
click at [146, 251] on textarea at bounding box center [134, 234] width 256 height 77
paste textarea "Волков Максим Дмитриевич"
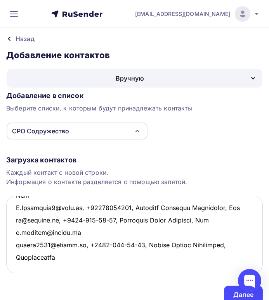
scroll to position [3018, 0]
click at [15, 263] on textarea at bounding box center [134, 234] width 256 height 77
paste textarea "suslovva@vtb-emng.ru,"
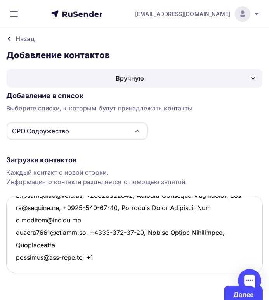
click at [96, 267] on textarea at bounding box center [134, 234] width 256 height 77
paste textarea "921-855-26-97,"
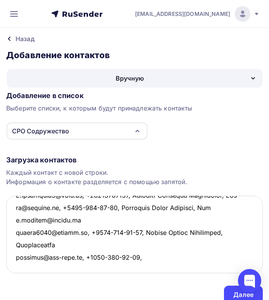
click at [108, 267] on textarea at bounding box center [134, 234] width 256 height 77
click at [119, 268] on textarea at bounding box center [134, 234] width 256 height 77
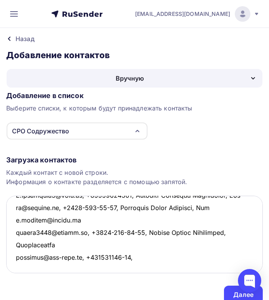
click at [127, 269] on textarea at bounding box center [134, 234] width 256 height 77
click at [142, 269] on textarea at bounding box center [134, 234] width 256 height 77
click at [141, 264] on textarea at bounding box center [134, 234] width 256 height 77
paste textarea "Суслов Виталий Андреевич"
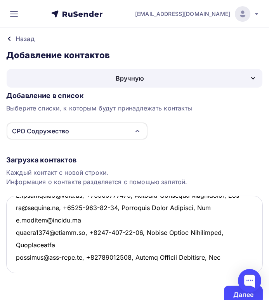
scroll to position [3030, 0]
click at [19, 261] on textarea at bounding box center [134, 234] width 256 height 77
click at [18, 265] on textarea at bounding box center [134, 234] width 256 height 77
paste textarea "i.zenkovitch@yandex.ru,"
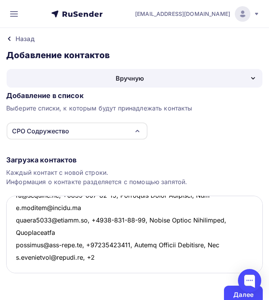
click at [97, 267] on textarea at bounding box center [134, 234] width 256 height 77
paste textarea "911-182-27-27,"
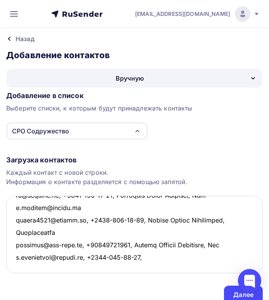
click at [108, 267] on textarea at bounding box center [134, 234] width 256 height 77
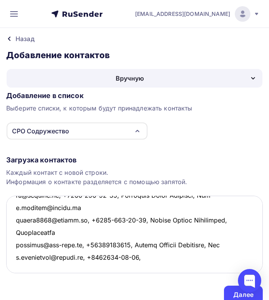
click at [119, 269] on textarea at bounding box center [134, 234] width 256 height 77
click at [126, 266] on textarea at bounding box center [134, 234] width 256 height 77
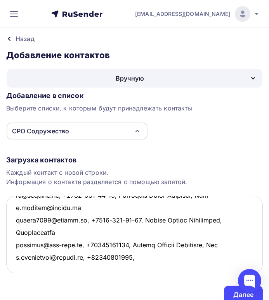
click at [137, 269] on textarea at bounding box center [134, 234] width 256 height 77
click at [137, 266] on textarea at bounding box center [134, 234] width 256 height 77
paste textarea "Зенькович Илья Геннадьевич"
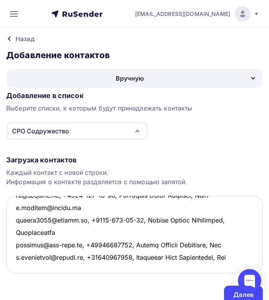
scroll to position [3042, 0]
click at [19, 265] on textarea at bounding box center [134, 234] width 256 height 77
paste textarea "rols007@bk.ru"
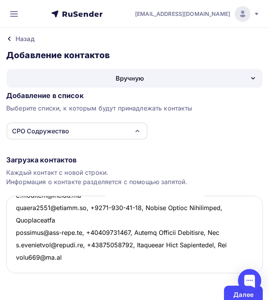
scroll to position [3055, 0]
click at [19, 263] on textarea at bounding box center [134, 234] width 256 height 77
paste textarea "tzu@yandex.ru"
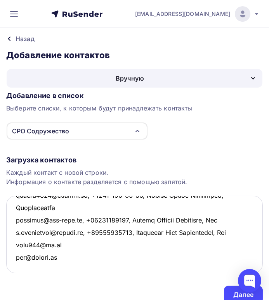
scroll to position [3067, 0]
click at [18, 262] on textarea at bounding box center [134, 234] width 256 height 77
click at [19, 266] on textarea at bounding box center [134, 234] width 256 height 77
paste textarea "yushapovalova@internet.ru"
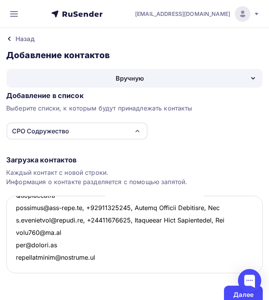
scroll to position [3080, 0]
click at [15, 262] on textarea at bounding box center [134, 234] width 256 height 77
click at [14, 265] on textarea at bounding box center [134, 234] width 256 height 77
paste textarea "bgd222@mail.ru,"
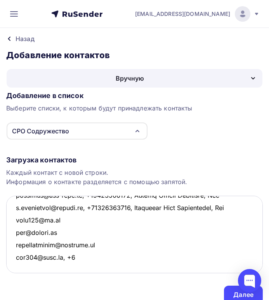
click at [75, 266] on textarea at bounding box center [134, 234] width 256 height 77
paste textarea "921-593-02-23"
click at [125, 265] on textarea at bounding box center [134, 234] width 256 height 77
paste textarea "Бадзгарадзе Георгий Давидович"
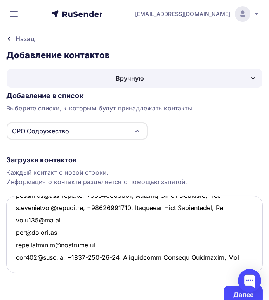
scroll to position [3131, 0]
click at [17, 226] on textarea at bounding box center [134, 234] width 256 height 77
paste textarea "fedorova9526@yandex.ru,"
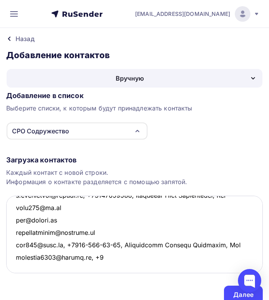
click at [105, 227] on textarea at bounding box center [134, 234] width 256 height 77
paste textarea "921-434-73-91"
click at [148, 231] on textarea at bounding box center [134, 234] width 256 height 77
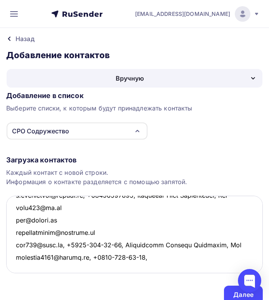
paste textarea "Федорова Вера Михайловна"
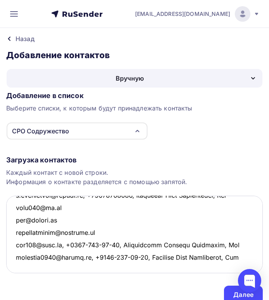
click at [17, 252] on textarea at bounding box center [134, 234] width 256 height 77
paste textarea "legalsolver@mail.ru,"
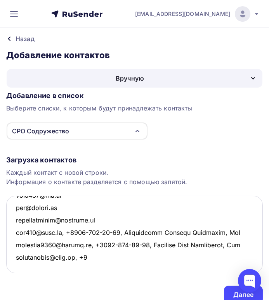
click at [86, 254] on textarea at bounding box center [134, 234] width 256 height 77
paste textarea "921-916-93-85,"
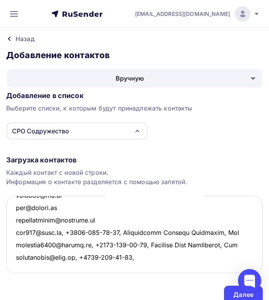
click at [97, 253] on textarea at bounding box center [134, 234] width 256 height 77
click at [106, 253] on textarea at bounding box center [134, 234] width 256 height 77
click at [107, 254] on textarea at bounding box center [134, 234] width 256 height 77
click at [115, 254] on textarea at bounding box center [134, 234] width 256 height 77
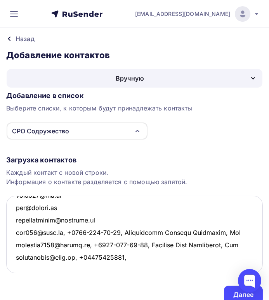
click at [129, 255] on textarea at bounding box center [134, 234] width 256 height 77
click at [128, 254] on textarea at bounding box center [134, 234] width 256 height 77
paste textarea "Кожевников Василий Адольфович"
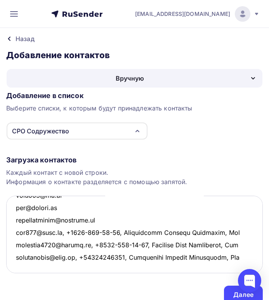
click at [19, 264] on textarea at bounding box center [134, 234] width 256 height 77
paste textarea "arbitr.rae@yandex.ru"
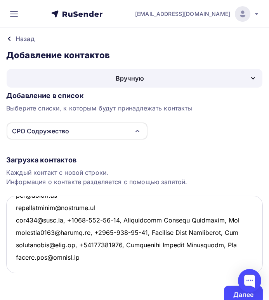
scroll to position [3142, 0]
click at [16, 264] on textarea at bounding box center [134, 234] width 256 height 77
paste textarea "au.leshcheva@gmail.com"
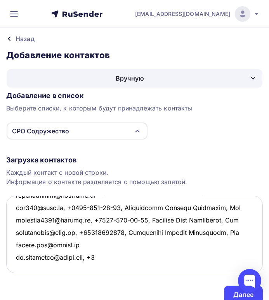
click at [102, 265] on textarea at bounding box center [134, 234] width 256 height 77
paste textarea "931-214-40-69"
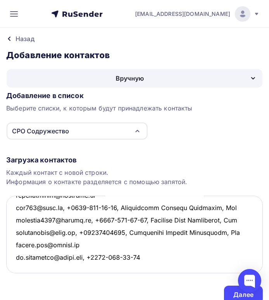
drag, startPoint x: 143, startPoint y: 269, endPoint x: 152, endPoint y: 266, distance: 9.1
click at [148, 267] on textarea at bounding box center [134, 234] width 256 height 77
click at [151, 265] on textarea at bounding box center [134, 234] width 256 height 77
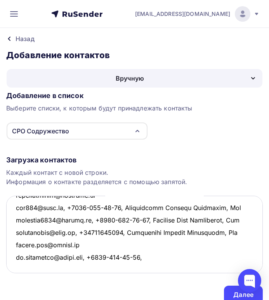
paste textarea "Лещёва Юлия Юрьевна"
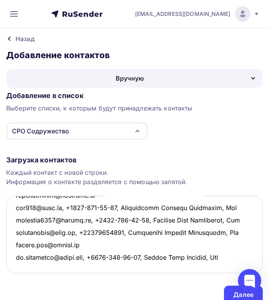
scroll to position [3154, 0]
click at [16, 262] on textarea at bounding box center [134, 234] width 256 height 77
click at [16, 267] on textarea at bounding box center [134, 234] width 256 height 77
paste textarea "bankruptcymsk@mail.ru,"
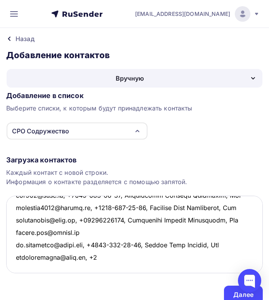
click at [98, 267] on textarea at bounding box center [134, 234] width 256 height 77
paste textarea "958 502-69-47,"
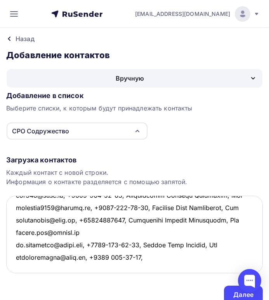
click at [112, 268] on textarea at bounding box center [134, 234] width 256 height 77
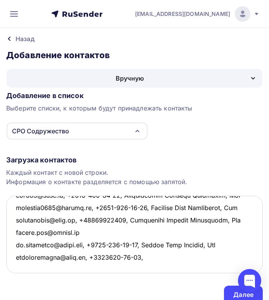
click at [123, 267] on textarea at bounding box center [134, 234] width 256 height 77
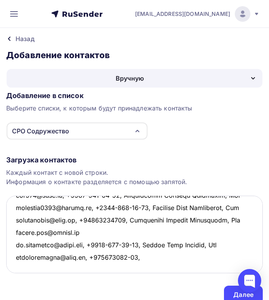
click at [132, 269] on textarea at bounding box center [134, 234] width 256 height 77
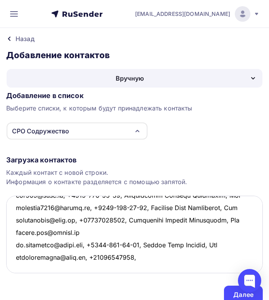
click at [138, 268] on textarea at bounding box center [134, 234] width 256 height 77
click at [144, 268] on textarea at bounding box center [134, 234] width 256 height 77
paste textarea "Просветов Владимир Николаевич"
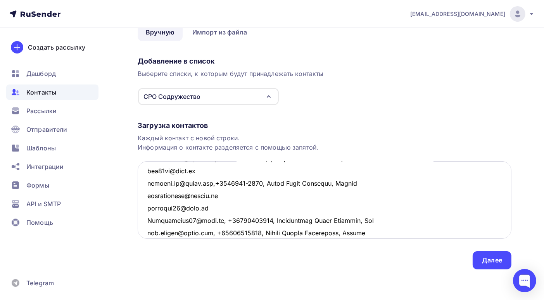
scroll to position [1550, 0]
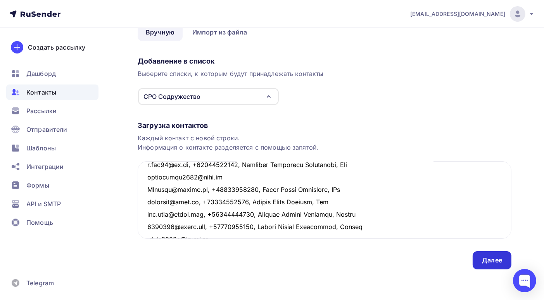
type textarea "loremi0174@dolors.am, +43502283788, Consecte Adipi Elitseddoe, TEm incididunt@u…"
click at [268, 261] on div "Далее" at bounding box center [492, 260] width 20 height 9
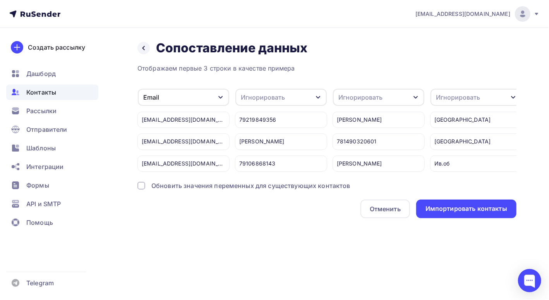
click at [141, 189] on div at bounding box center [142, 186] width 8 height 8
click at [268, 98] on icon "button" at bounding box center [318, 97] width 6 height 6
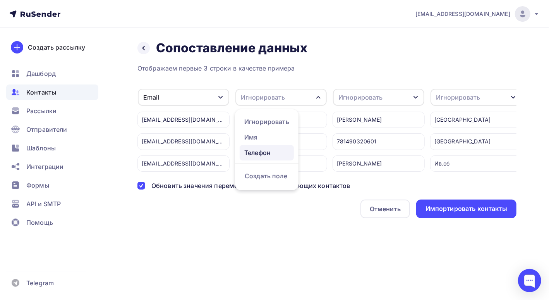
click at [268, 150] on div "Телефон" at bounding box center [266, 152] width 45 height 9
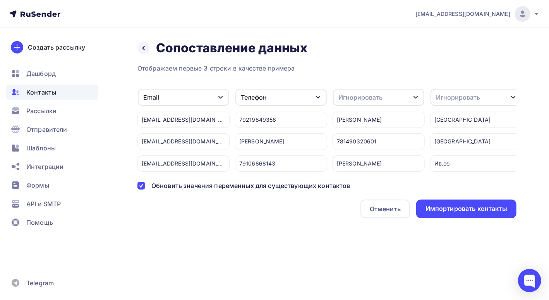
click at [268, 96] on icon "button" at bounding box center [416, 97] width 6 height 6
click at [268, 154] on div "Имя" at bounding box center [364, 152] width 45 height 9
click at [268, 96] on icon "button" at bounding box center [513, 97] width 4 height 3
click at [268, 179] on div "Создать поле" at bounding box center [462, 171] width 54 height 19
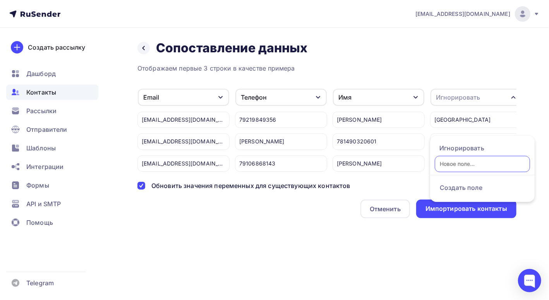
click at [268, 166] on input "text" at bounding box center [482, 164] width 95 height 16
type input "Город"
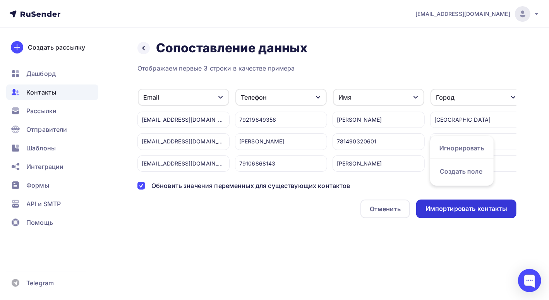
click at [268, 213] on div "Импортировать контакты" at bounding box center [467, 208] width 82 height 9
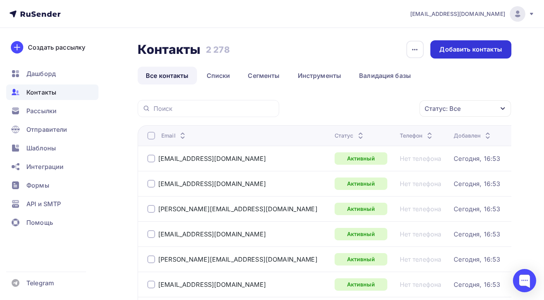
click at [268, 52] on div "Добавить контакты" at bounding box center [470, 49] width 62 height 9
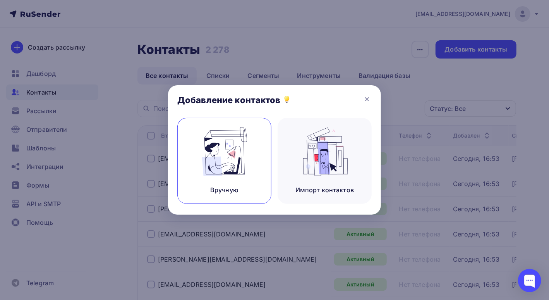
click at [241, 154] on img at bounding box center [225, 151] width 52 height 49
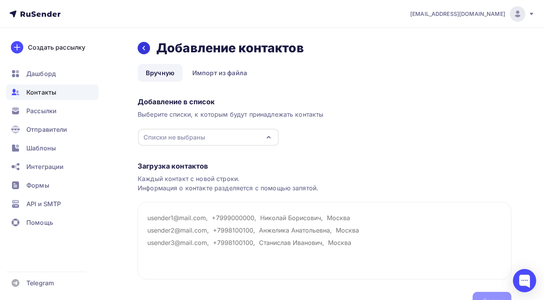
click at [144, 46] on icon at bounding box center [144, 48] width 2 height 4
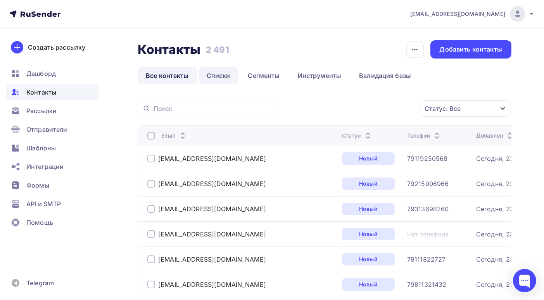
click at [219, 75] on link "Списки" at bounding box center [218, 76] width 40 height 18
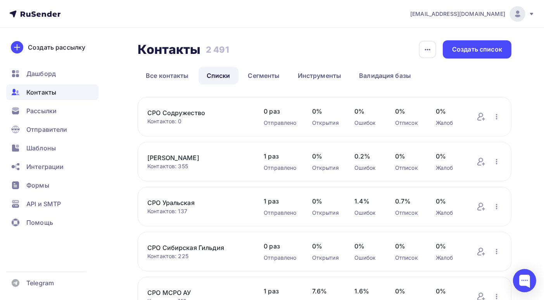
click at [197, 110] on link "СРО Содружество" at bounding box center [197, 112] width 101 height 9
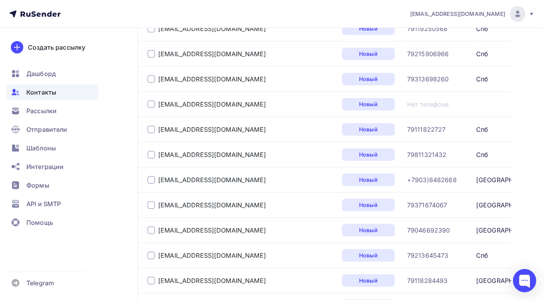
scroll to position [63, 0]
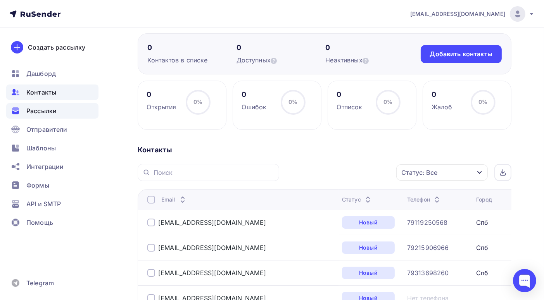
click at [46, 112] on span "Рассылки" at bounding box center [41, 110] width 30 height 9
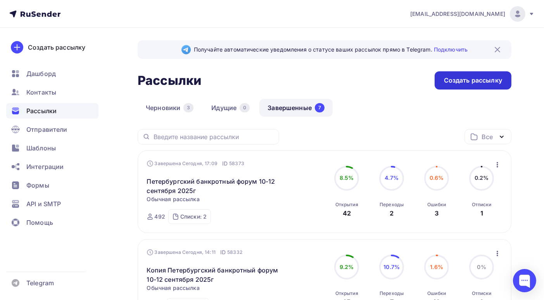
click at [268, 83] on div "Создать рассылку" at bounding box center [473, 80] width 58 height 9
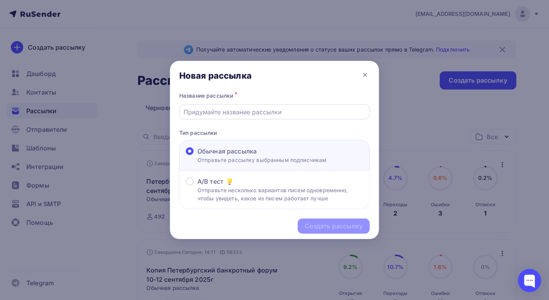
click at [259, 114] on input "text" at bounding box center [275, 111] width 182 height 9
type input "Петербургский банкротный форум 10-12 сентября 2025г"
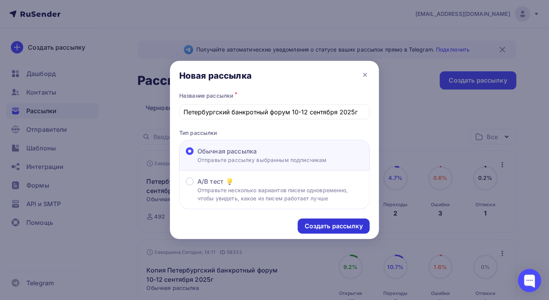
click at [268, 226] on div "Создать рассылку" at bounding box center [334, 226] width 58 height 9
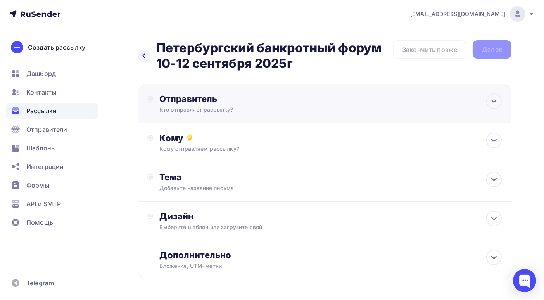
click at [239, 103] on div "Отправитель" at bounding box center [243, 98] width 168 height 11
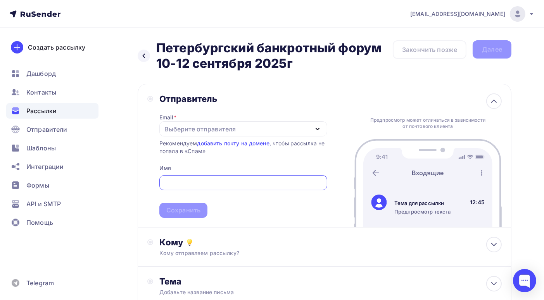
click at [232, 129] on div "Выберите отправителя" at bounding box center [199, 128] width 71 height 9
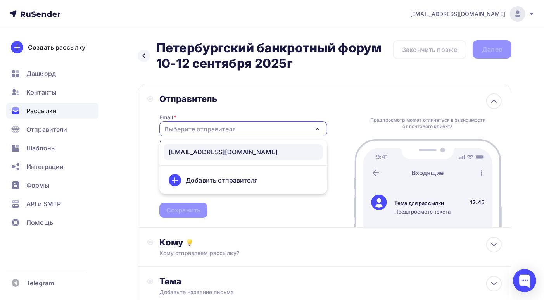
click at [225, 150] on div "info@bankrotforumspb.ru" at bounding box center [223, 151] width 109 height 9
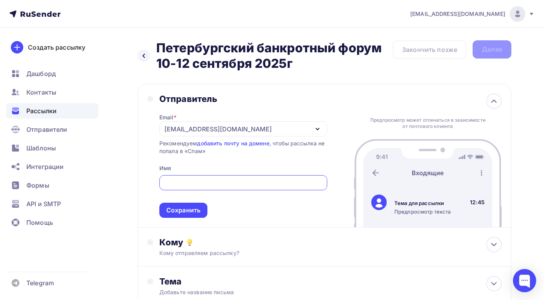
click at [204, 184] on input "text" at bounding box center [243, 182] width 159 height 9
click at [175, 182] on input "text" at bounding box center [243, 182] width 159 height 9
paste input "Петербургский банкротный форум"
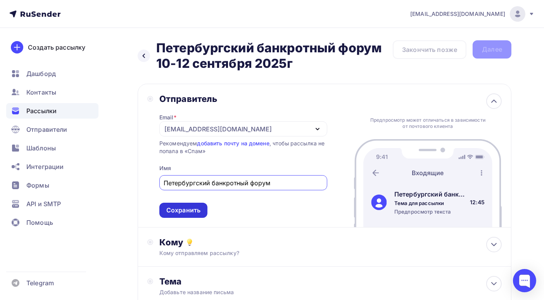
type input "Петербургский банкротный форум"
click at [178, 209] on div "Сохранить" at bounding box center [183, 210] width 34 height 9
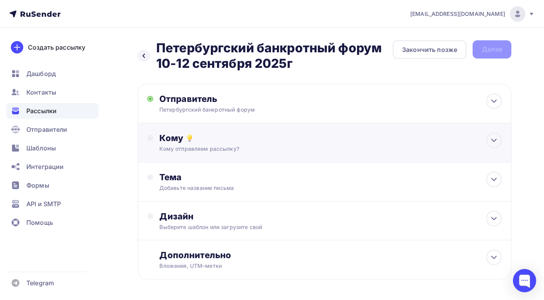
click at [246, 141] on div "Кому" at bounding box center [330, 138] width 342 height 11
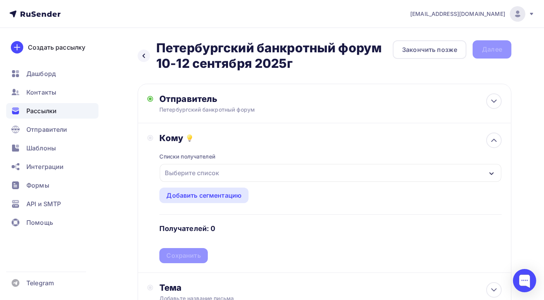
click at [268, 171] on icon "button" at bounding box center [491, 173] width 6 height 6
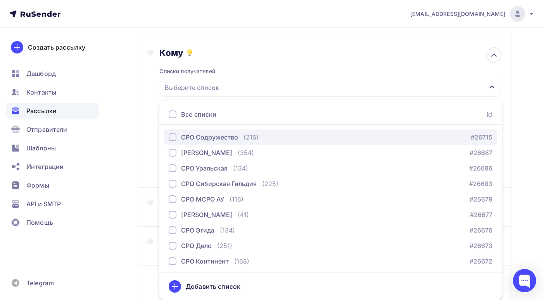
click at [173, 137] on div "button" at bounding box center [173, 137] width 8 height 8
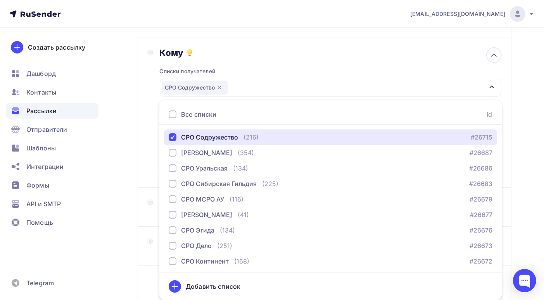
scroll to position [140, 0]
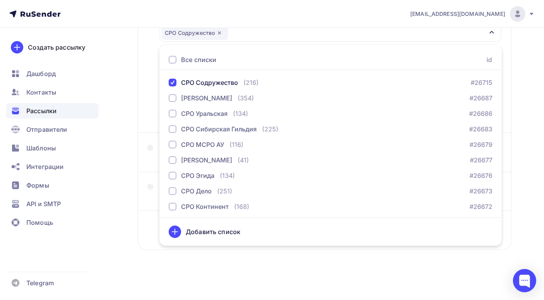
click at [268, 205] on div "Назад Петербургский банкротный форум 10-12 сентября 2025г Петербургский банкрот…" at bounding box center [272, 94] width 544 height 412
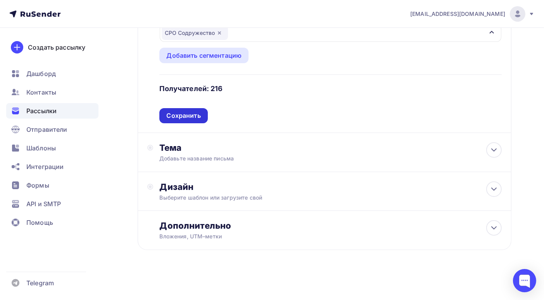
click at [194, 114] on div "Сохранить" at bounding box center [183, 115] width 34 height 9
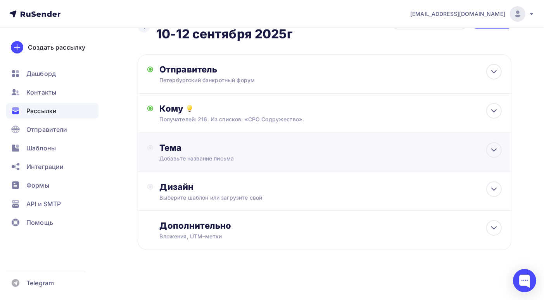
scroll to position [30, 0]
click at [249, 142] on div "Тема" at bounding box center [235, 147] width 153 height 11
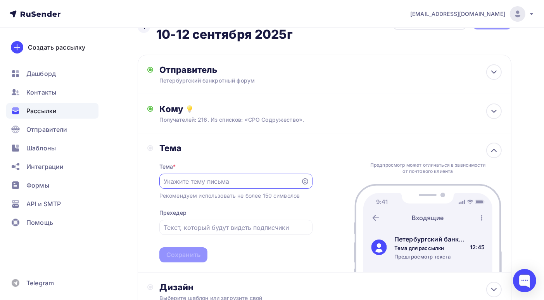
scroll to position [0, 0]
click at [244, 180] on input "text" at bounding box center [230, 181] width 133 height 9
click at [243, 179] on input "text" at bounding box center [230, 181] width 133 height 9
paste input "Петербургский банкротный форум"
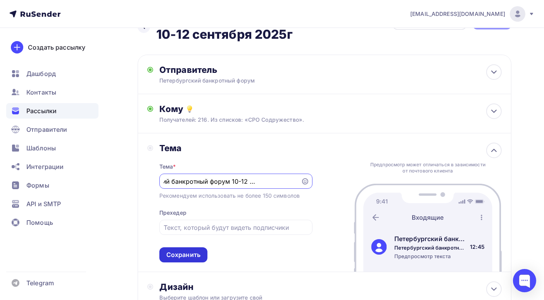
type input "Петербургский банкротный форум 10-12 сентября 2025г"
click at [179, 254] on div "Сохранить" at bounding box center [183, 254] width 34 height 9
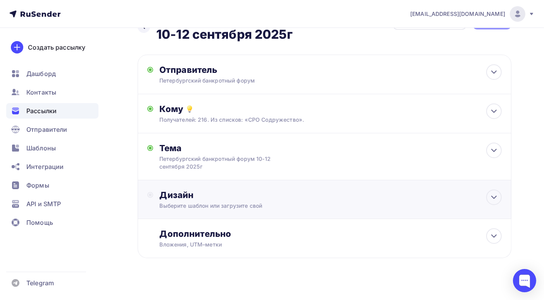
click at [268, 199] on div "Дизайн" at bounding box center [330, 194] width 342 height 11
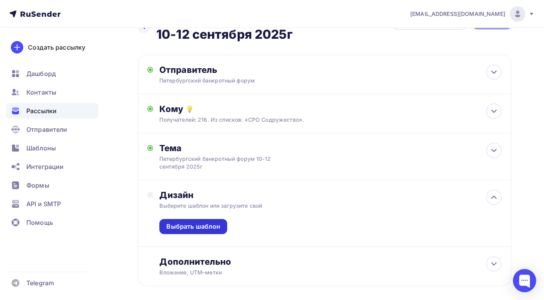
click at [194, 229] on div "Выбрать шаблон" at bounding box center [193, 226] width 54 height 9
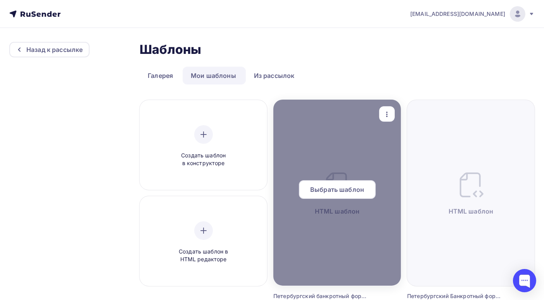
click at [268, 191] on span "Выбрать шаблон" at bounding box center [337, 189] width 54 height 9
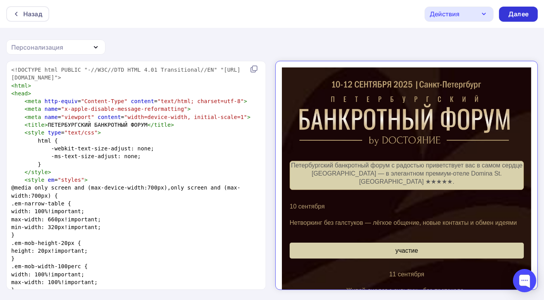
click at [268, 15] on div "Далее" at bounding box center [518, 14] width 20 height 9
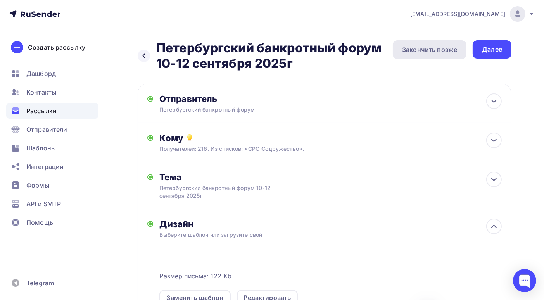
click at [268, 53] on div "Закончить позже" at bounding box center [429, 49] width 55 height 9
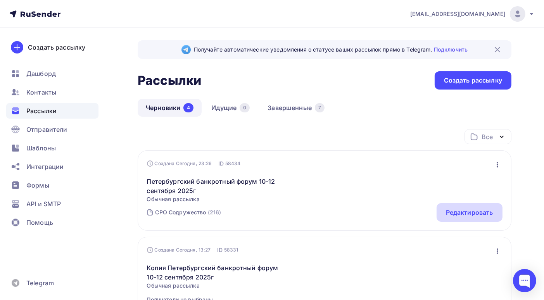
click at [268, 213] on div "Редактировать" at bounding box center [469, 212] width 47 height 9
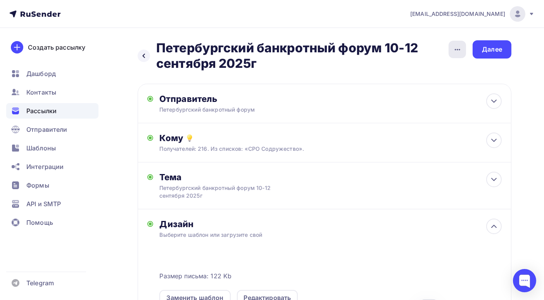
click at [268, 52] on icon "button" at bounding box center [457, 49] width 9 height 9
